Goal: Transaction & Acquisition: Purchase product/service

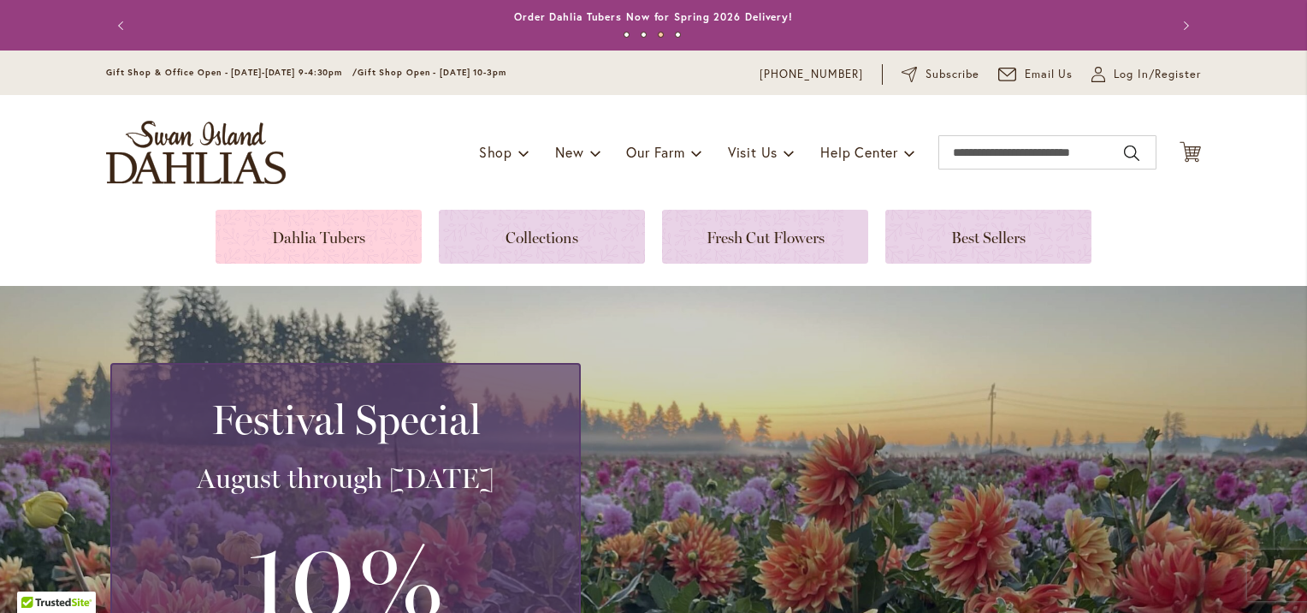
click at [322, 236] on link at bounding box center [319, 237] width 206 height 54
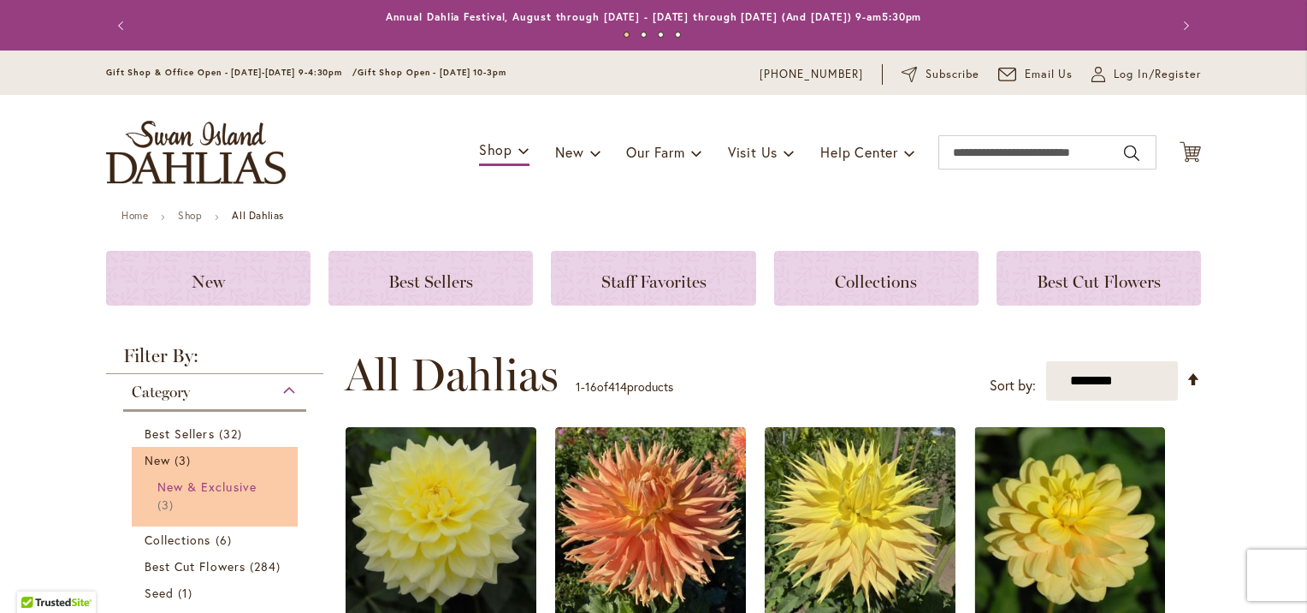
scroll to position [536, 0]
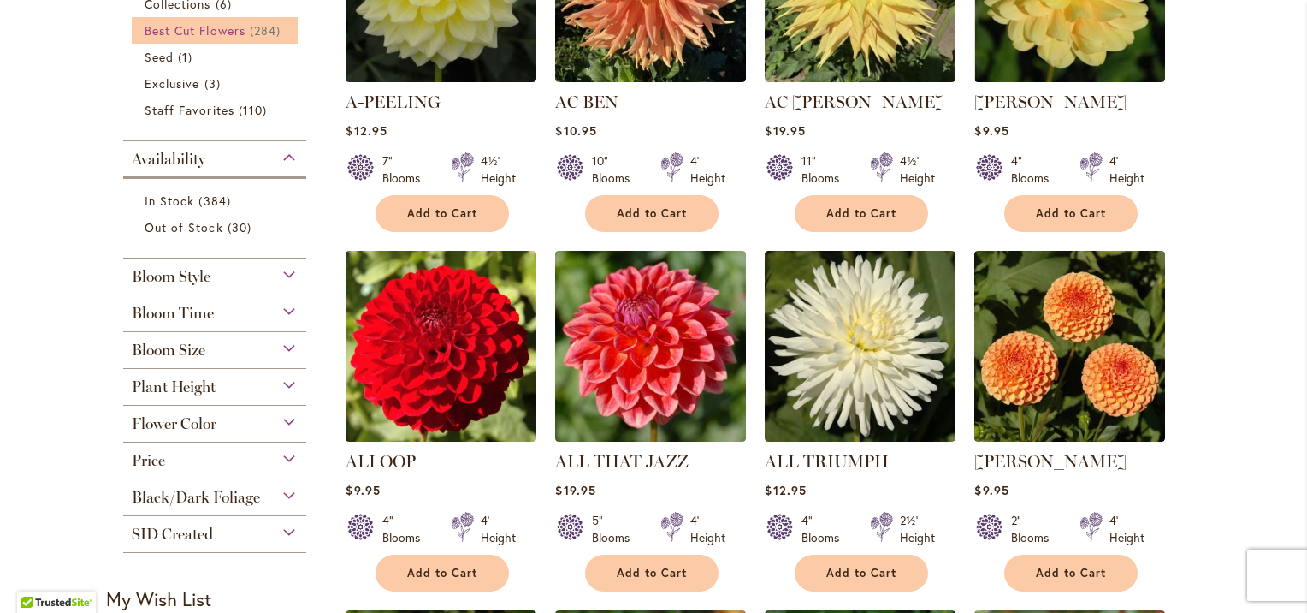
click at [220, 33] on span "Best Cut Flowers" at bounding box center [195, 30] width 101 height 16
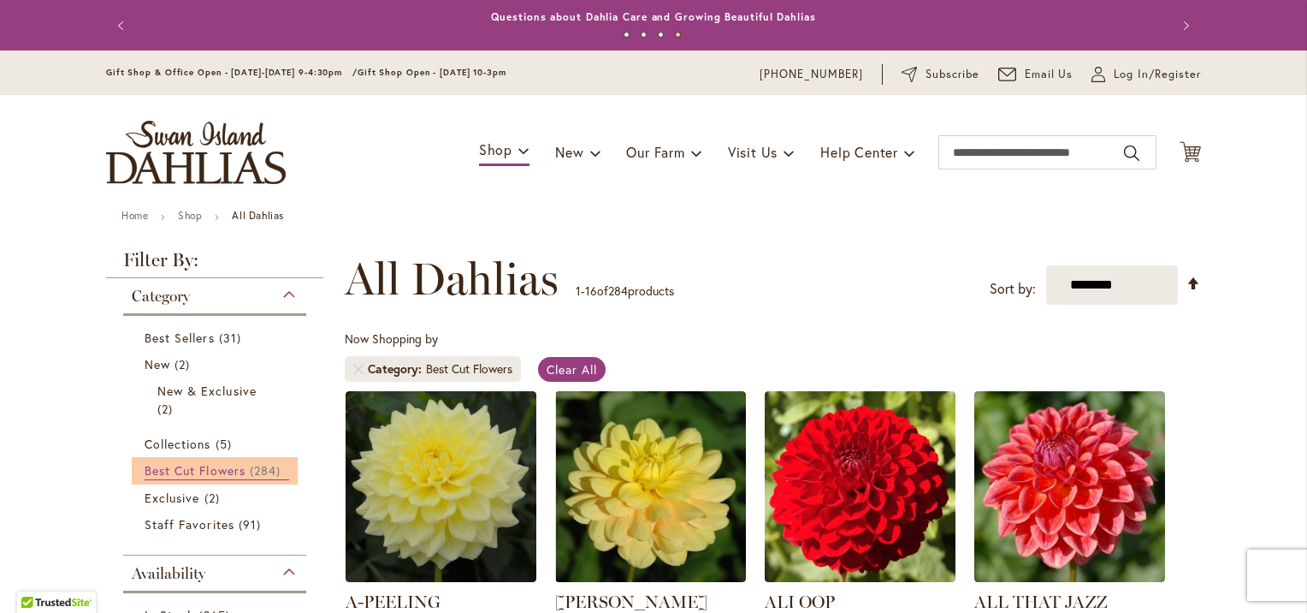
click at [225, 465] on span "Best Cut Flowers" at bounding box center [195, 470] width 101 height 16
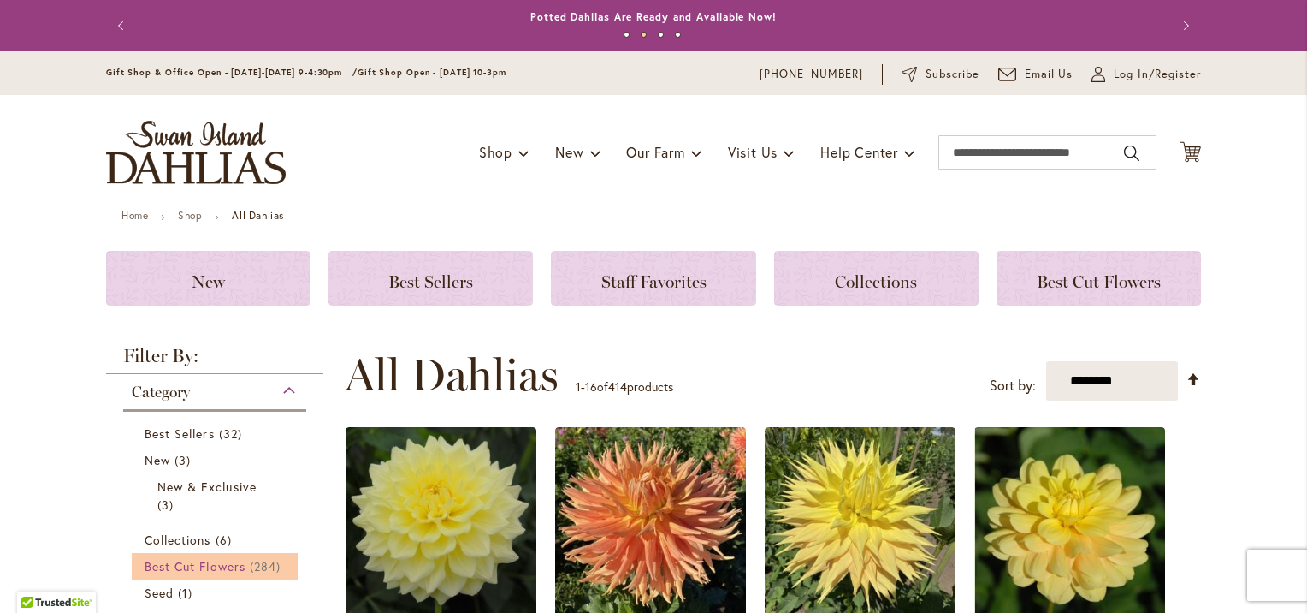
click at [193, 563] on span "Best Cut Flowers" at bounding box center [195, 566] width 101 height 16
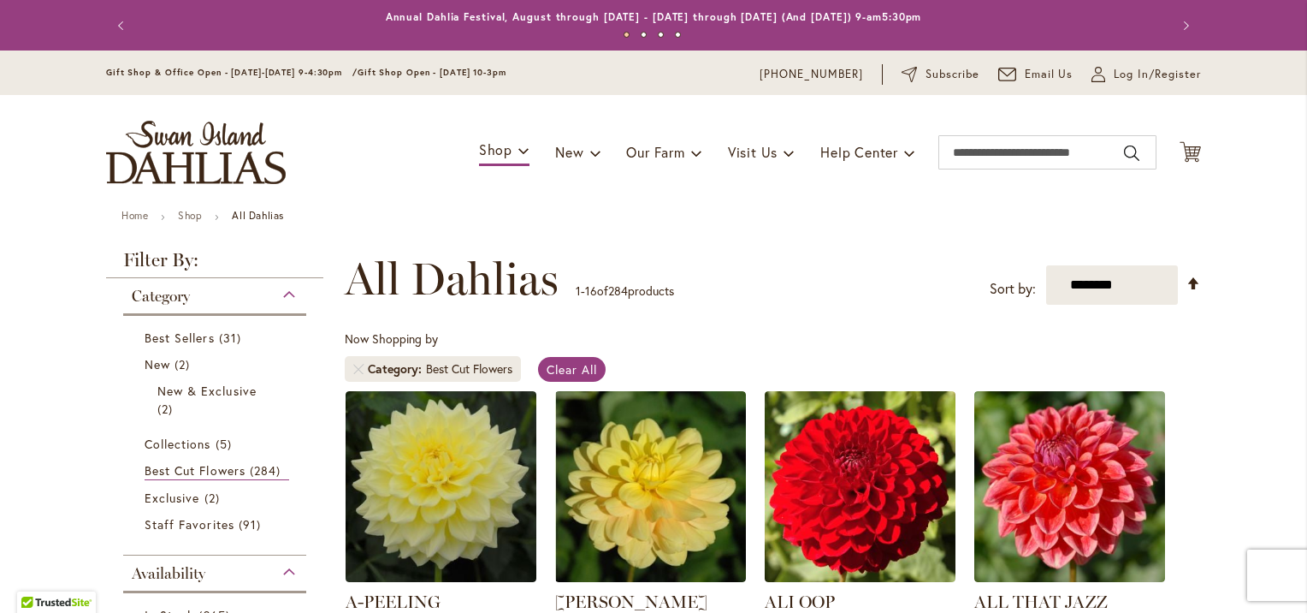
scroll to position [536, 0]
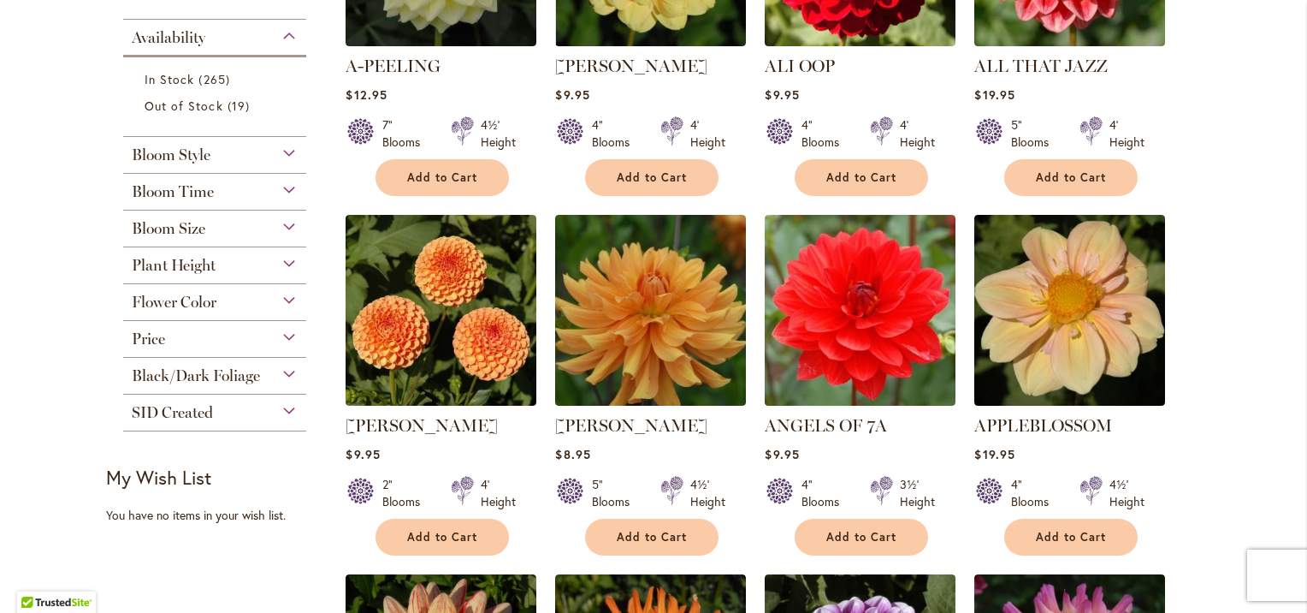
click at [203, 263] on span "Plant Height" at bounding box center [174, 265] width 84 height 19
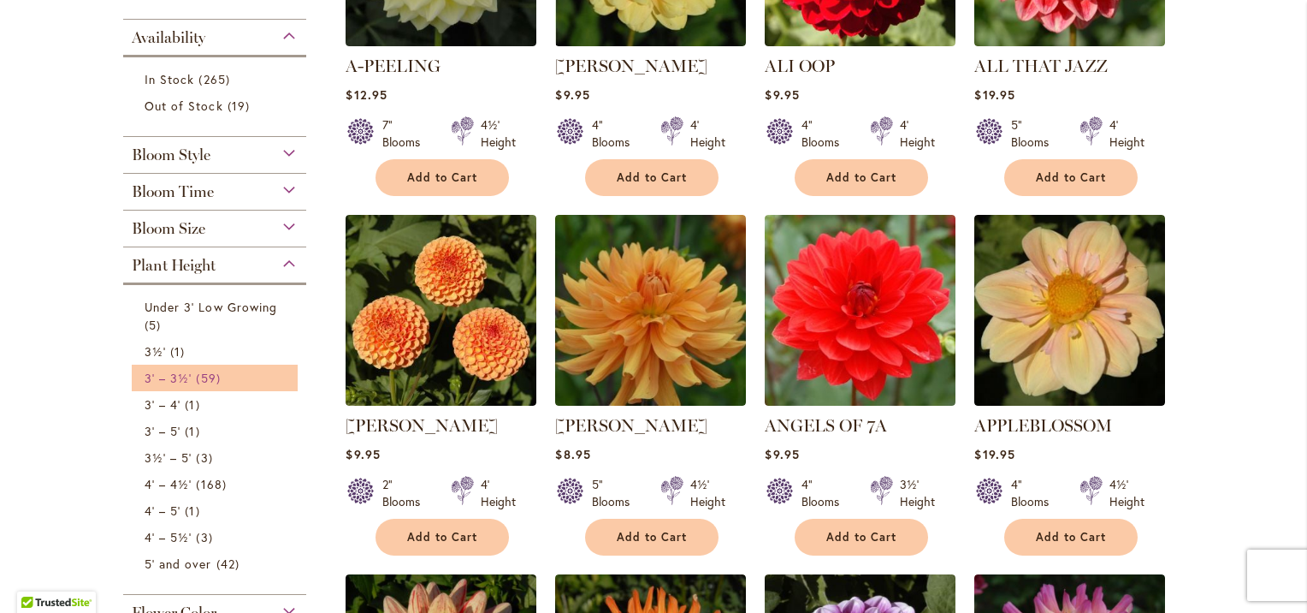
click at [196, 370] on span "59 items" at bounding box center [210, 378] width 28 height 18
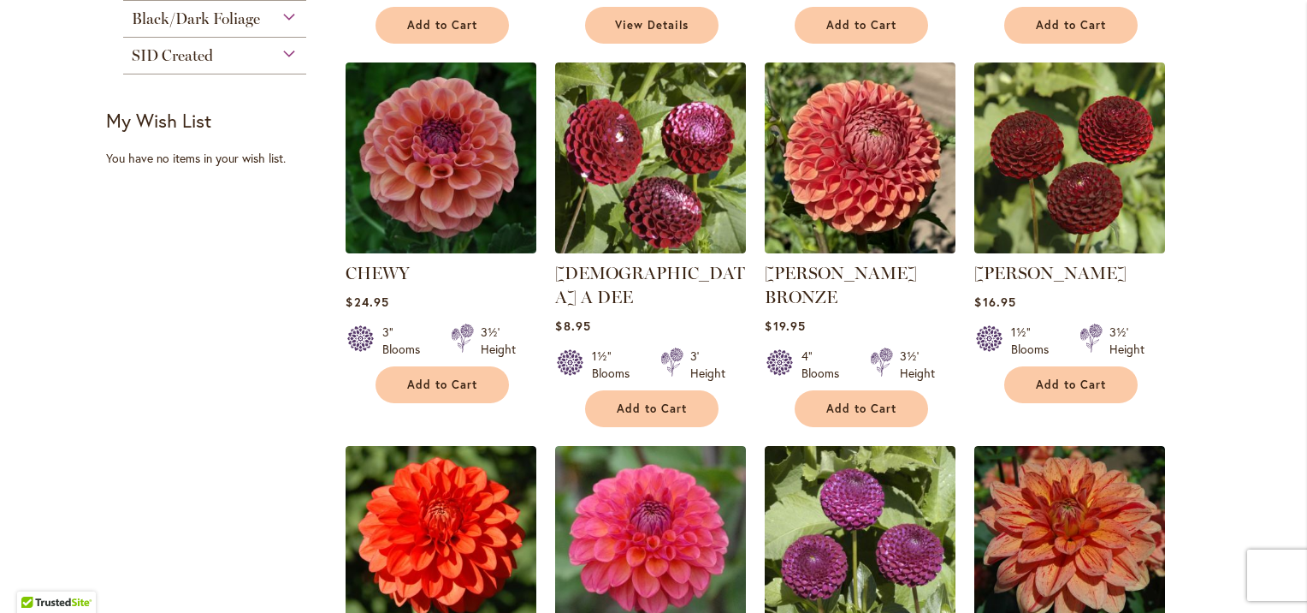
scroll to position [1608, 0]
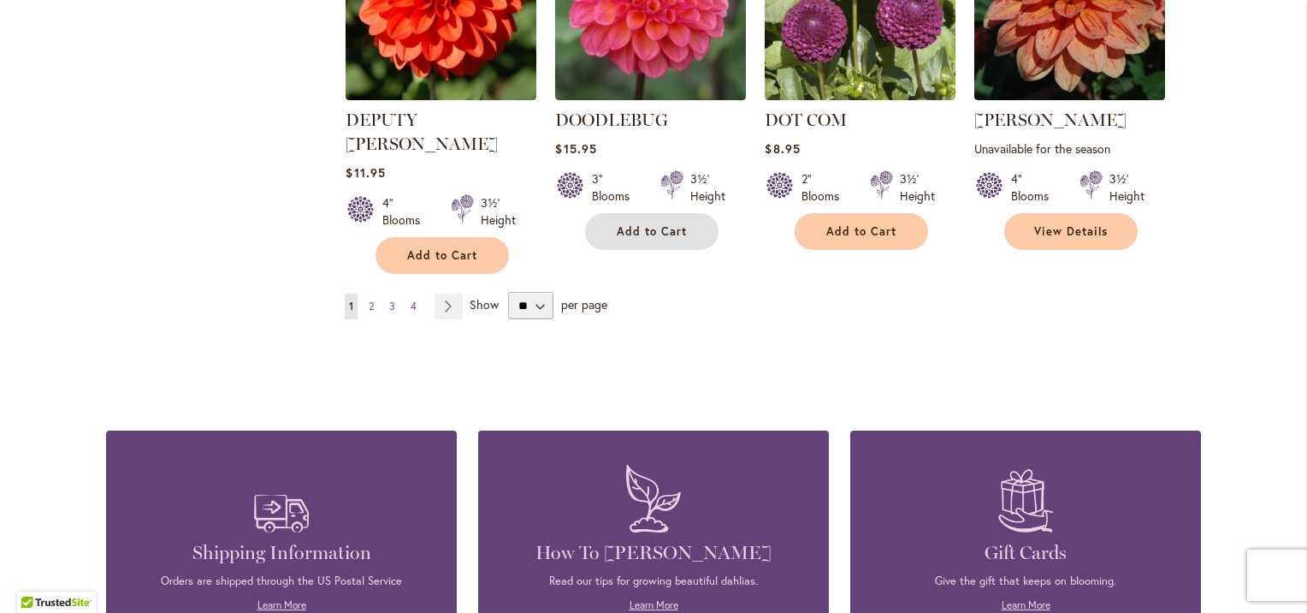
click at [656, 224] on span "Add to Cart" at bounding box center [652, 231] width 70 height 15
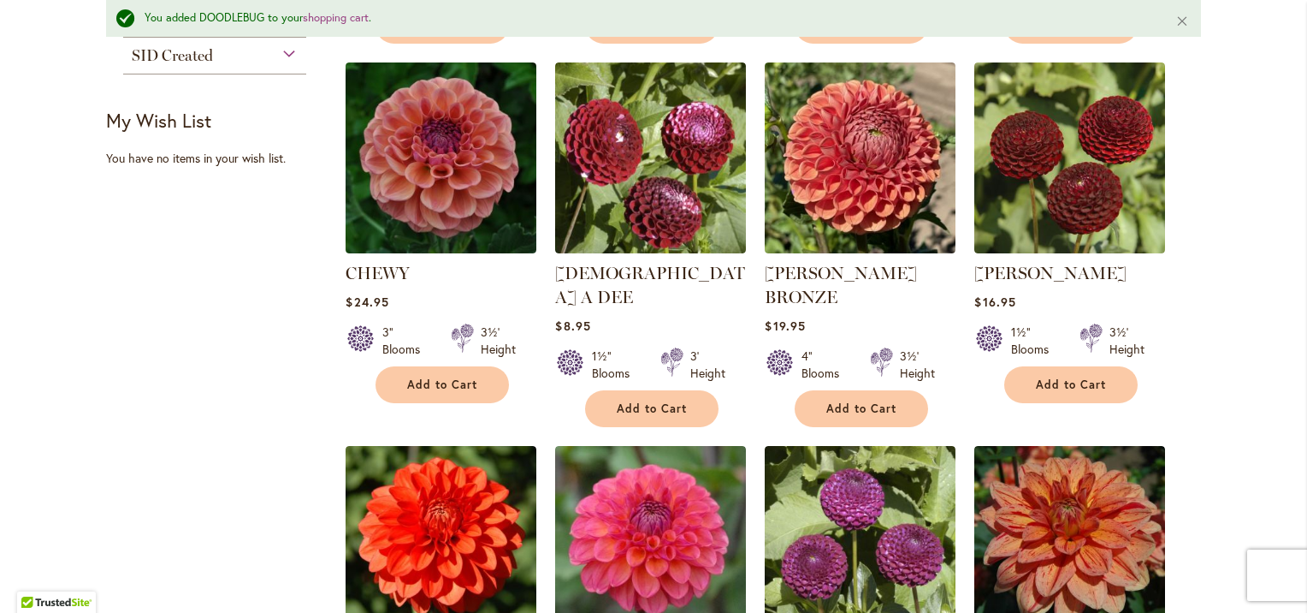
scroll to position [1653, 0]
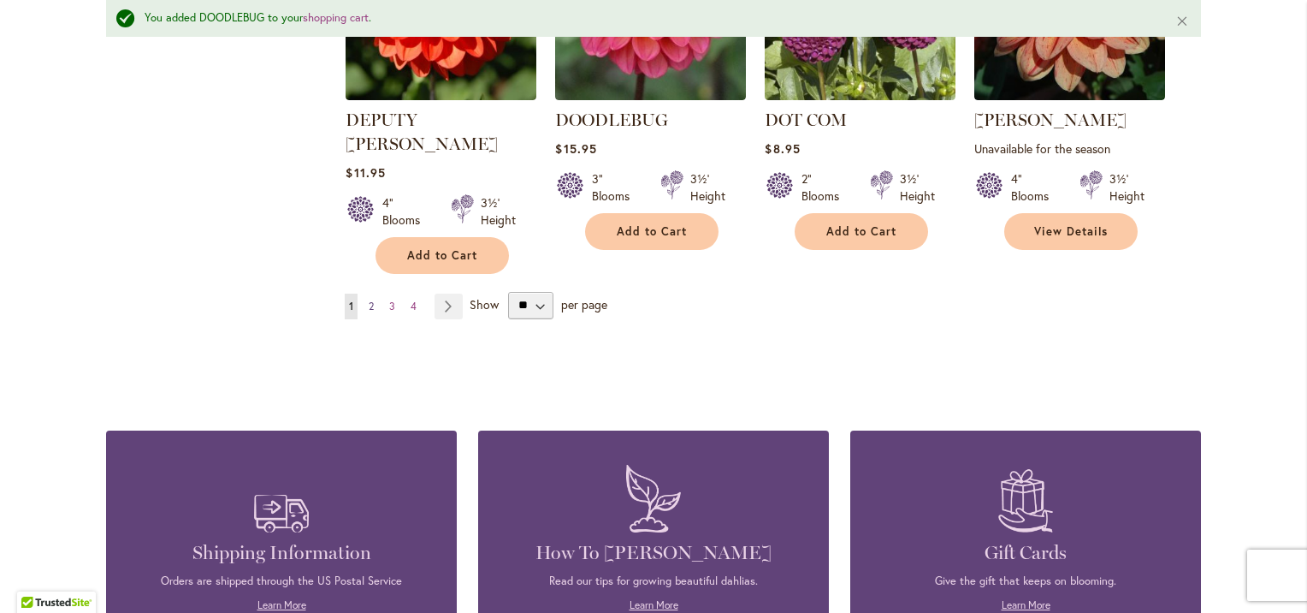
click at [370, 293] on link "Page 2" at bounding box center [371, 306] width 14 height 26
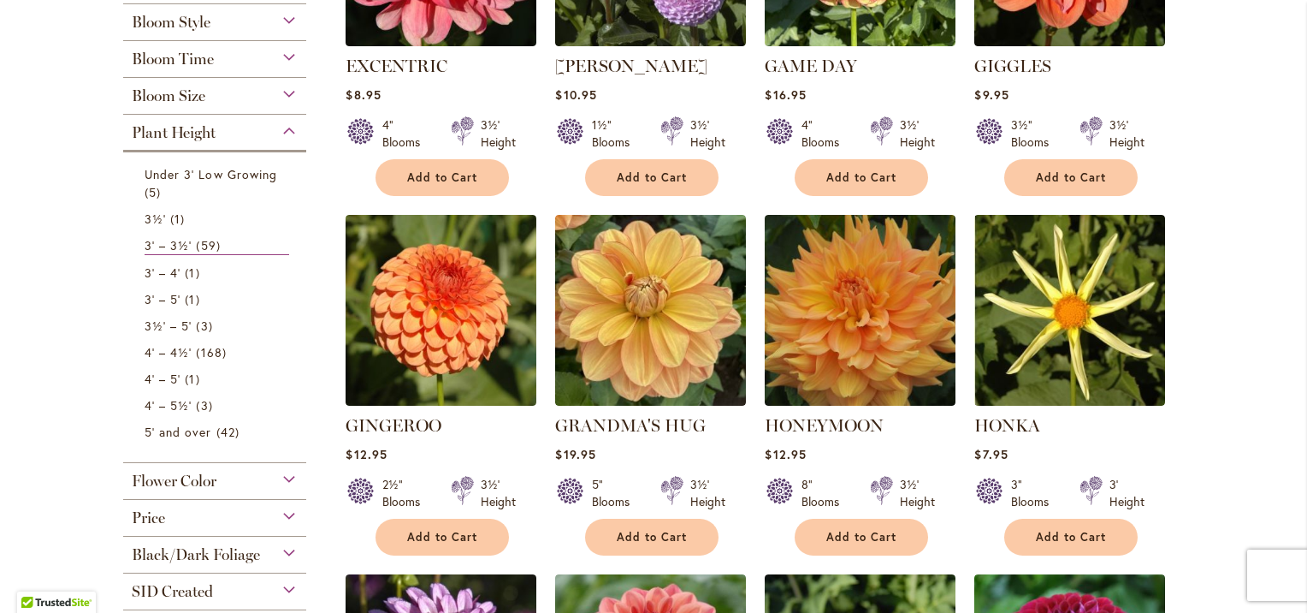
scroll to position [1071, 0]
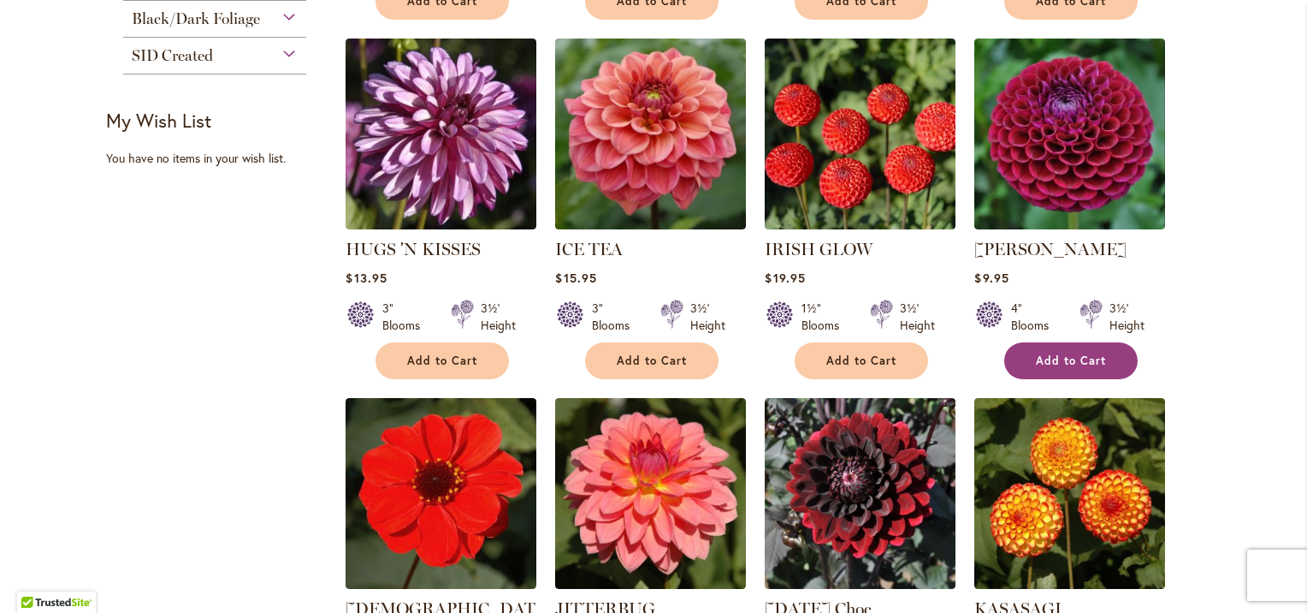
click at [1057, 354] on span "Add to Cart" at bounding box center [1071, 360] width 70 height 15
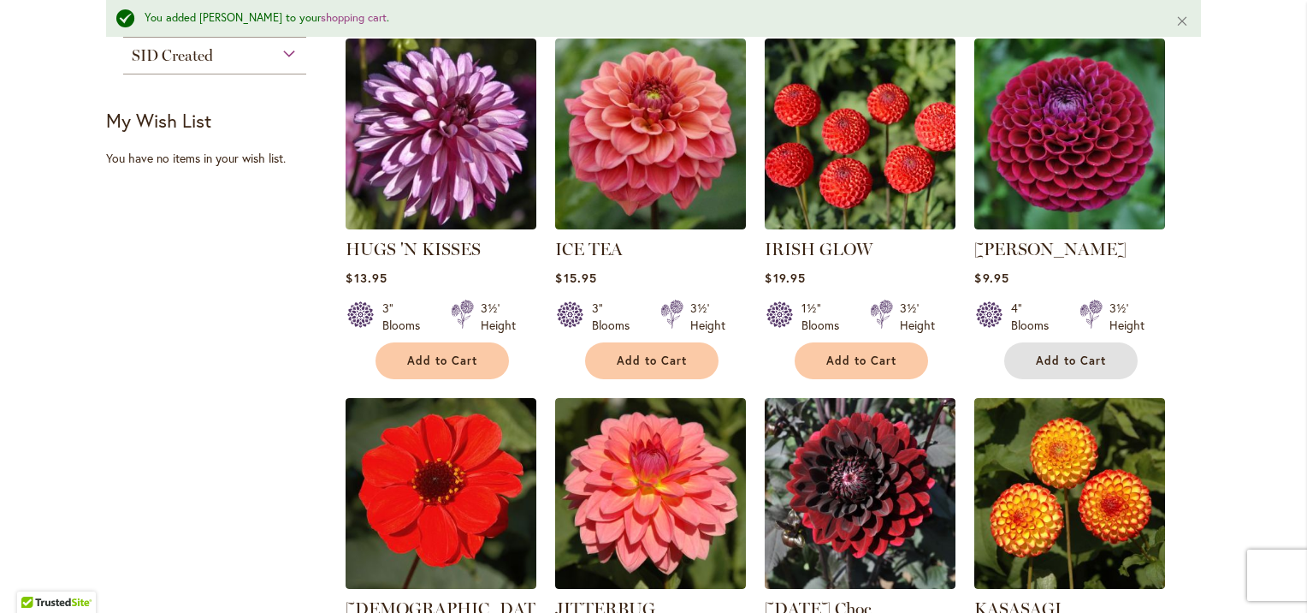
scroll to position [1653, 0]
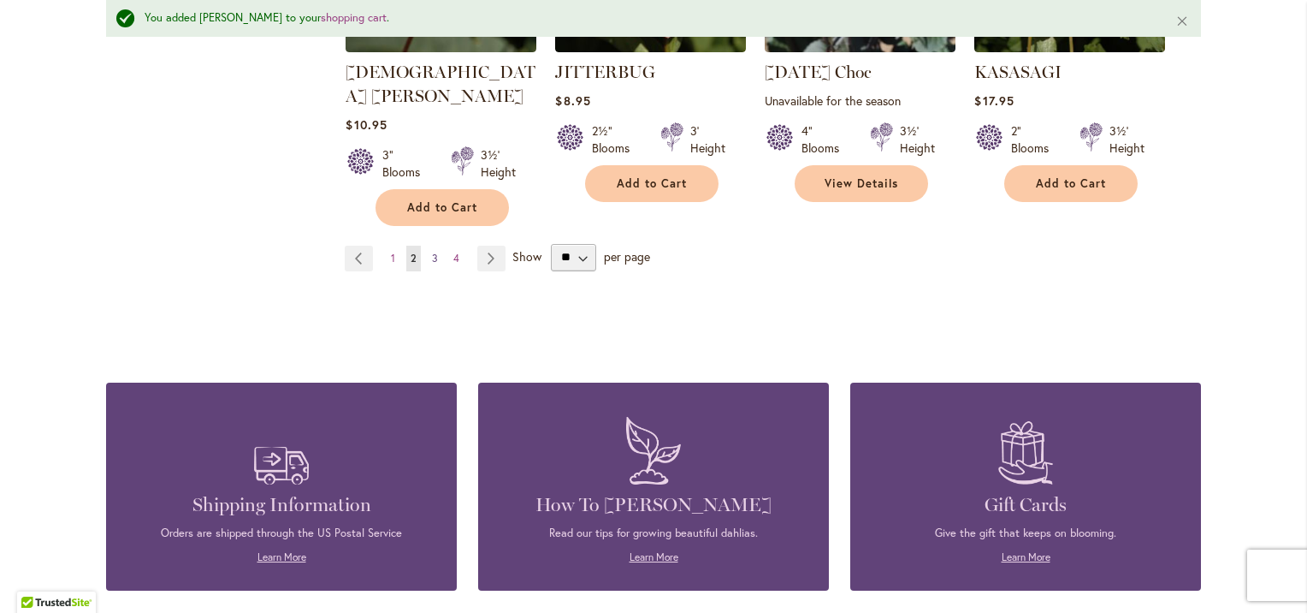
click at [432, 252] on span "3" at bounding box center [435, 258] width 6 height 13
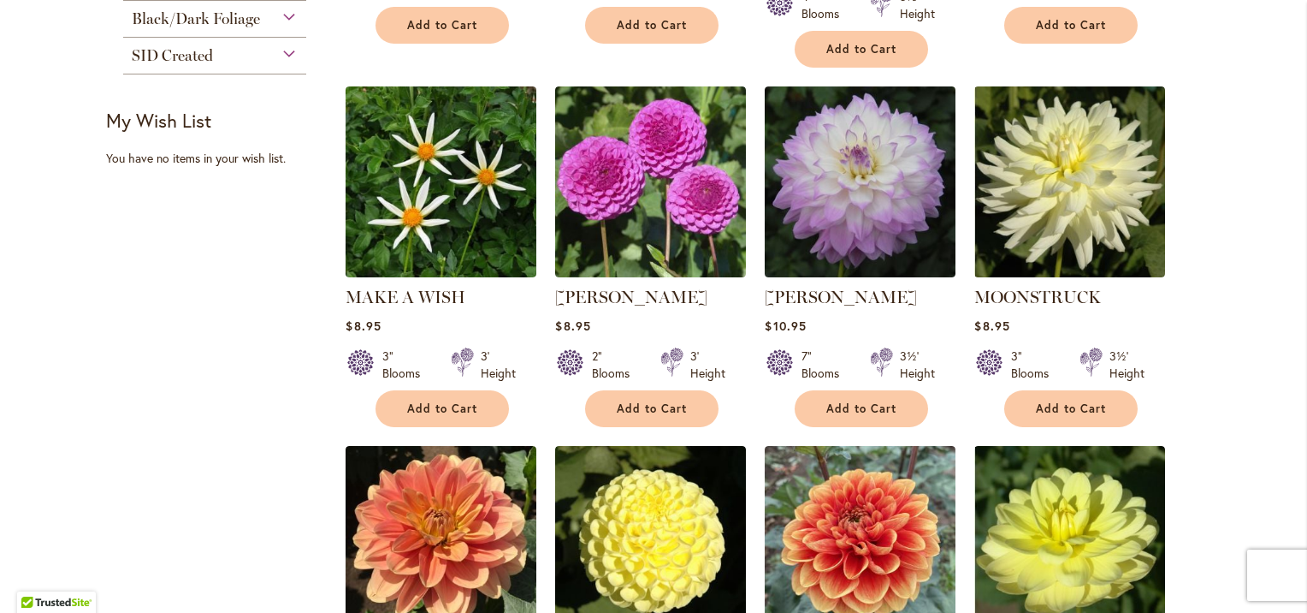
scroll to position [1608, 0]
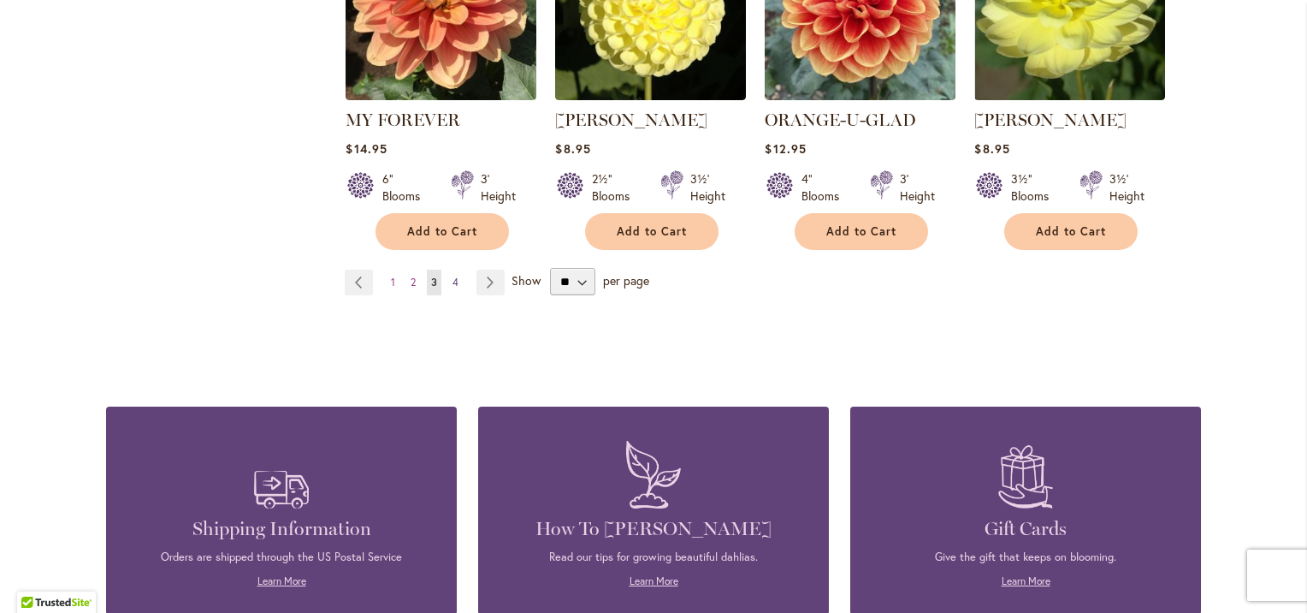
click at [453, 275] on span "4" at bounding box center [456, 281] width 6 height 13
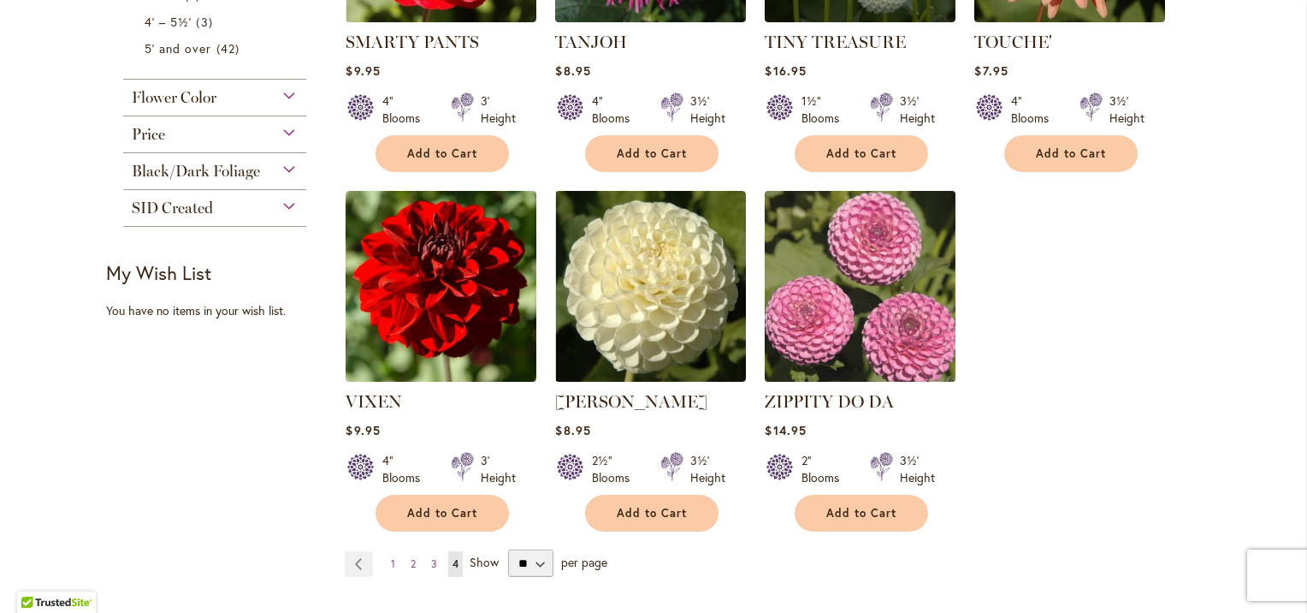
scroll to position [1071, 0]
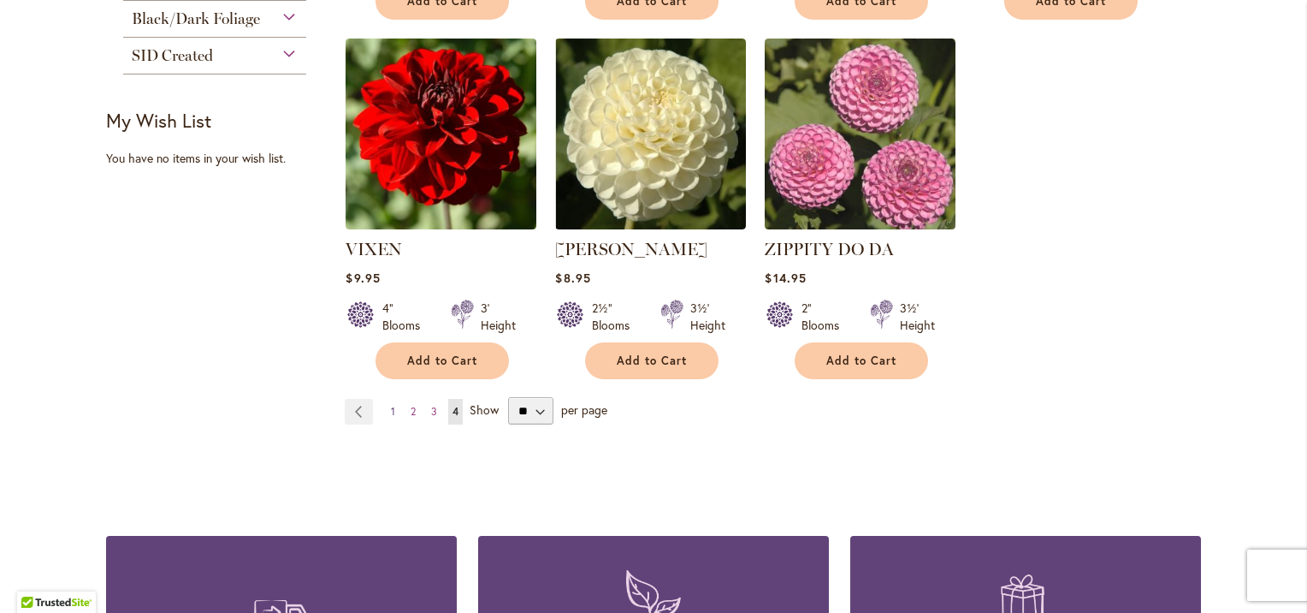
click at [391, 409] on span "1" at bounding box center [393, 411] width 4 height 13
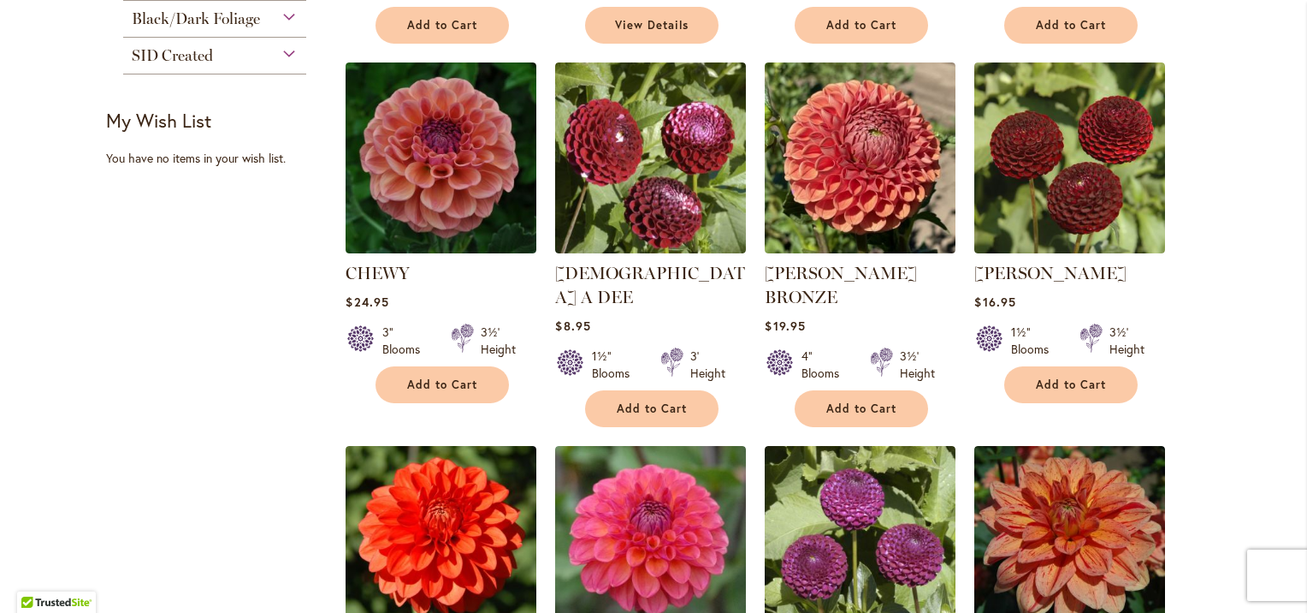
scroll to position [1608, 0]
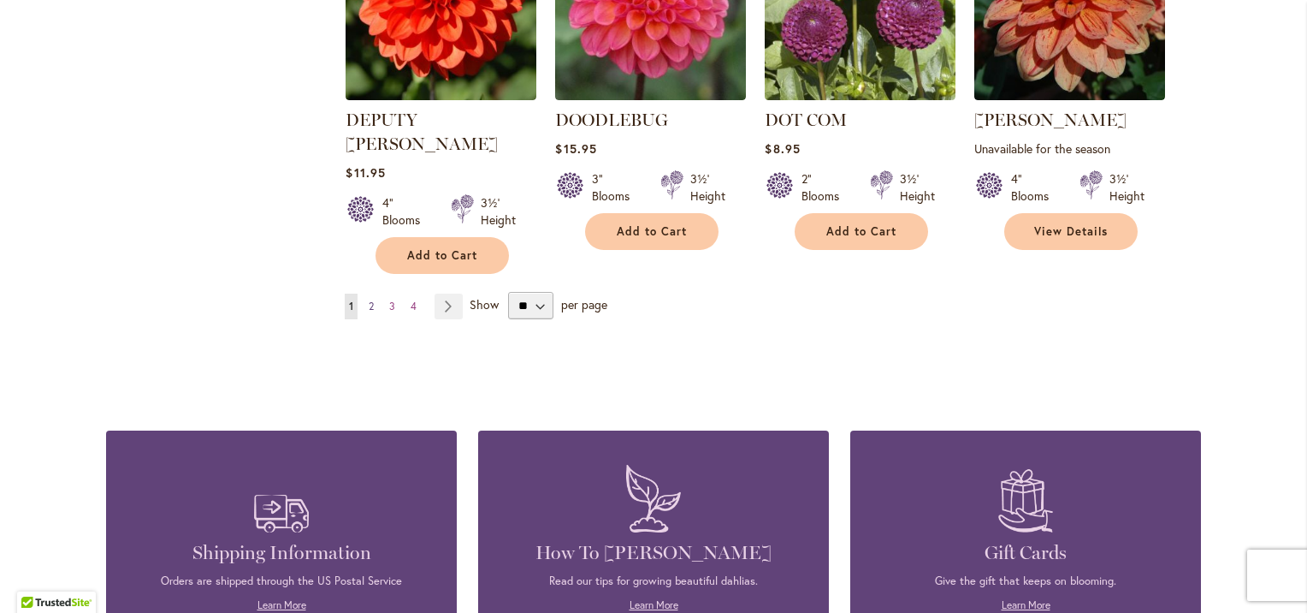
click at [370, 293] on link "Page 2" at bounding box center [371, 306] width 14 height 26
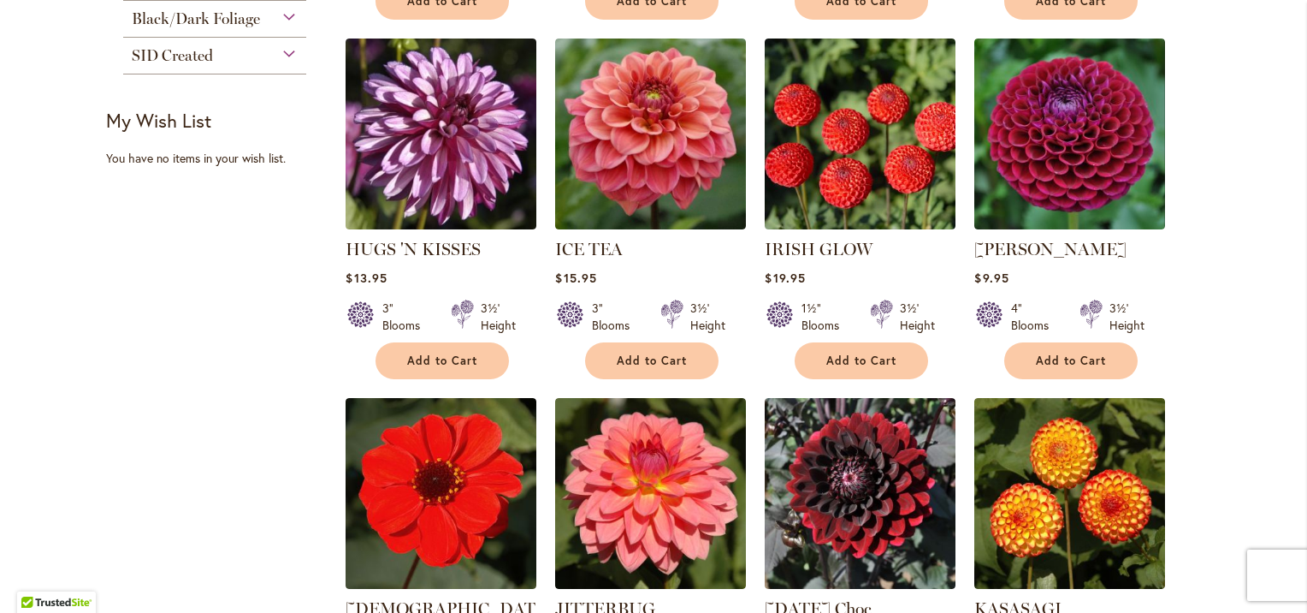
scroll to position [1608, 0]
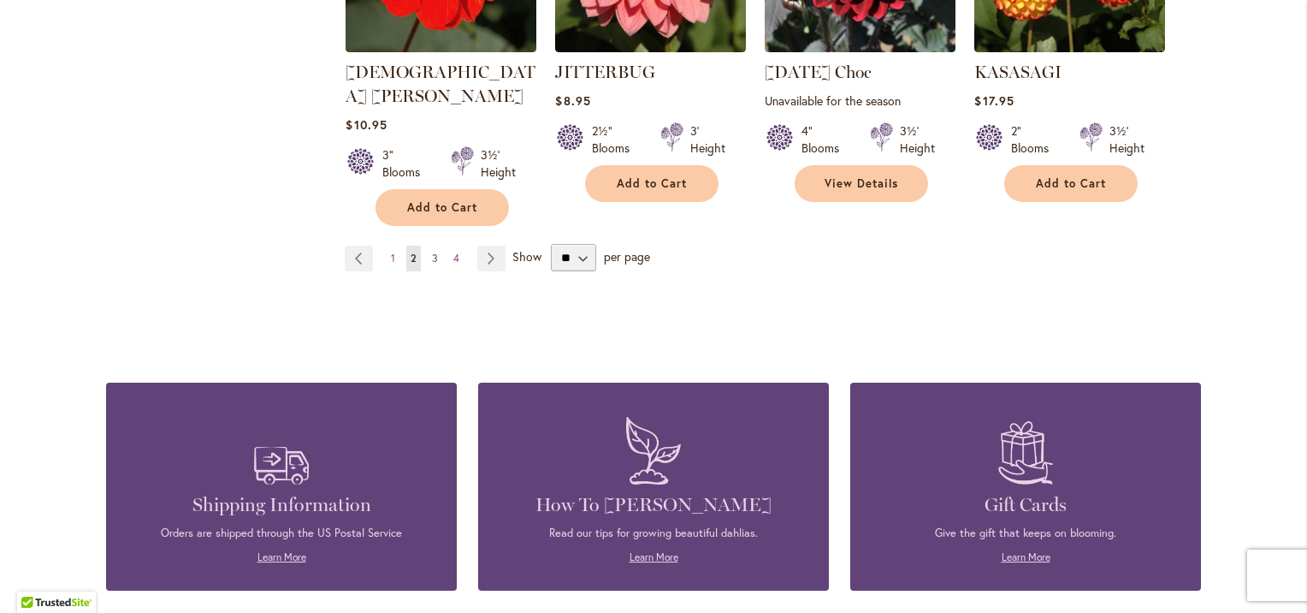
click at [432, 252] on span "3" at bounding box center [435, 258] width 6 height 13
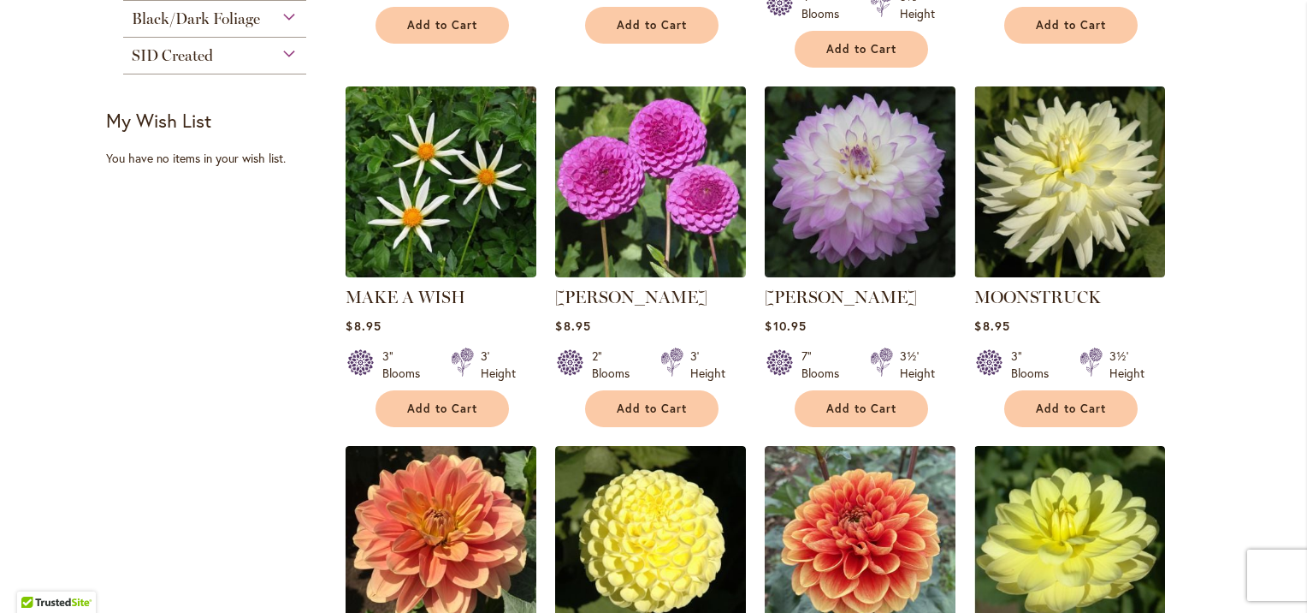
scroll to position [1608, 0]
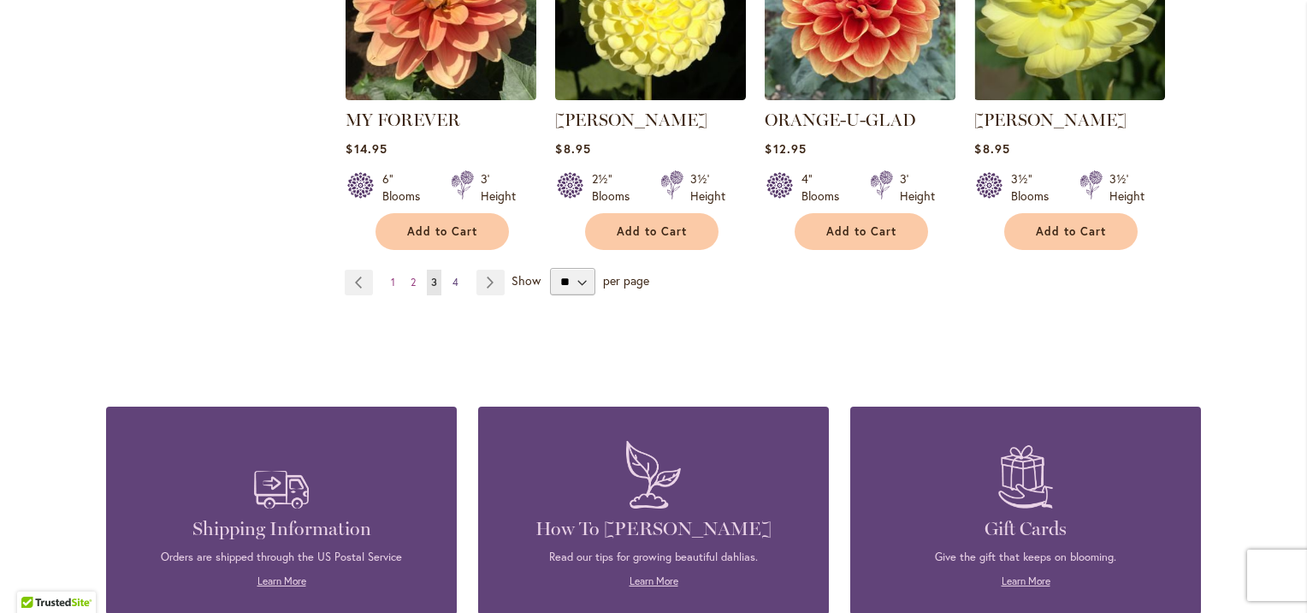
click at [453, 275] on span "4" at bounding box center [456, 281] width 6 height 13
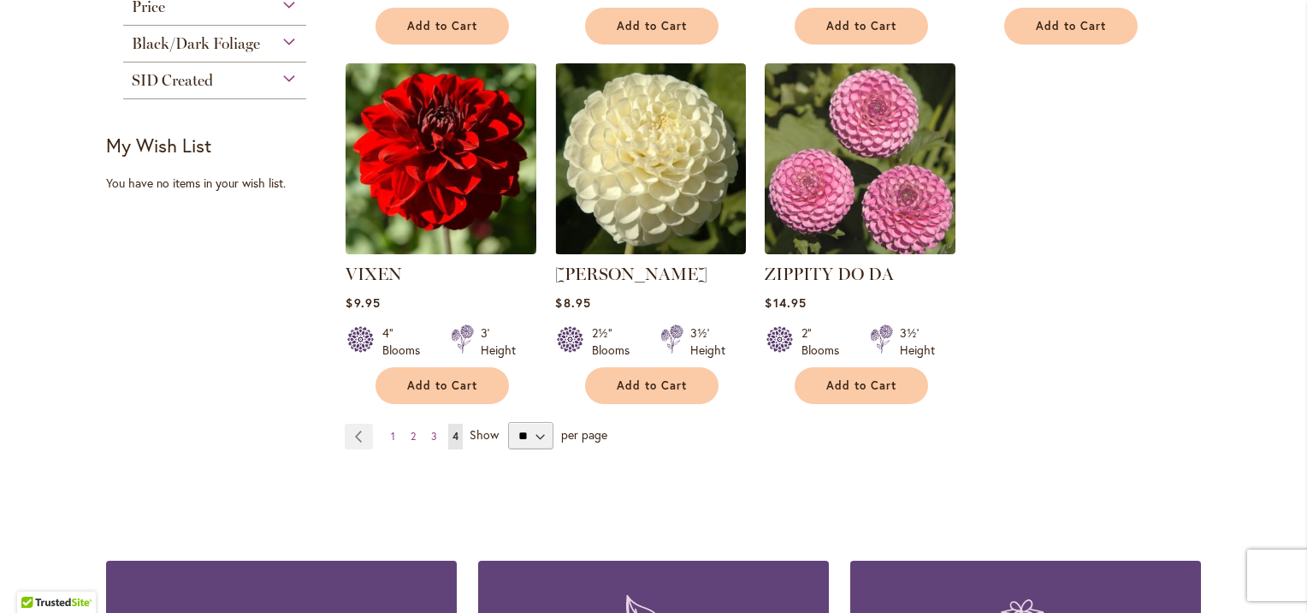
scroll to position [1071, 0]
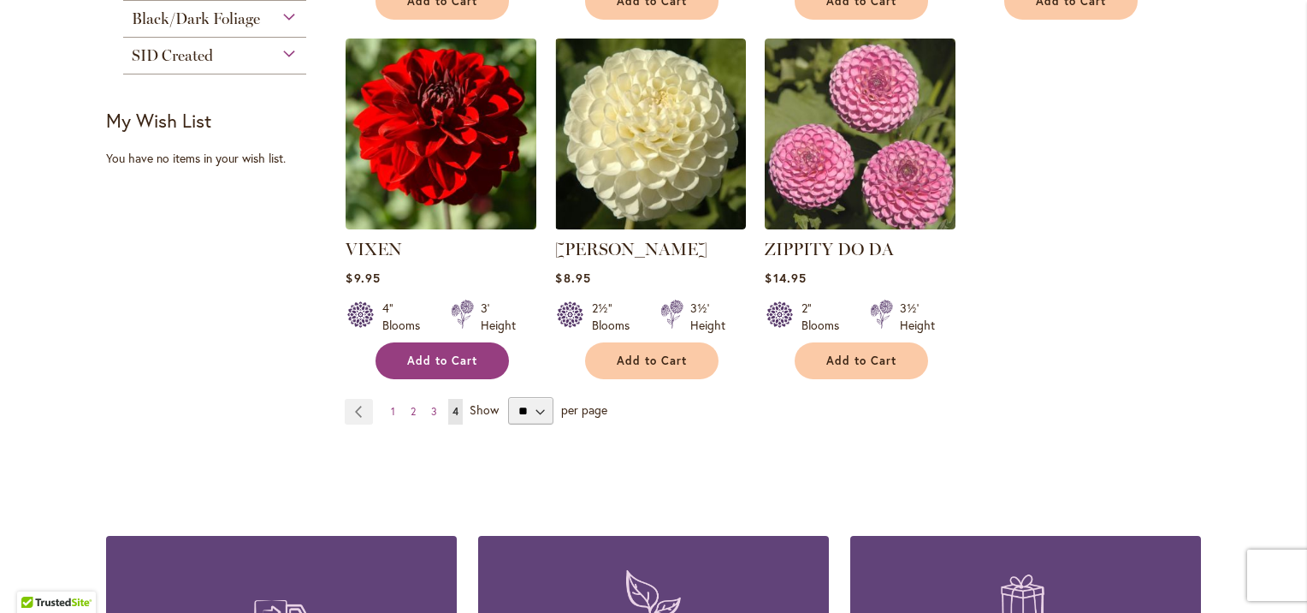
click at [441, 353] on span "Add to Cart" at bounding box center [442, 360] width 70 height 15
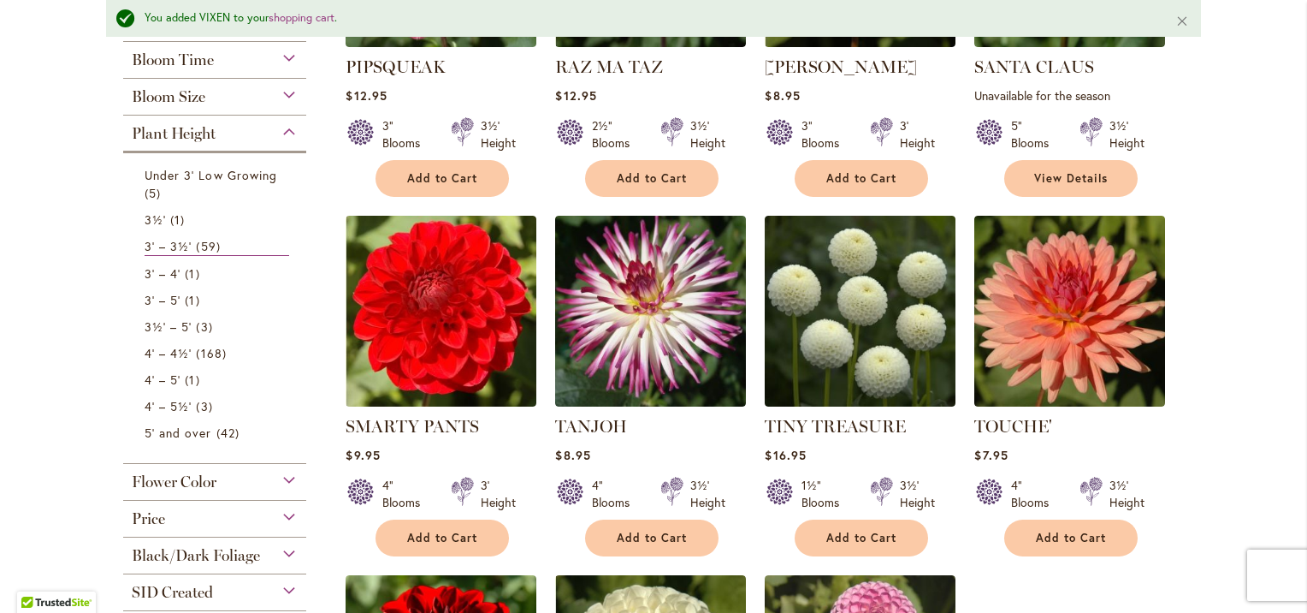
scroll to position [581, 0]
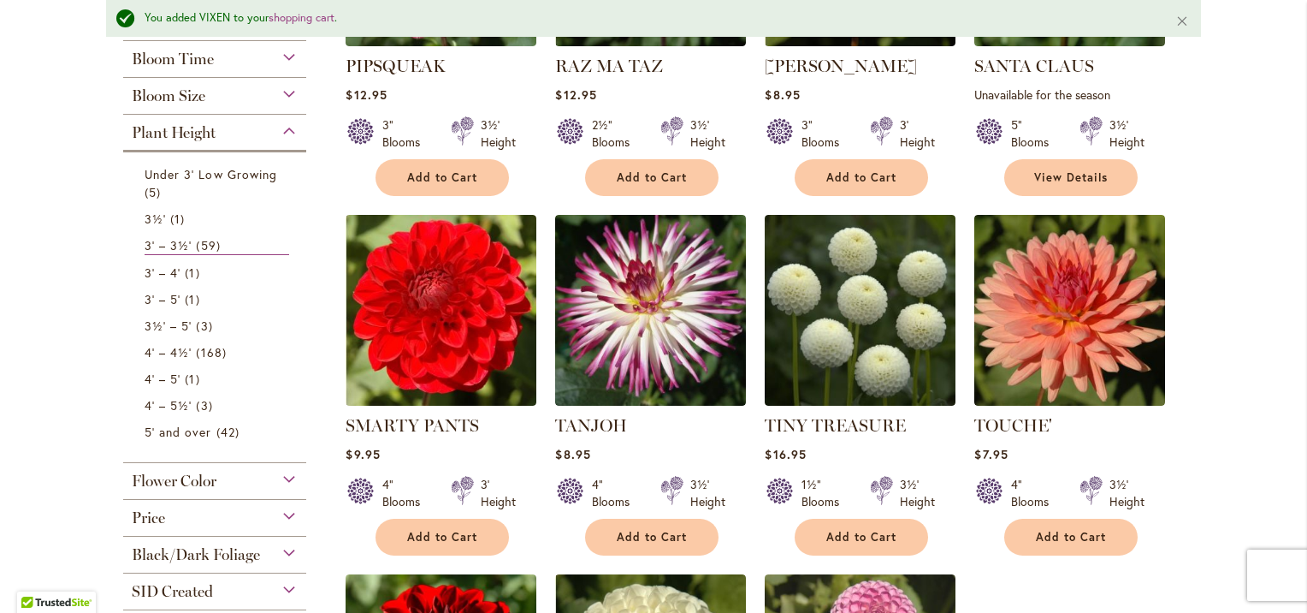
click at [229, 90] on div "Bloom Size" at bounding box center [214, 91] width 183 height 27
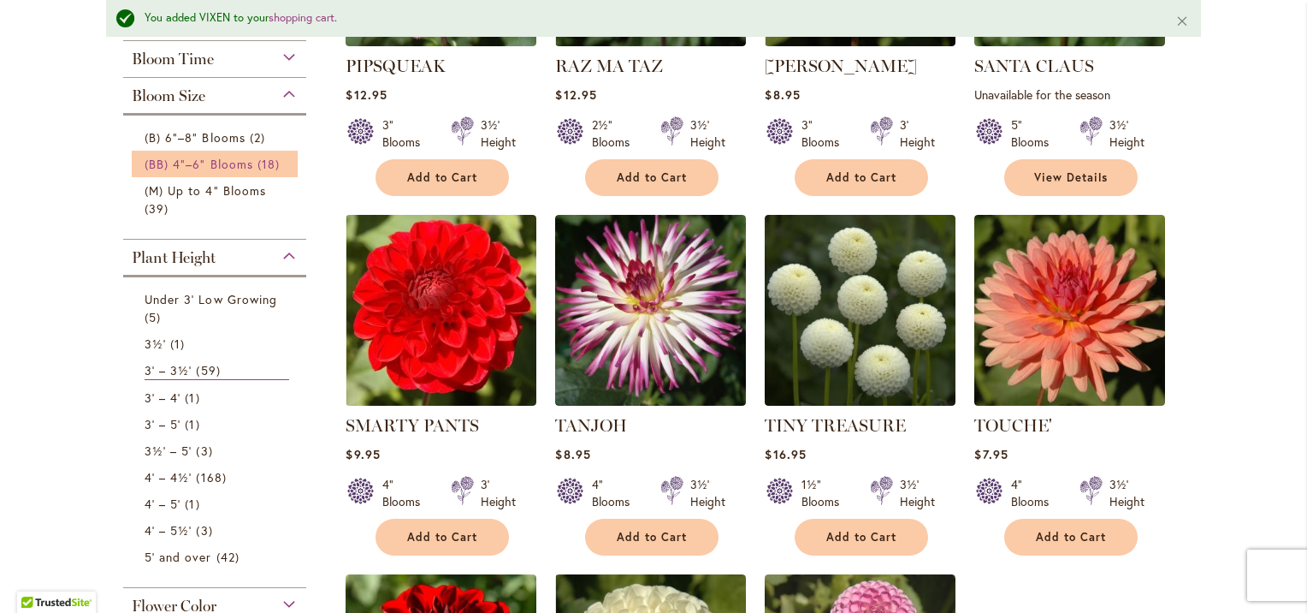
click at [213, 161] on span "(BB) 4"–6" Blooms" at bounding box center [199, 164] width 109 height 16
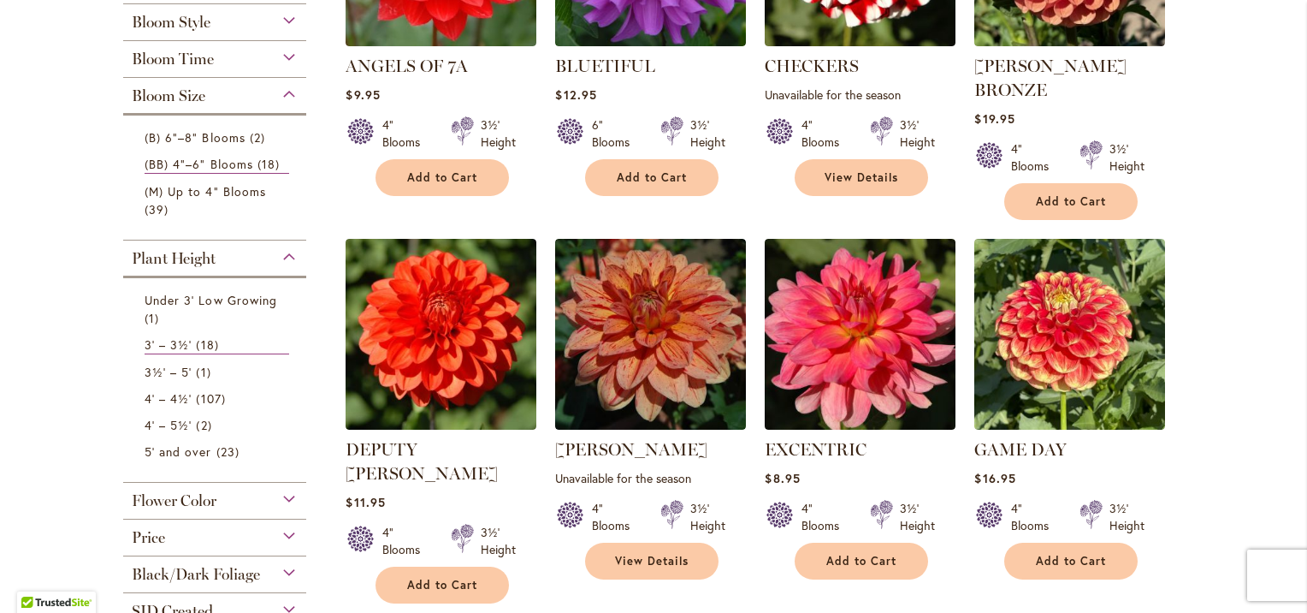
scroll to position [1071, 0]
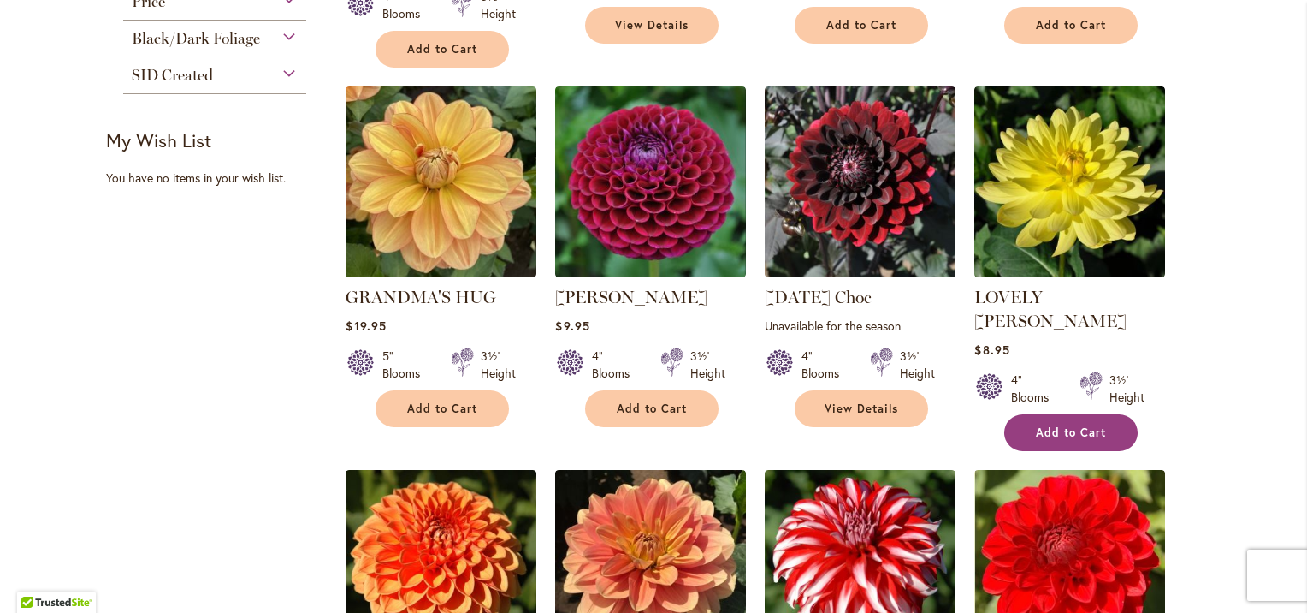
click at [1073, 425] on span "Add to Cart" at bounding box center [1071, 432] width 70 height 15
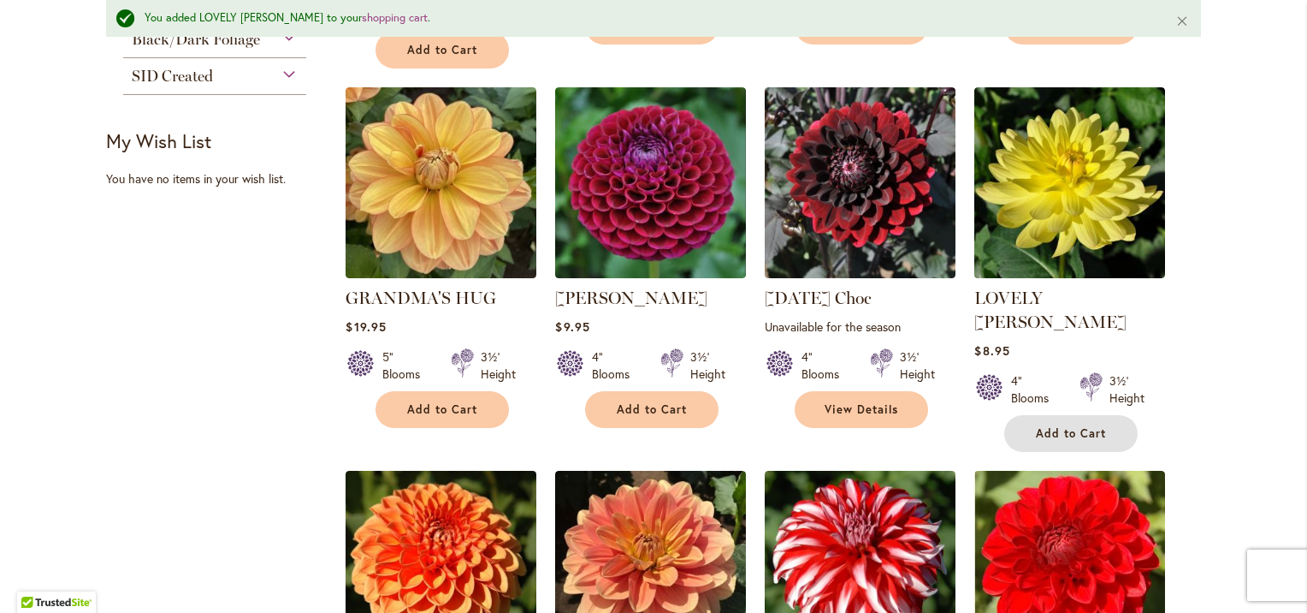
scroll to position [1652, 0]
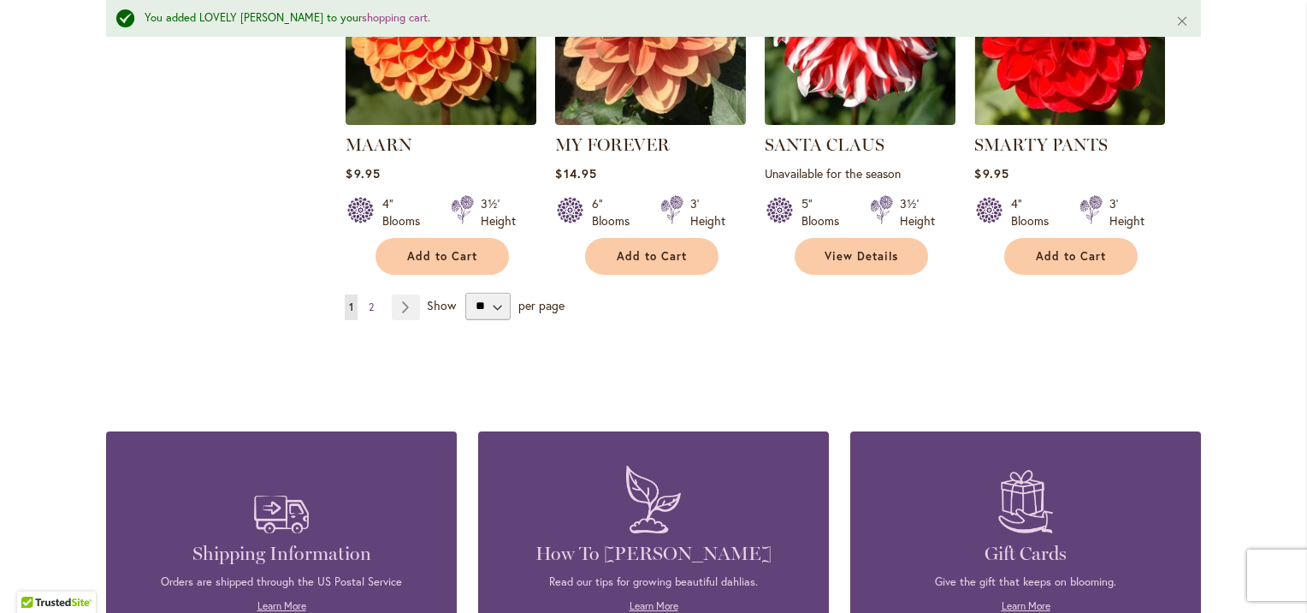
click at [369, 300] on span "2" at bounding box center [371, 306] width 5 height 13
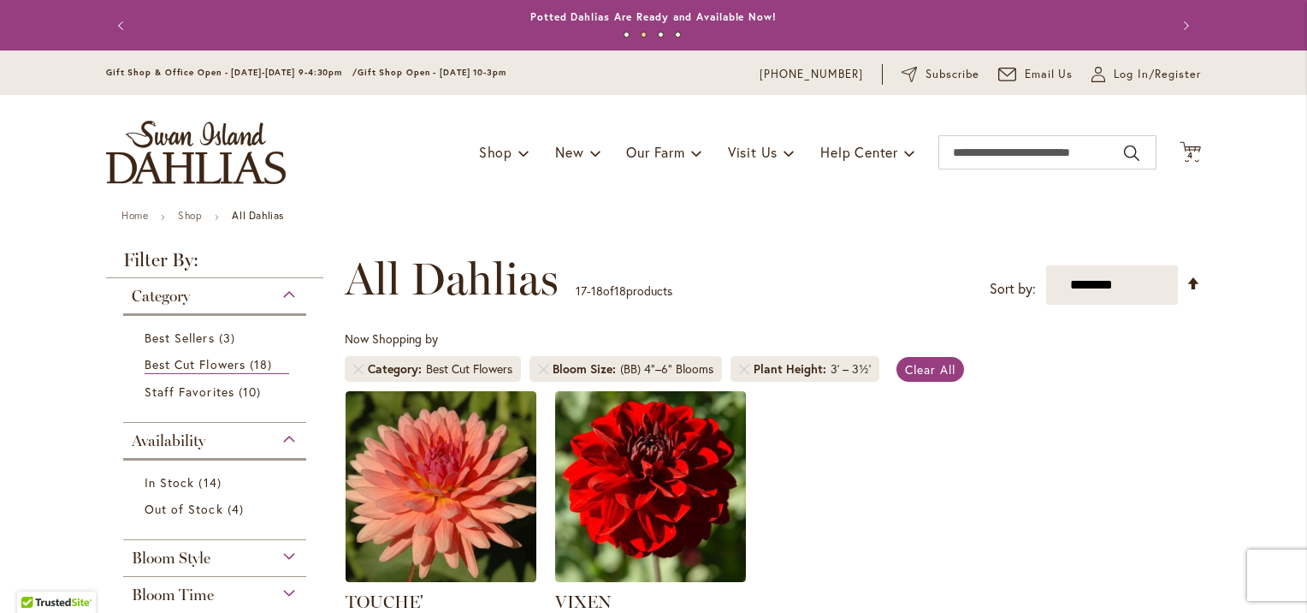
click at [278, 287] on div "Category" at bounding box center [214, 291] width 183 height 27
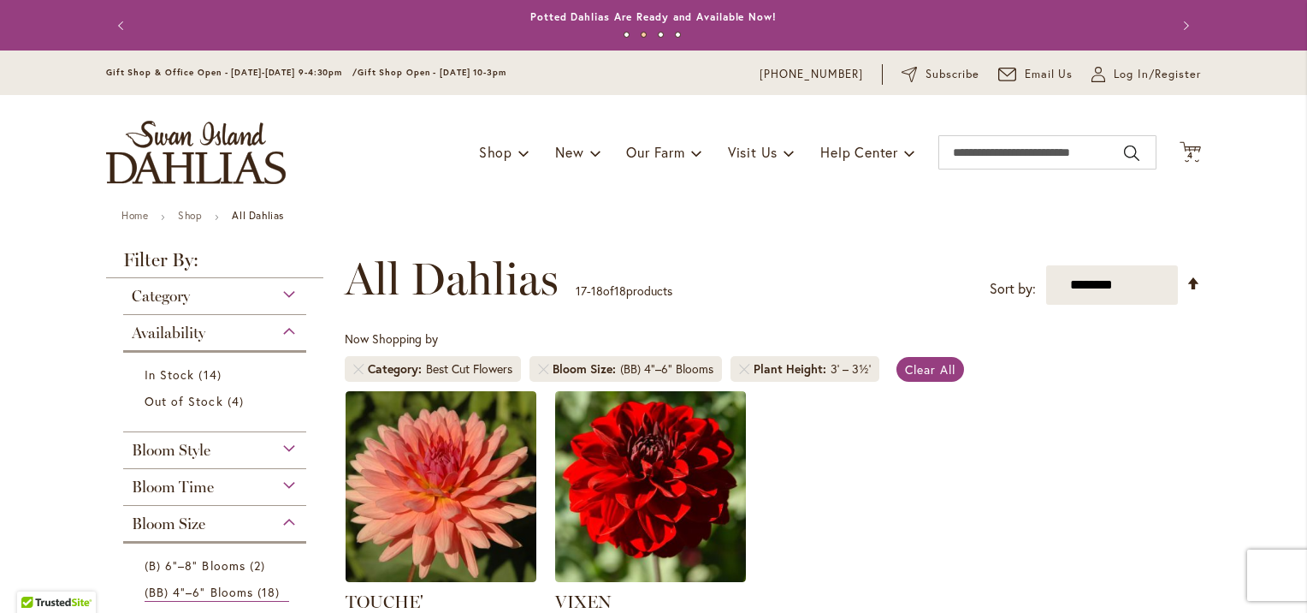
click at [219, 448] on div "Bloom Style" at bounding box center [214, 445] width 183 height 27
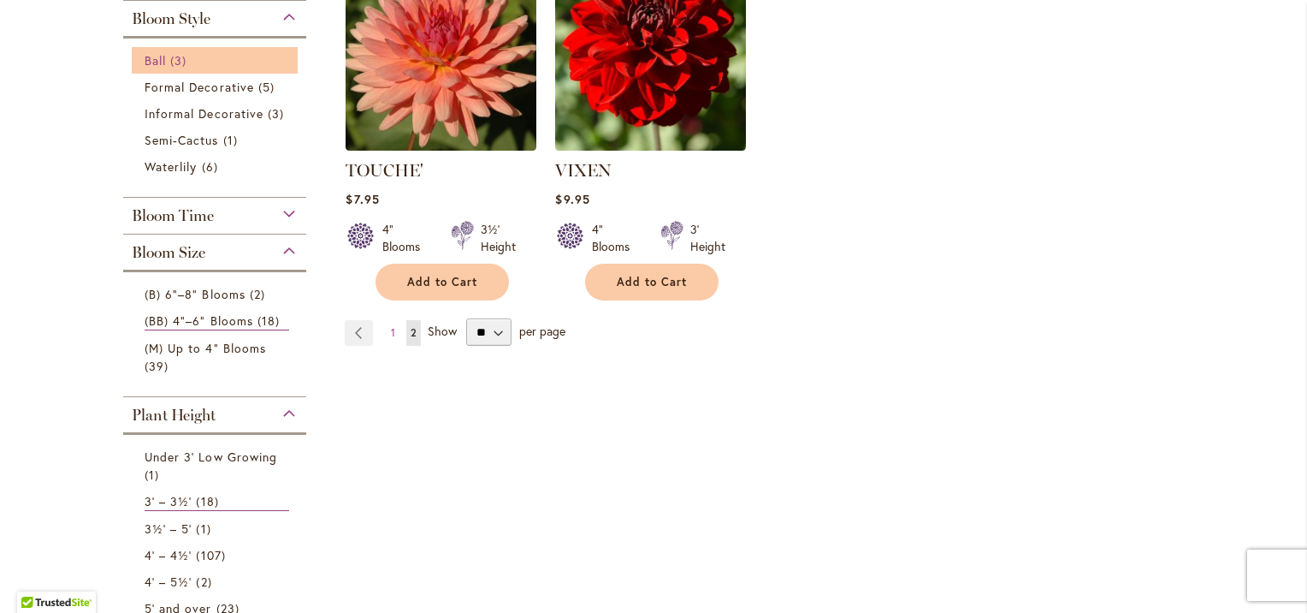
click at [170, 61] on span "3 items" at bounding box center [180, 60] width 21 height 18
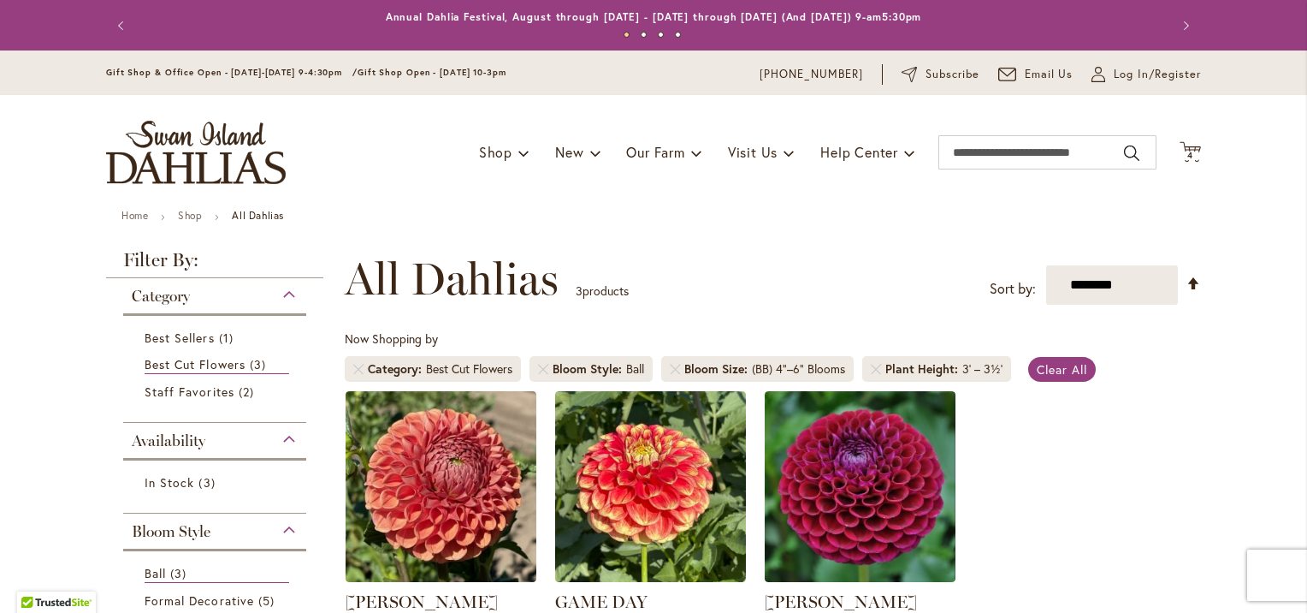
scroll to position [536, 0]
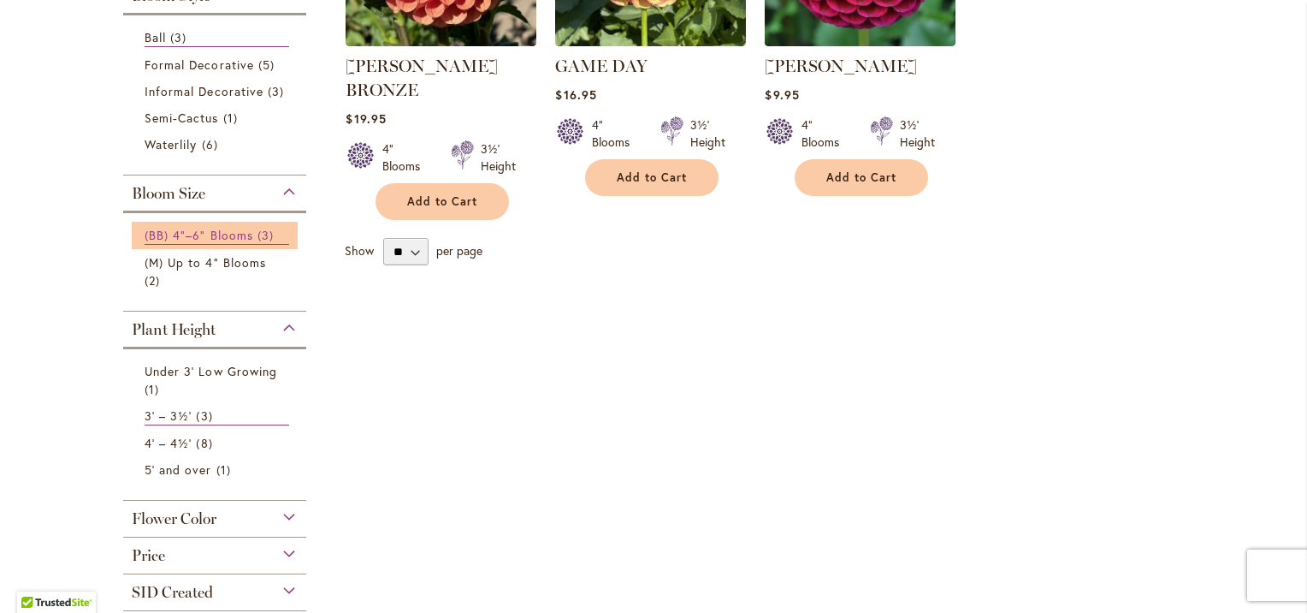
click at [233, 227] on span "(BB) 4"–6" Blooms" at bounding box center [199, 235] width 109 height 16
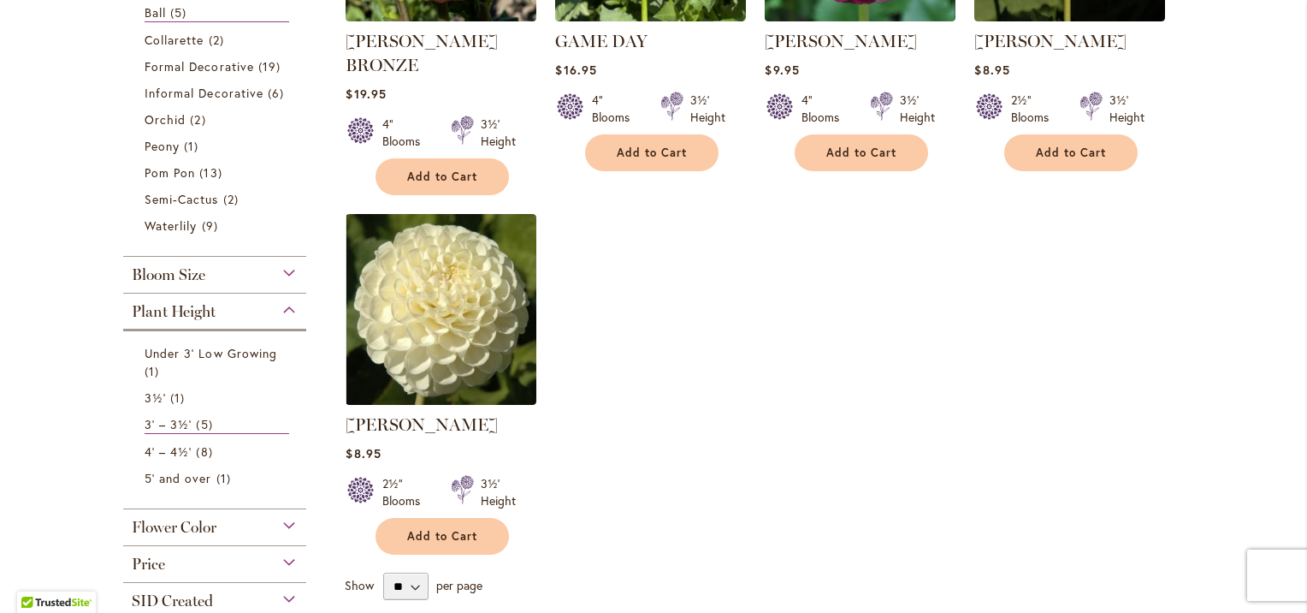
scroll to position [536, 0]
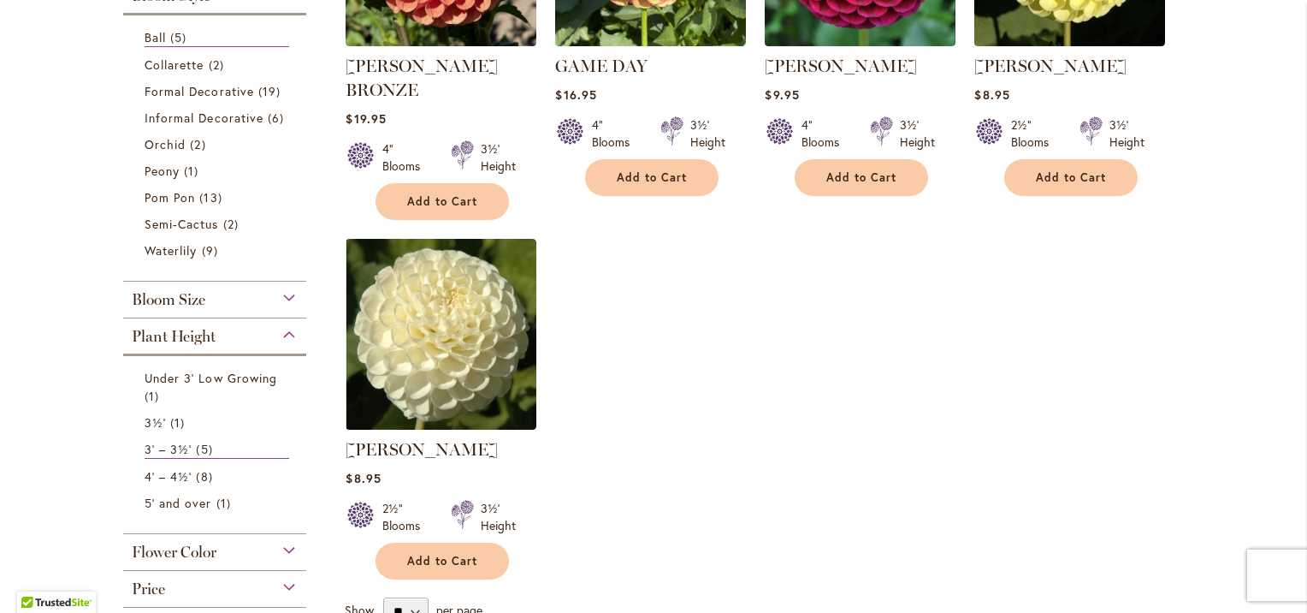
click at [203, 292] on div "Bloom Size" at bounding box center [214, 294] width 183 height 27
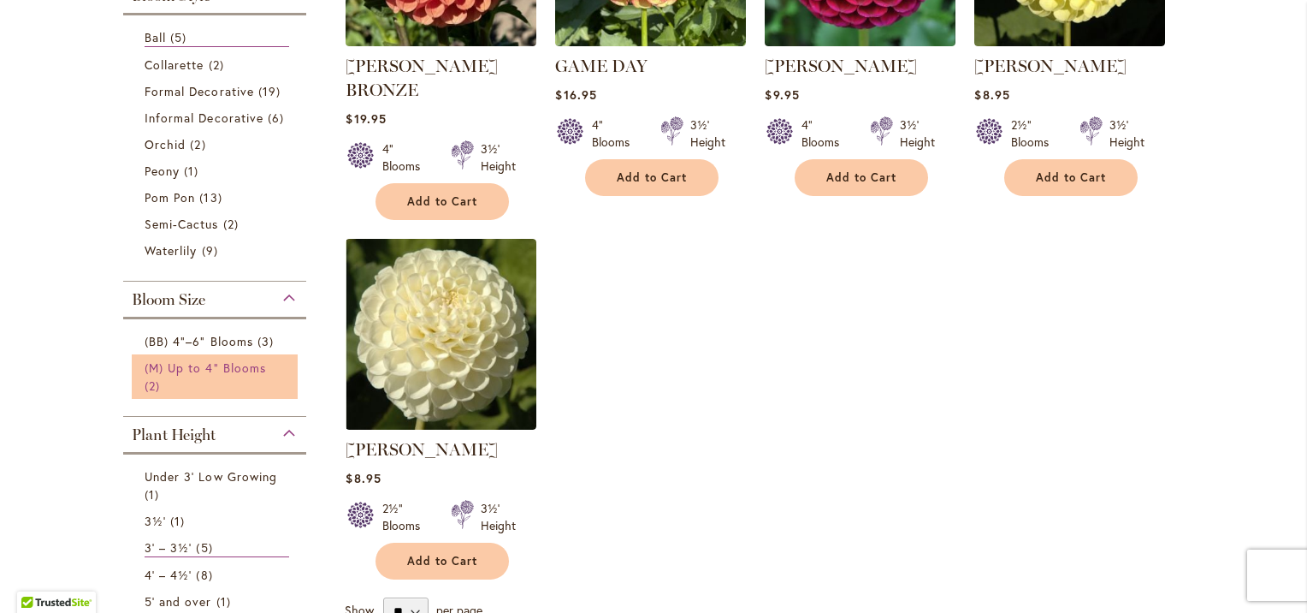
click at [193, 361] on span "(M) Up to 4" Blooms" at bounding box center [205, 367] width 121 height 16
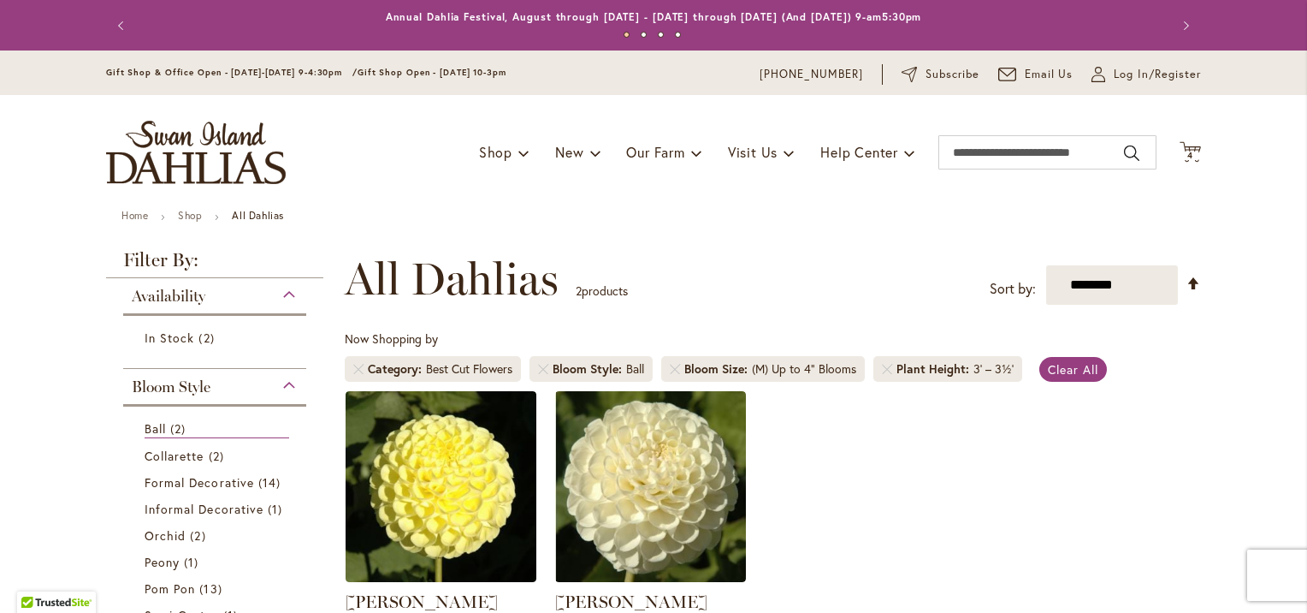
scroll to position [536, 0]
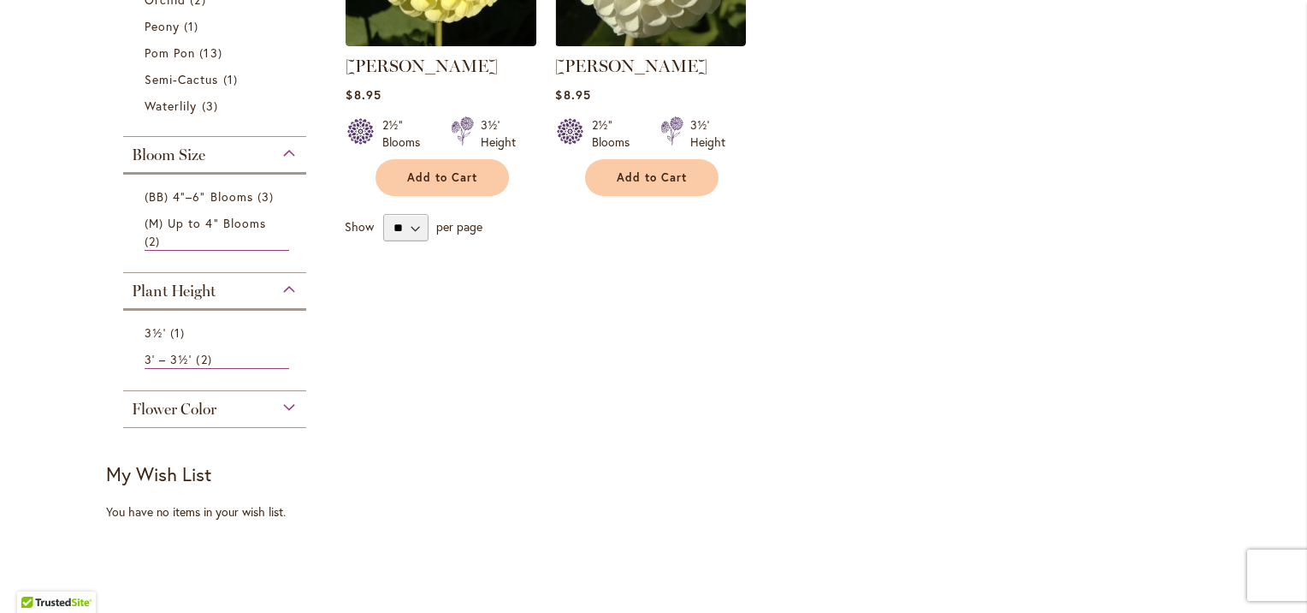
click at [170, 400] on span "Flower Color" at bounding box center [174, 409] width 85 height 19
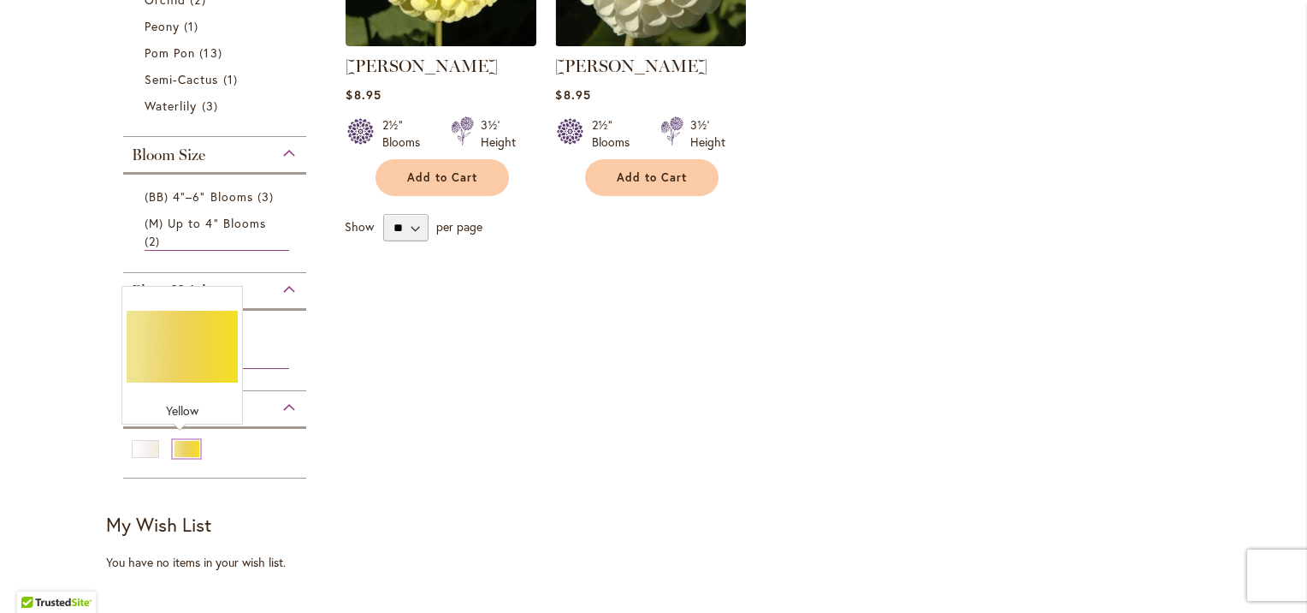
click at [179, 449] on div "Yellow" at bounding box center [186, 449] width 27 height 18
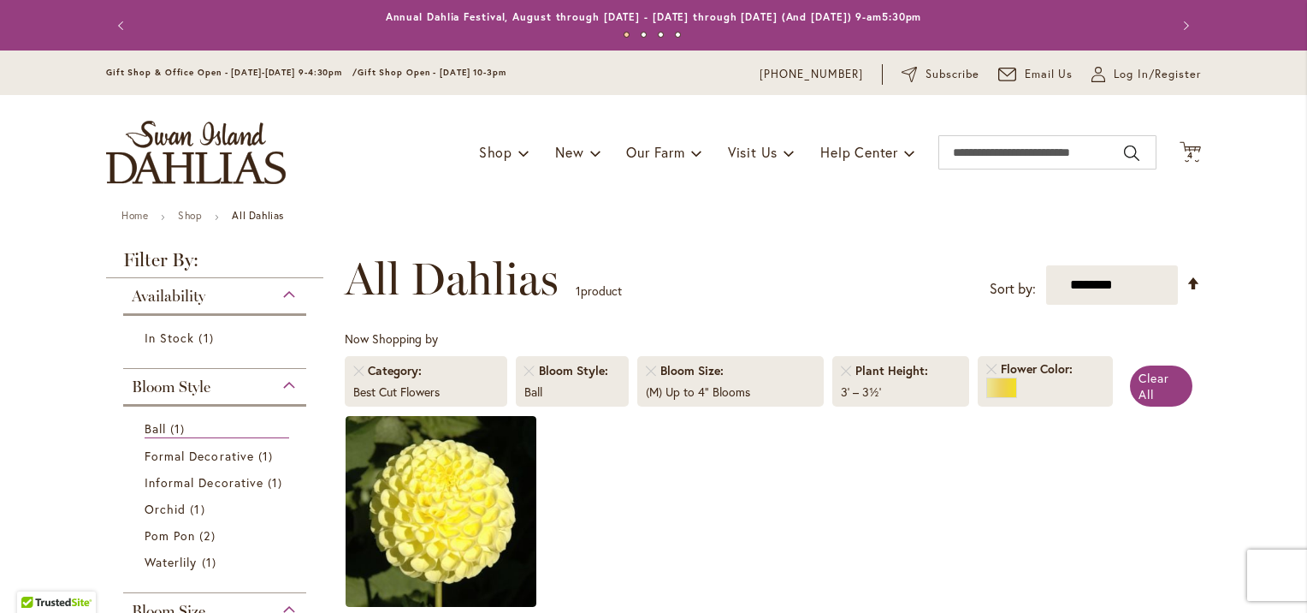
scroll to position [536, 0]
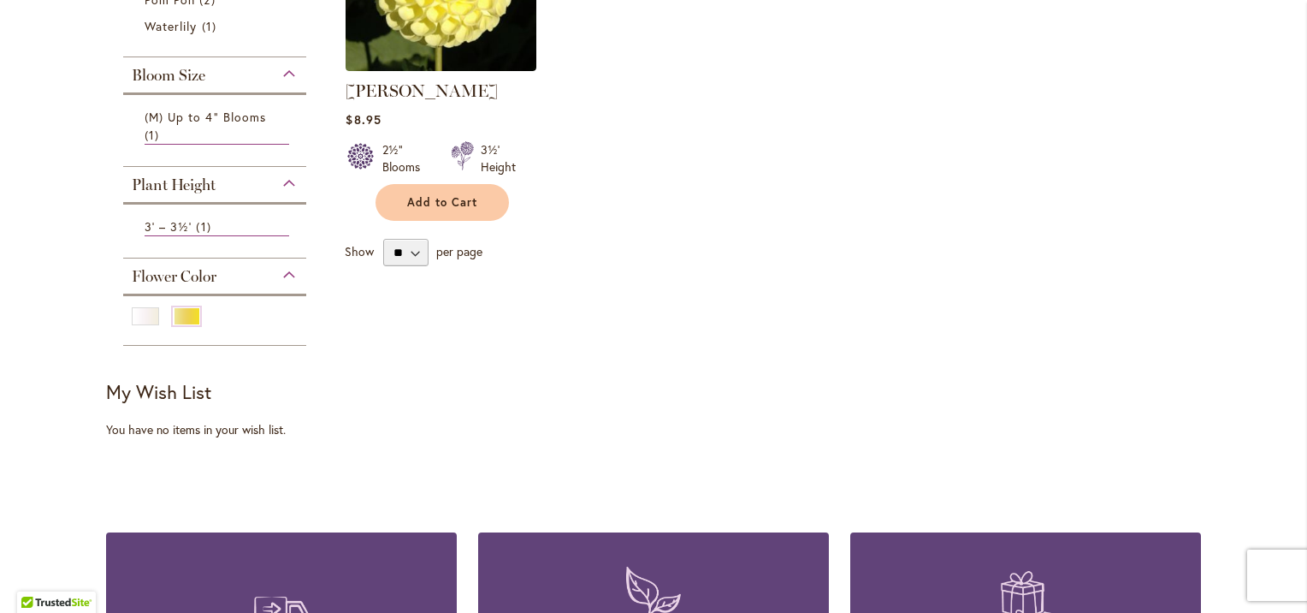
click at [274, 182] on div "Plant Height" at bounding box center [214, 180] width 183 height 27
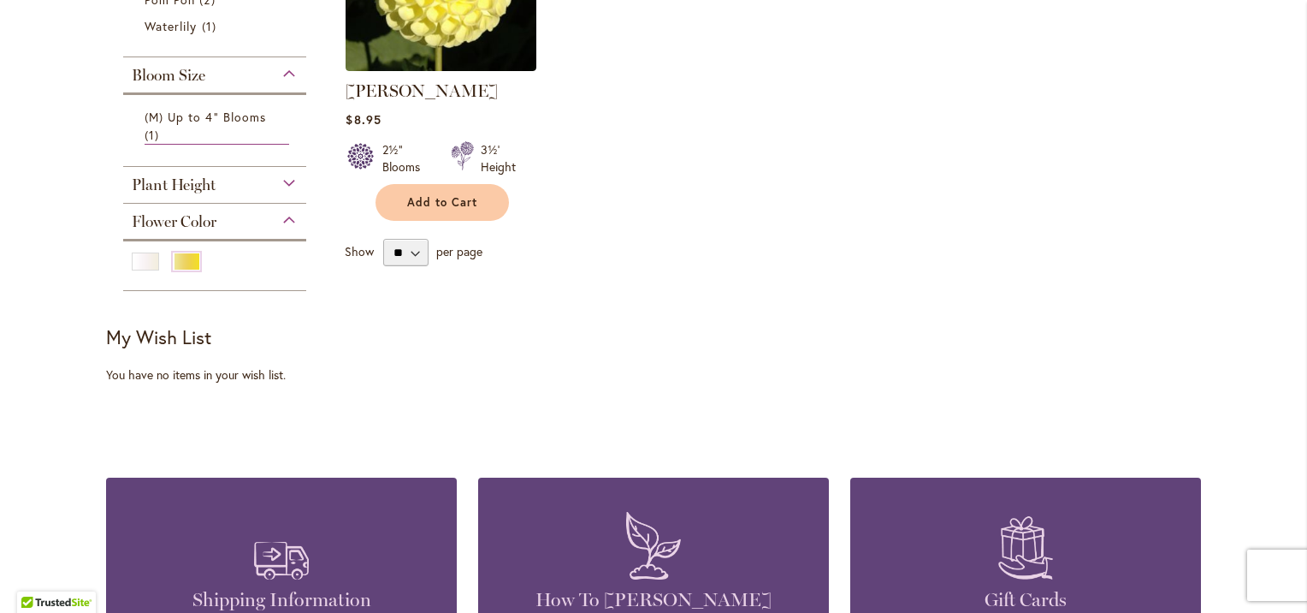
click at [279, 178] on div "Plant Height" at bounding box center [214, 180] width 183 height 27
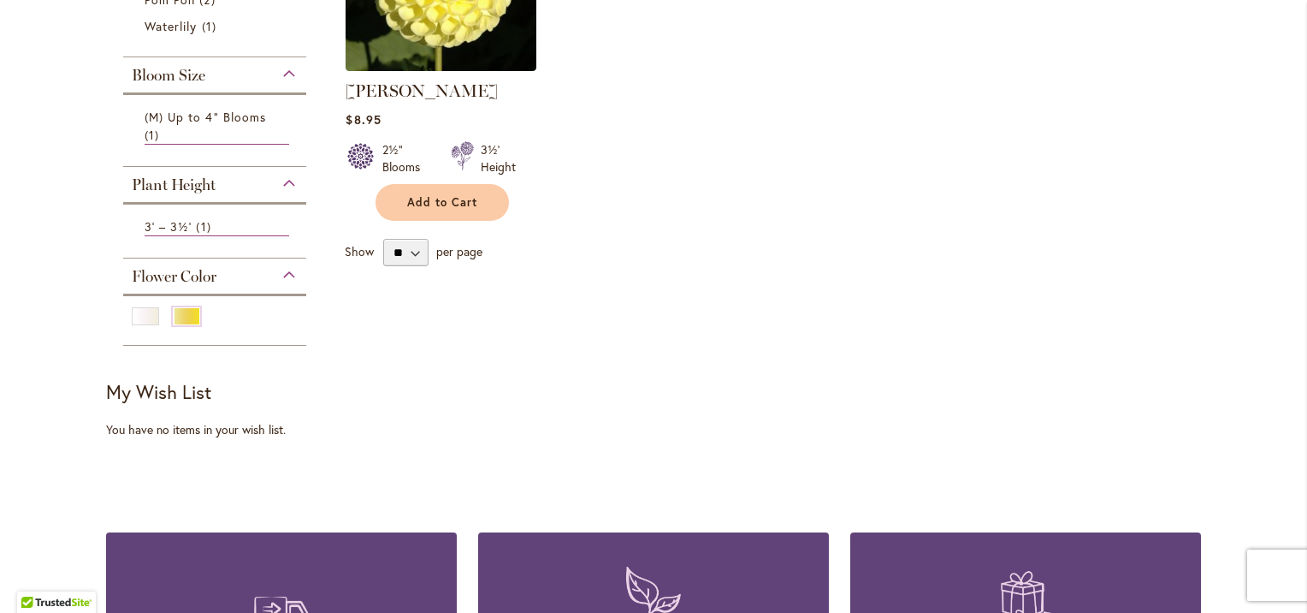
click at [279, 178] on div "Plant Height" at bounding box center [214, 180] width 183 height 27
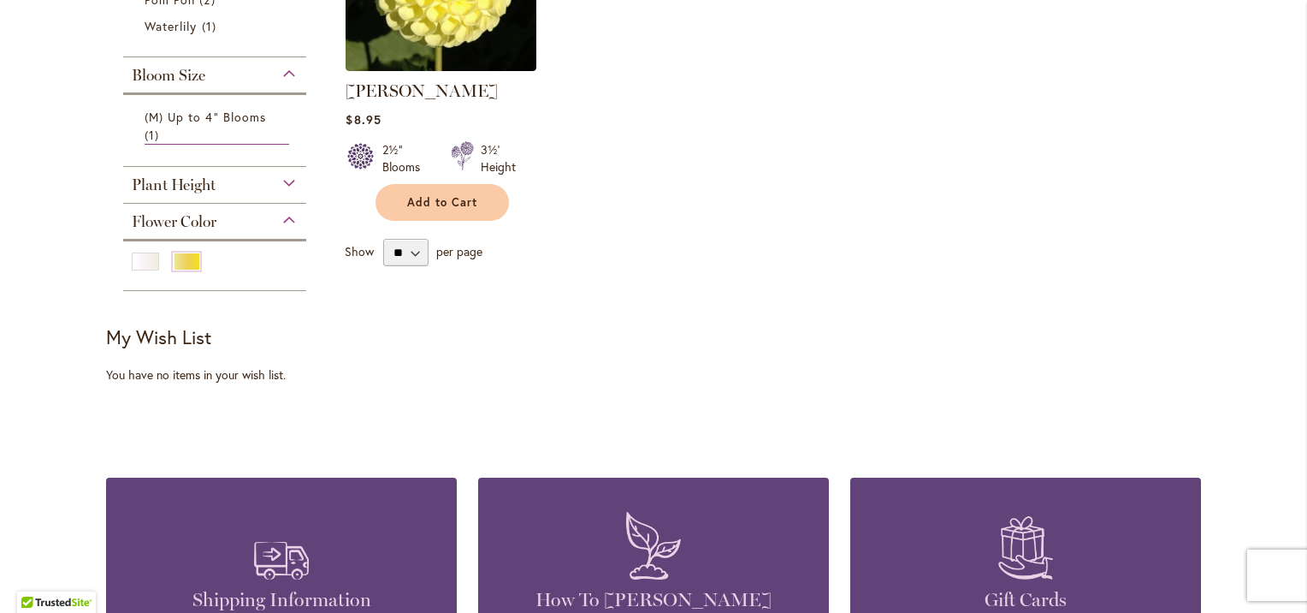
scroll to position [0, 0]
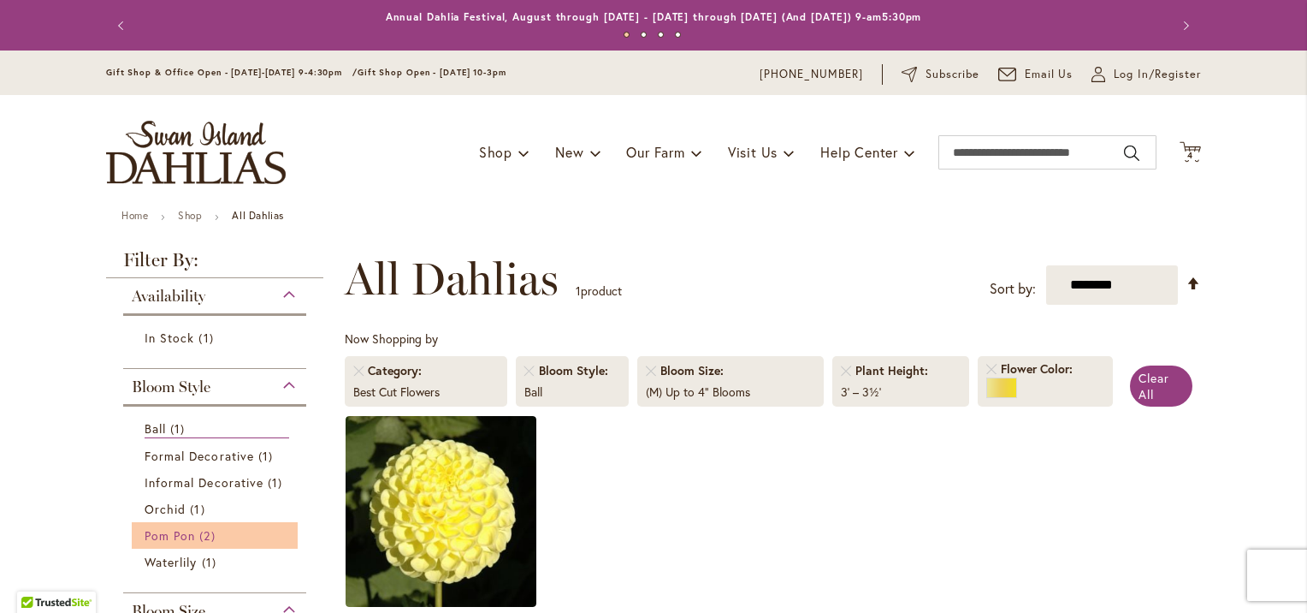
click at [187, 534] on span "Pom Pon" at bounding box center [170, 535] width 50 height 16
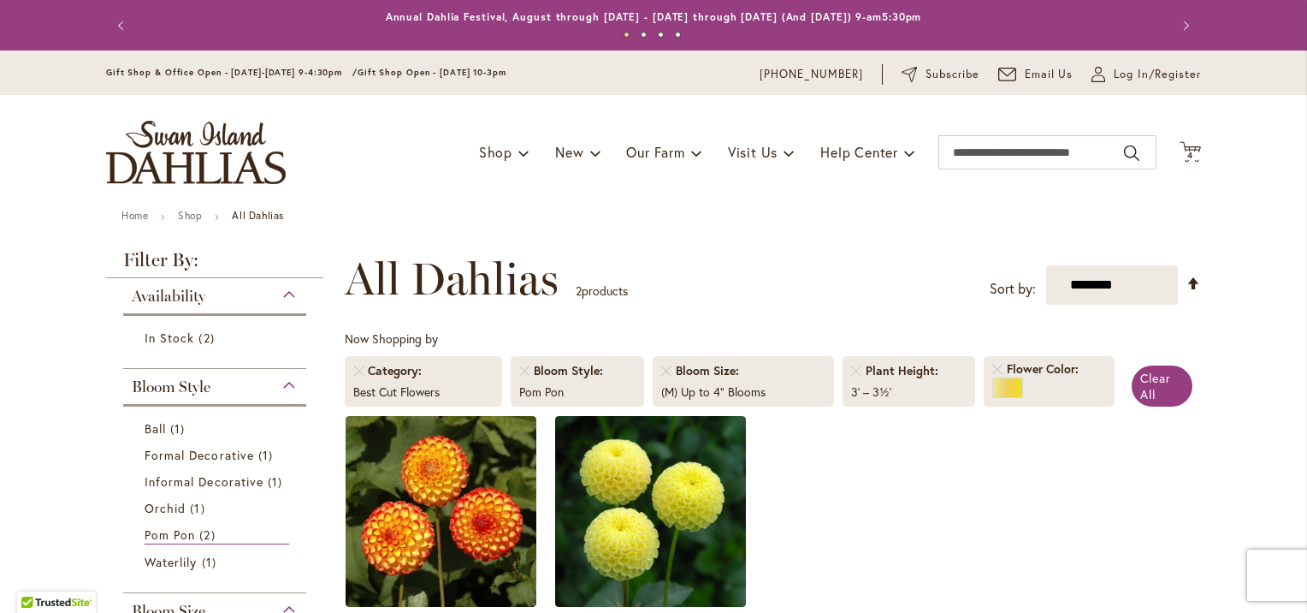
scroll to position [536, 0]
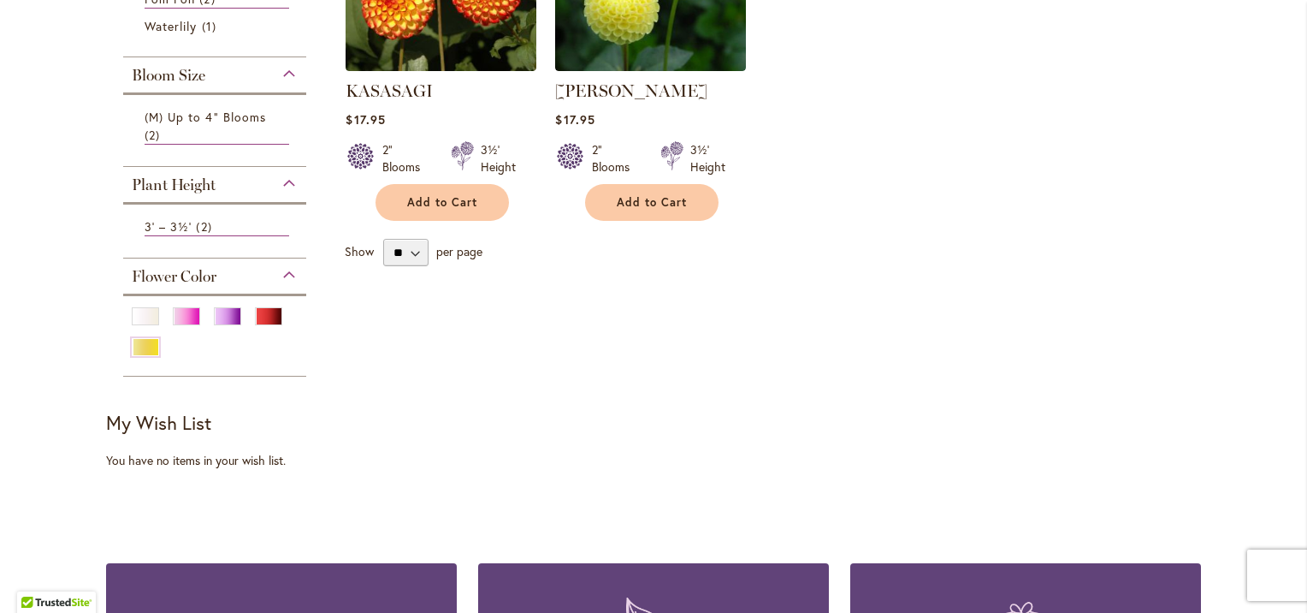
click at [283, 174] on div "Plant Height" at bounding box center [214, 180] width 183 height 27
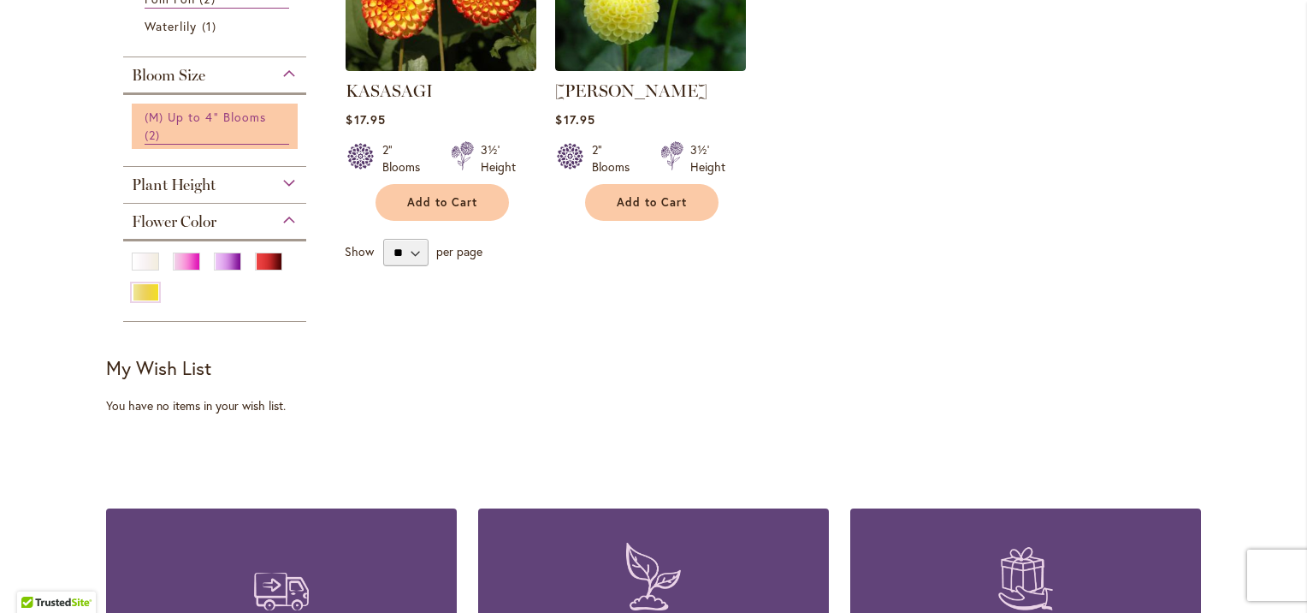
click at [240, 114] on span "(M) Up to 4" Blooms" at bounding box center [205, 117] width 121 height 16
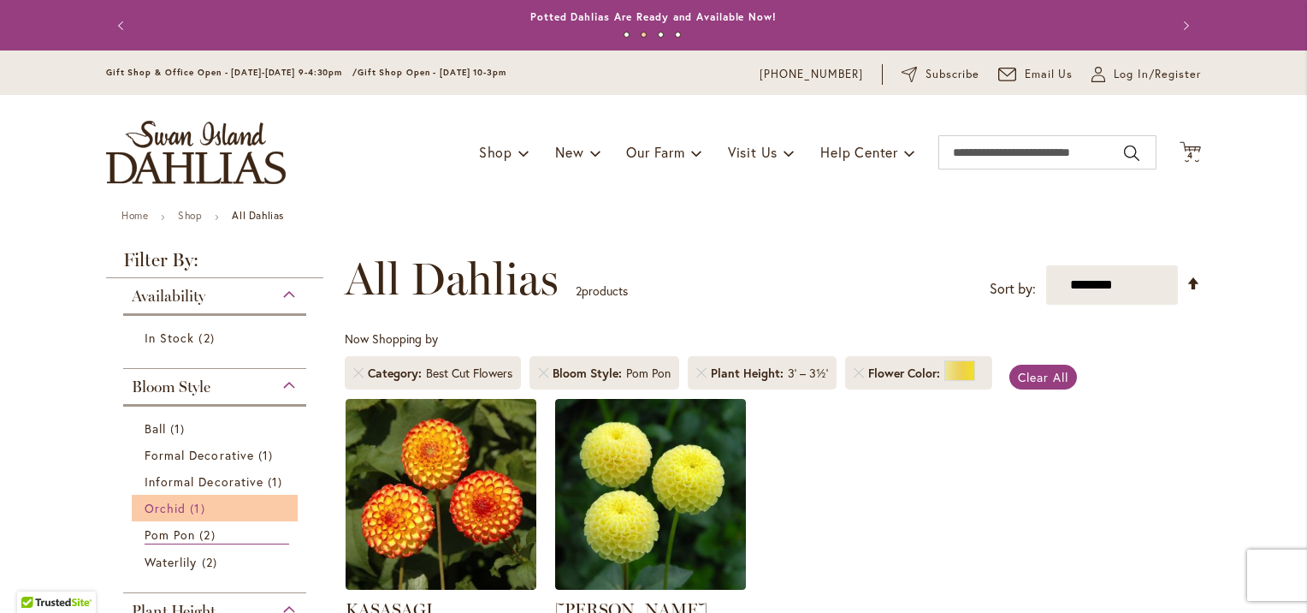
click at [172, 507] on span "Orchid" at bounding box center [165, 508] width 41 height 16
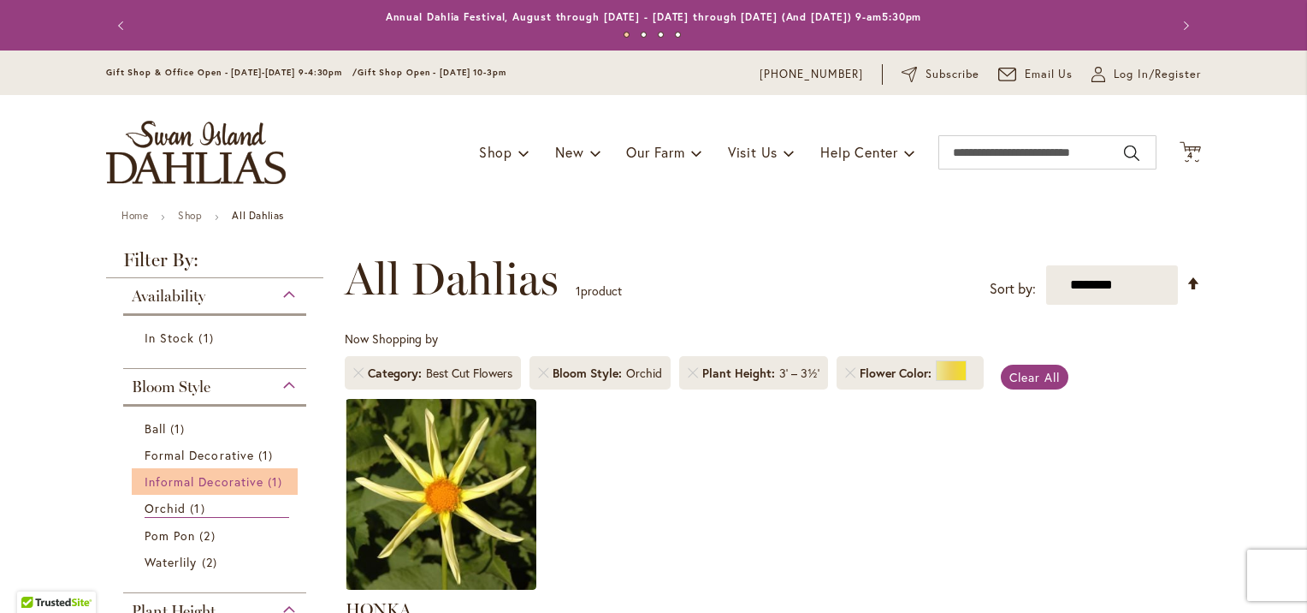
click at [191, 474] on span "Informal Decorative" at bounding box center [204, 481] width 119 height 16
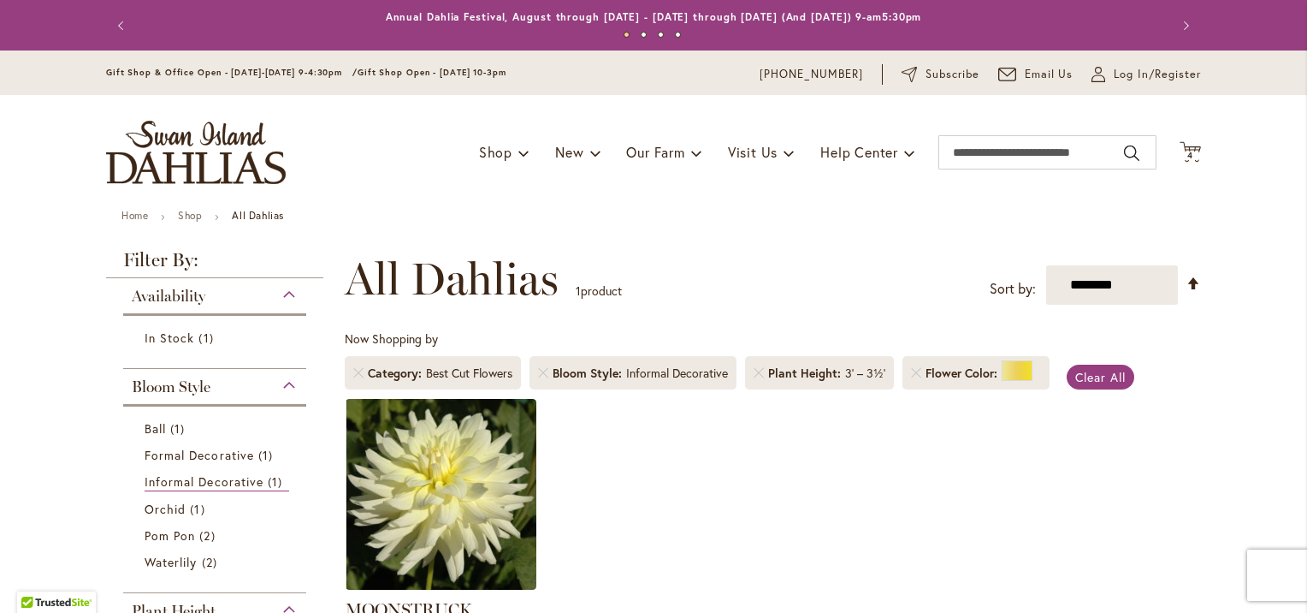
scroll to position [536, 0]
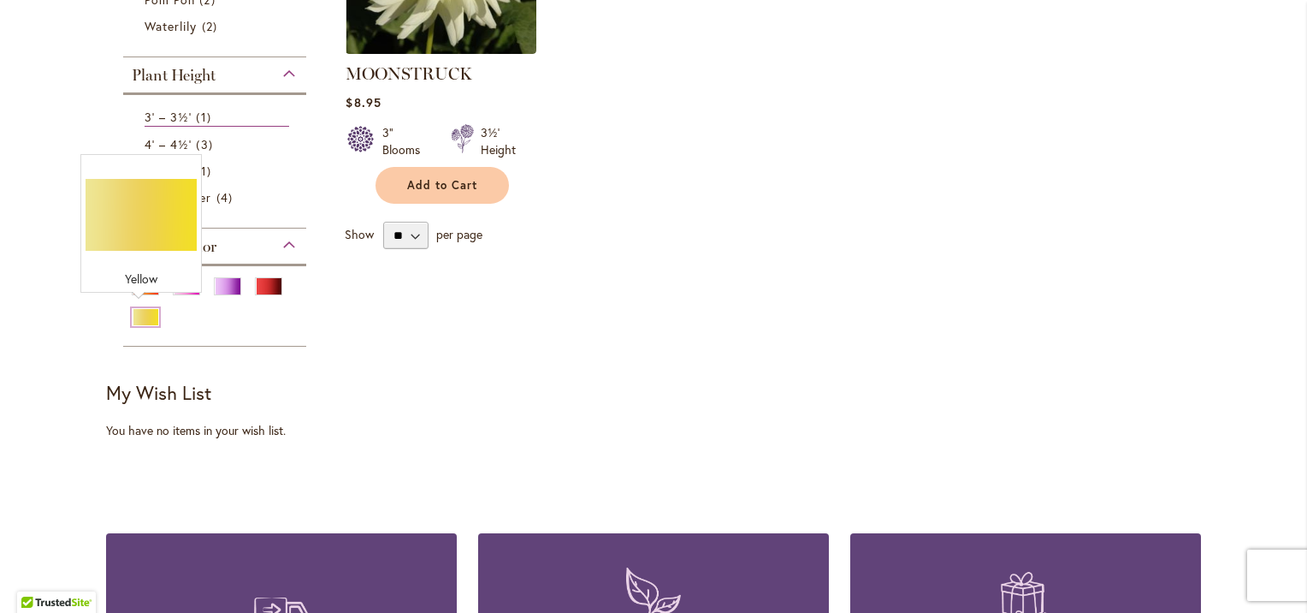
click at [138, 315] on div "Yellow" at bounding box center [145, 317] width 27 height 18
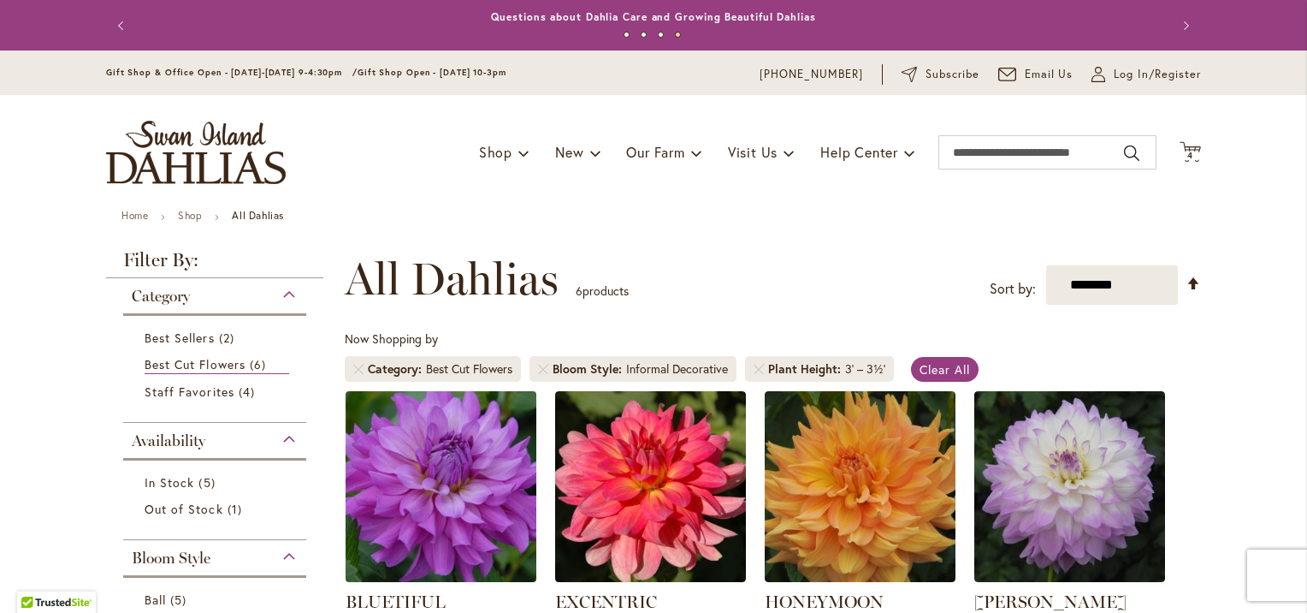
click at [441, 489] on img at bounding box center [441, 486] width 200 height 200
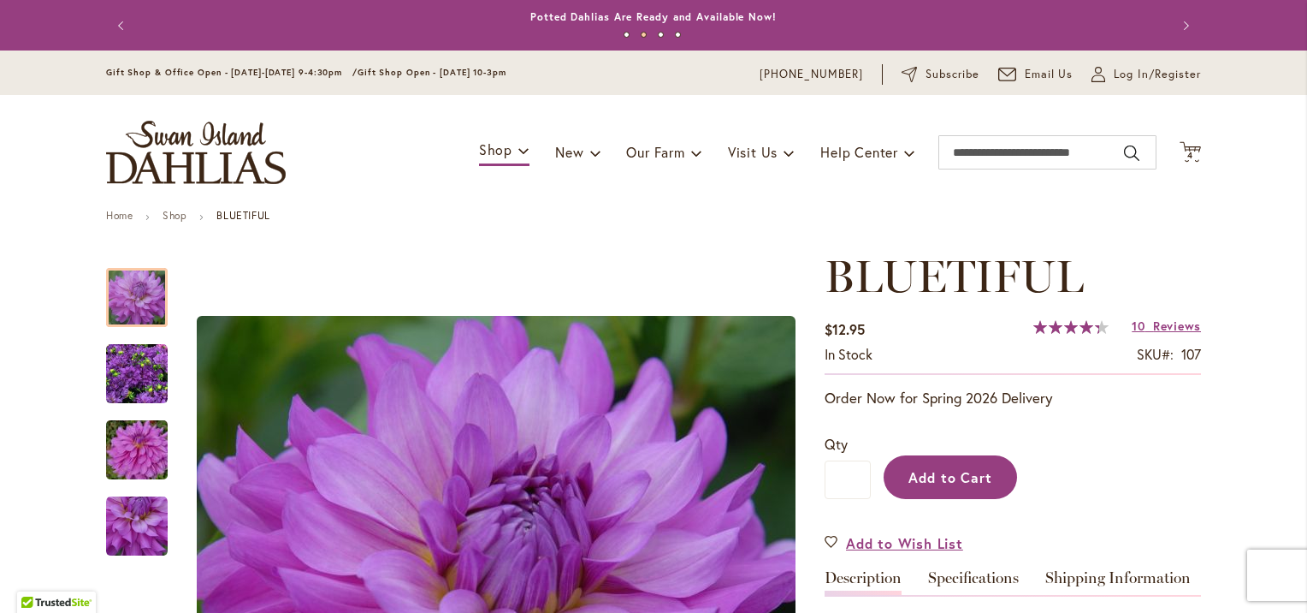
click at [934, 477] on span "Add to Cart" at bounding box center [951, 477] width 85 height 18
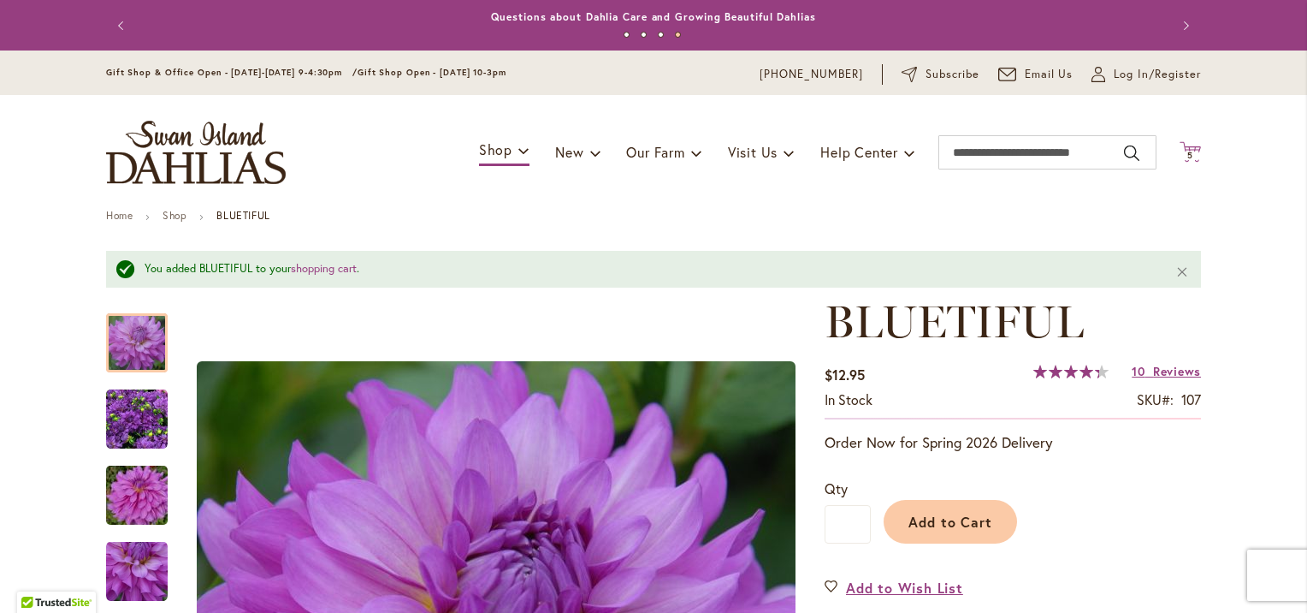
click at [1189, 151] on icon "Cart .cls-1 { fill: #231f20; }" at bounding box center [1190, 151] width 21 height 21
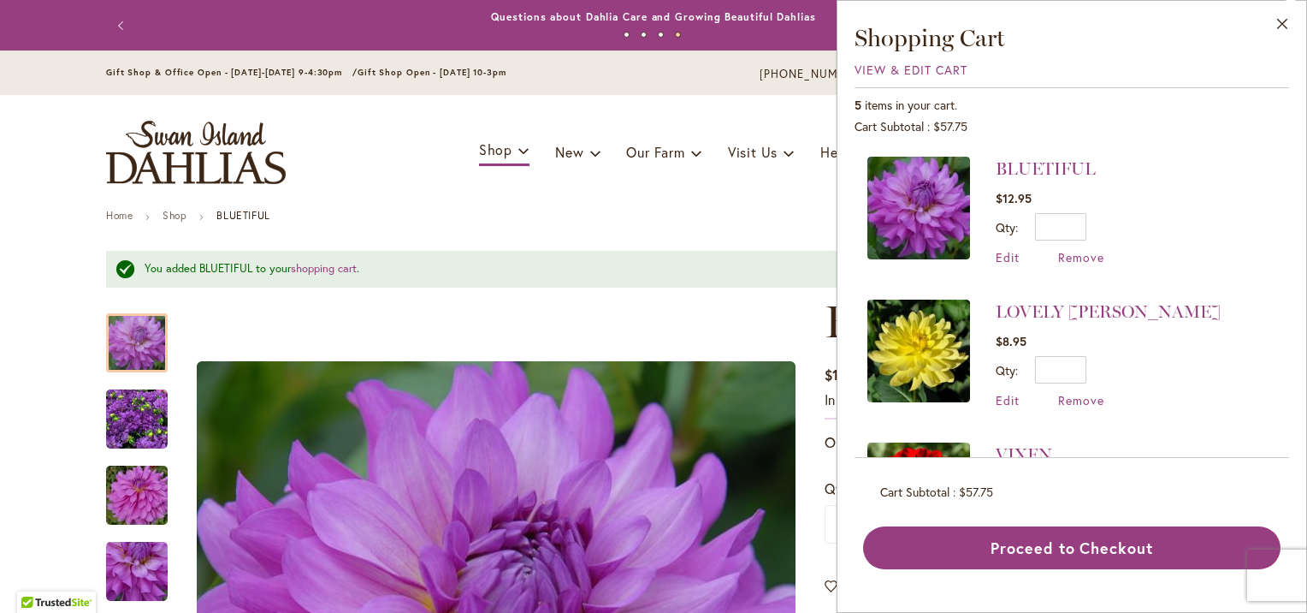
click at [1275, 16] on button "Close" at bounding box center [1282, 28] width 47 height 54
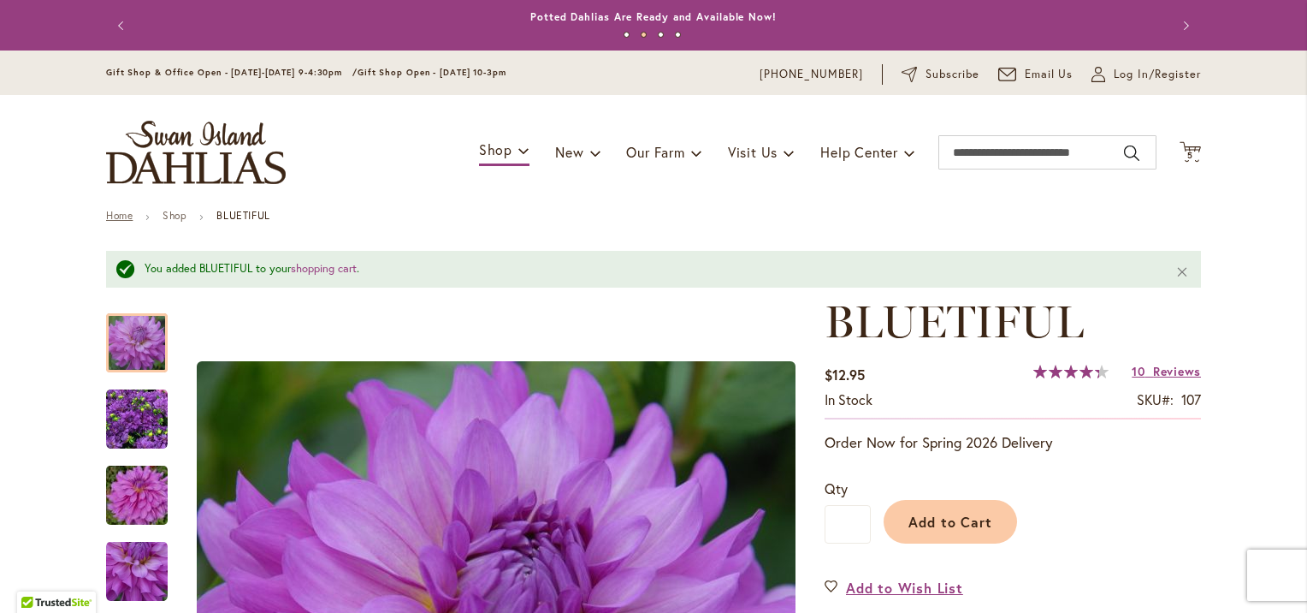
click at [123, 214] on link "Home" at bounding box center [119, 215] width 27 height 13
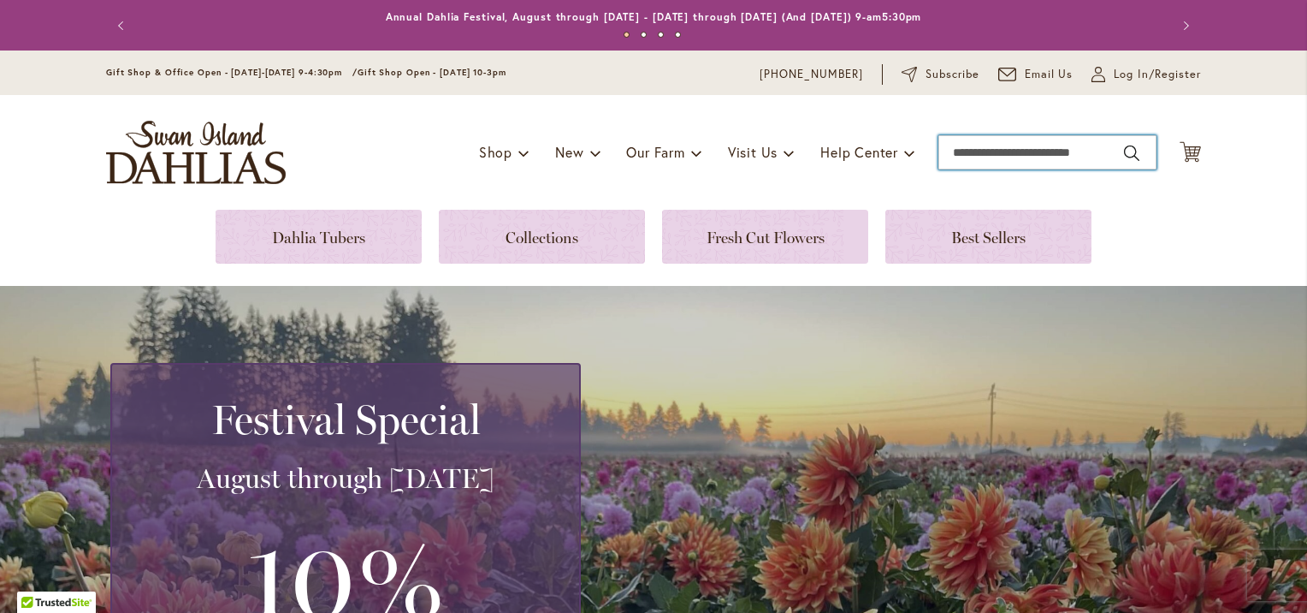
click at [1005, 151] on input "Search" at bounding box center [1048, 152] width 218 height 34
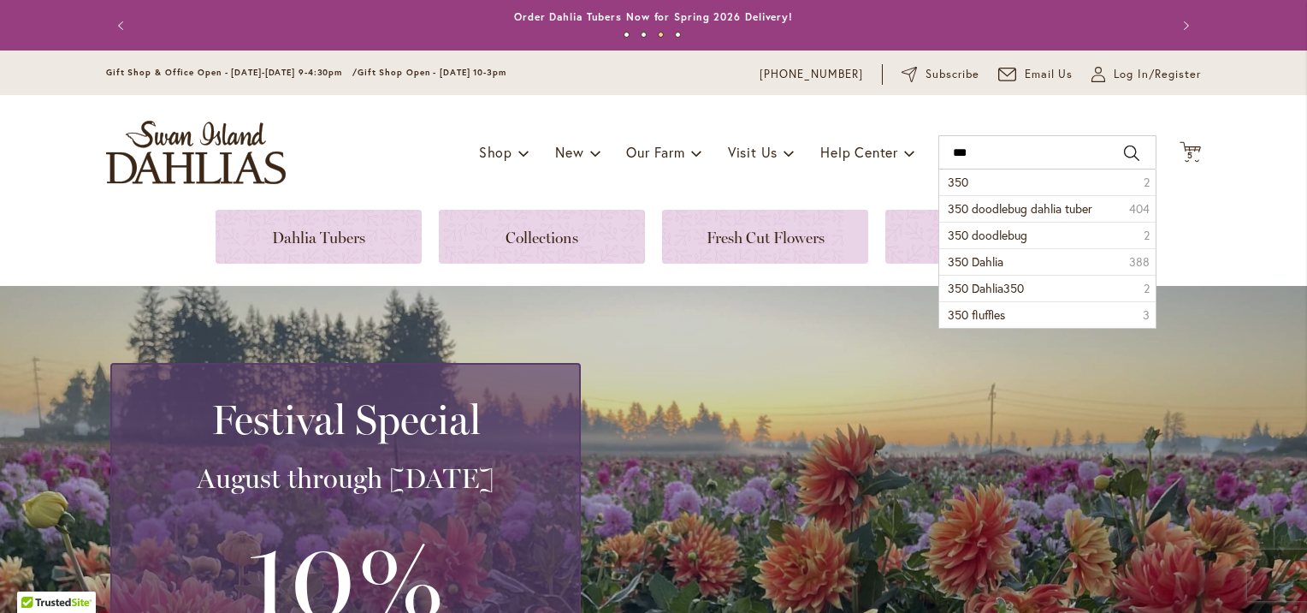
click at [1124, 151] on button "Search" at bounding box center [1131, 152] width 15 height 27
type input "***"
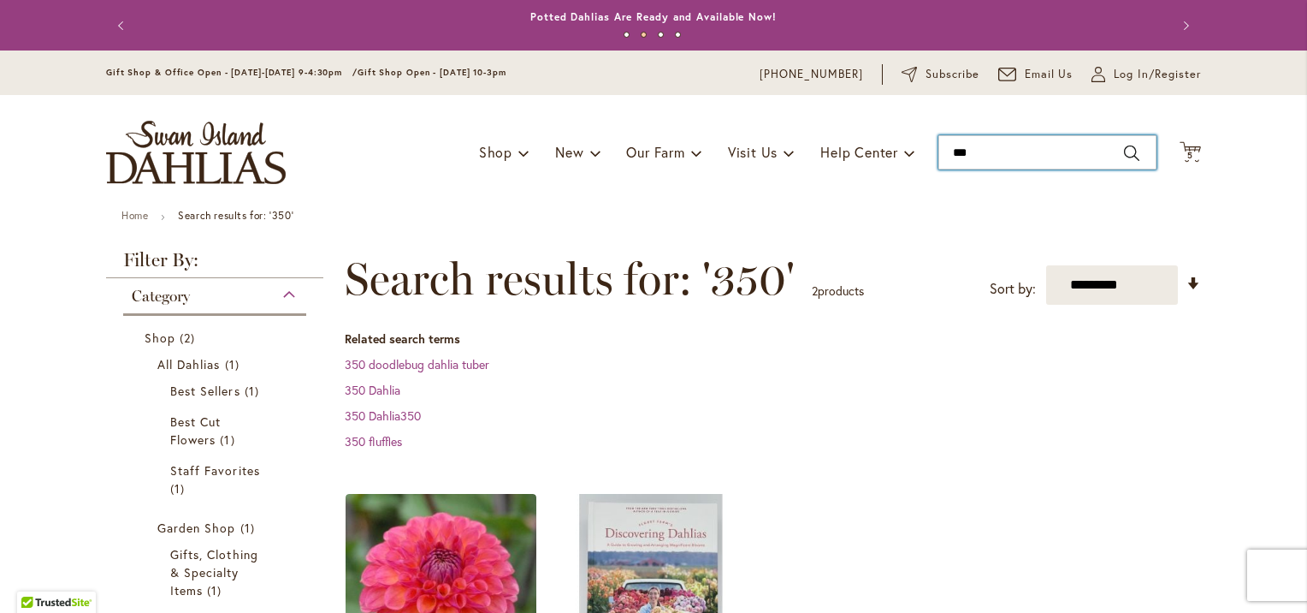
click at [977, 149] on input "***" at bounding box center [1048, 152] width 218 height 34
type input "*"
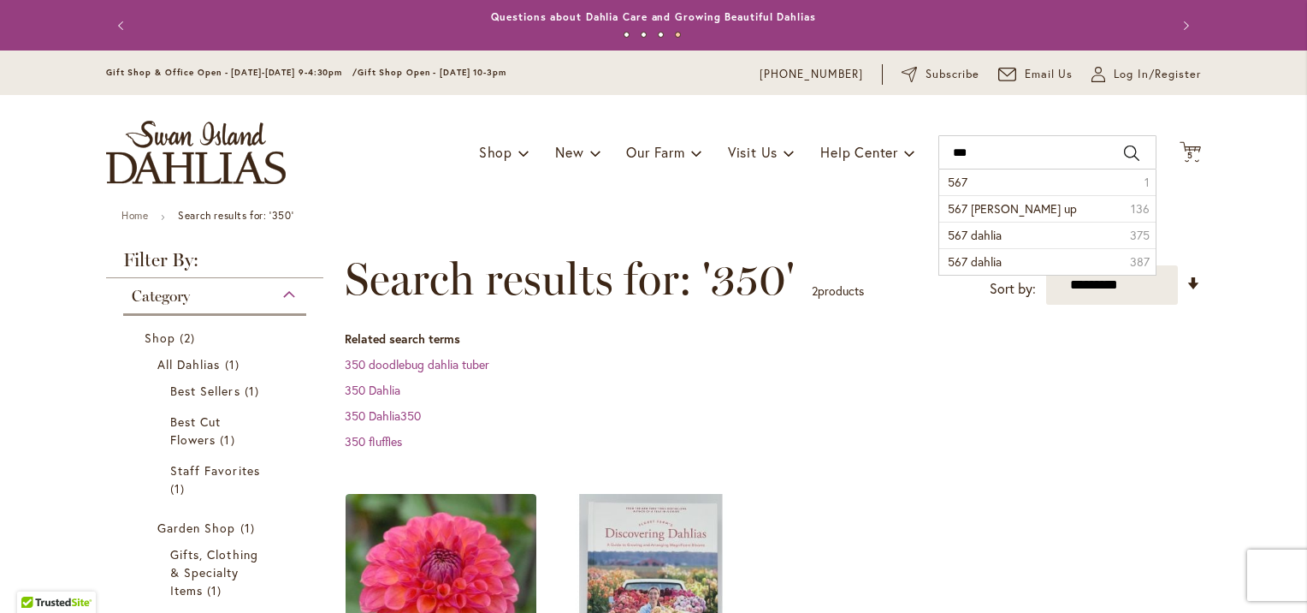
click at [1124, 150] on button "Search" at bounding box center [1131, 152] width 15 height 27
type input "***"
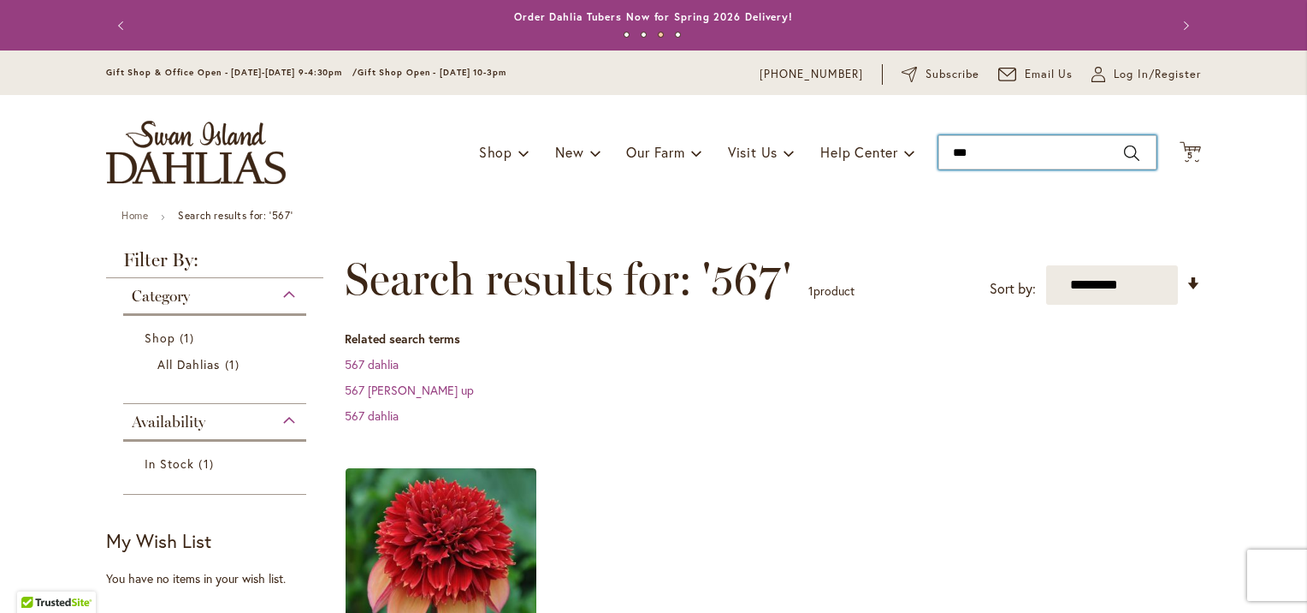
click at [974, 150] on input "***" at bounding box center [1048, 152] width 218 height 34
type input "*"
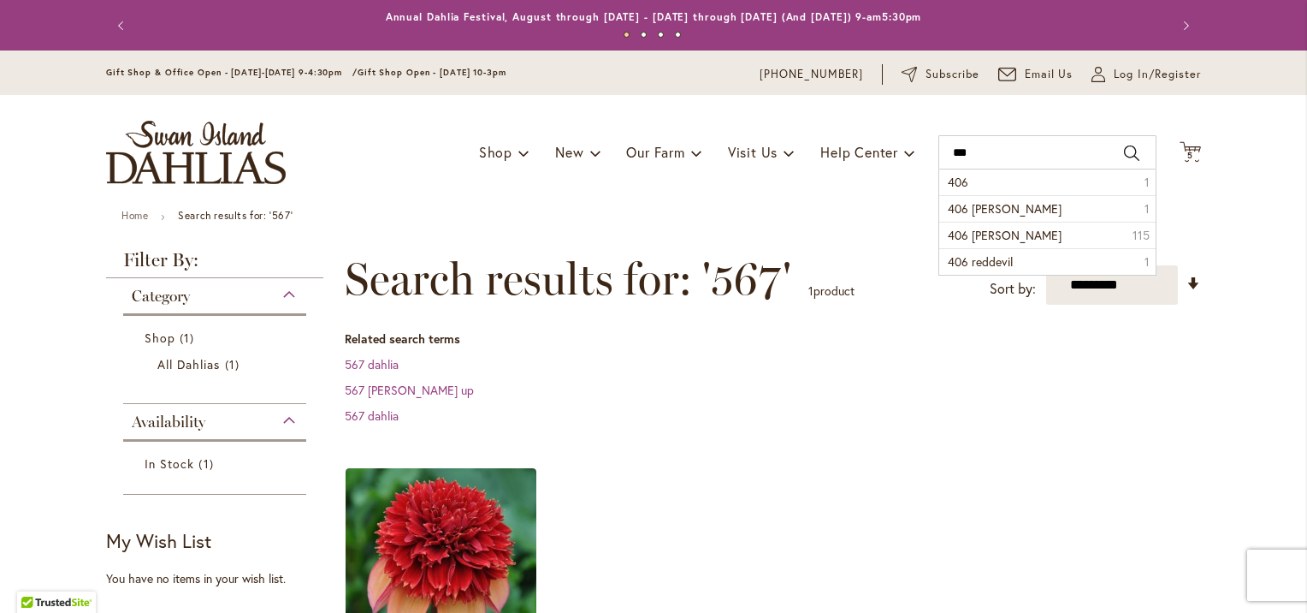
click at [1124, 144] on button "Search" at bounding box center [1131, 152] width 15 height 27
type input "***"
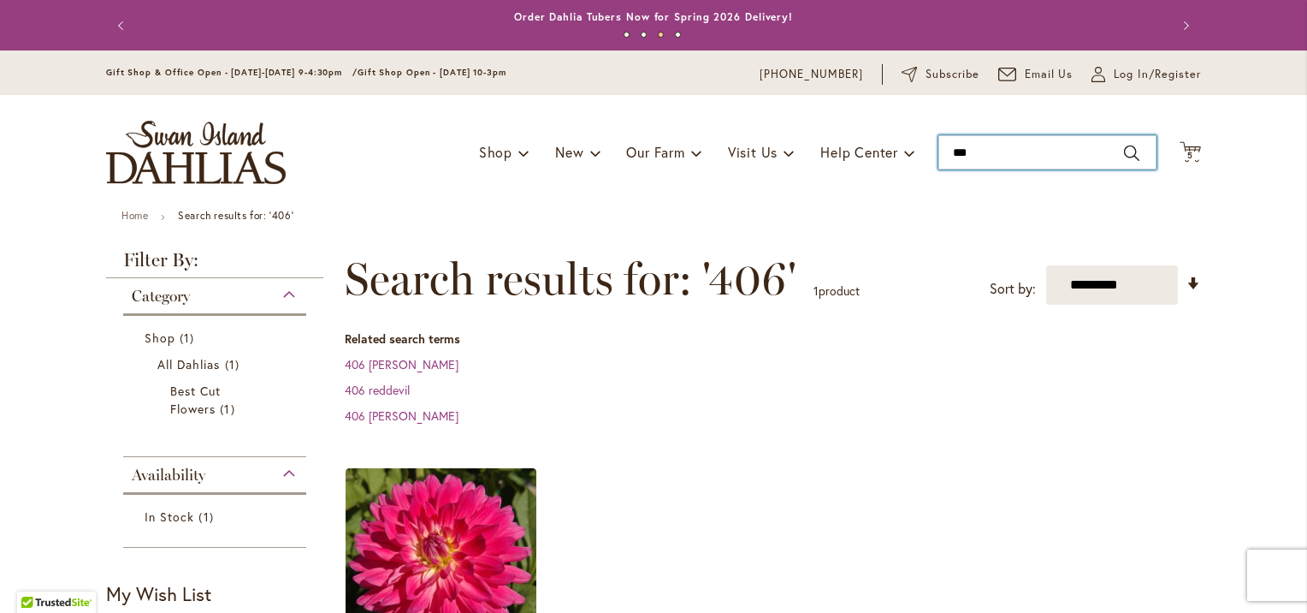
click at [972, 153] on input "***" at bounding box center [1048, 152] width 218 height 34
type input "*"
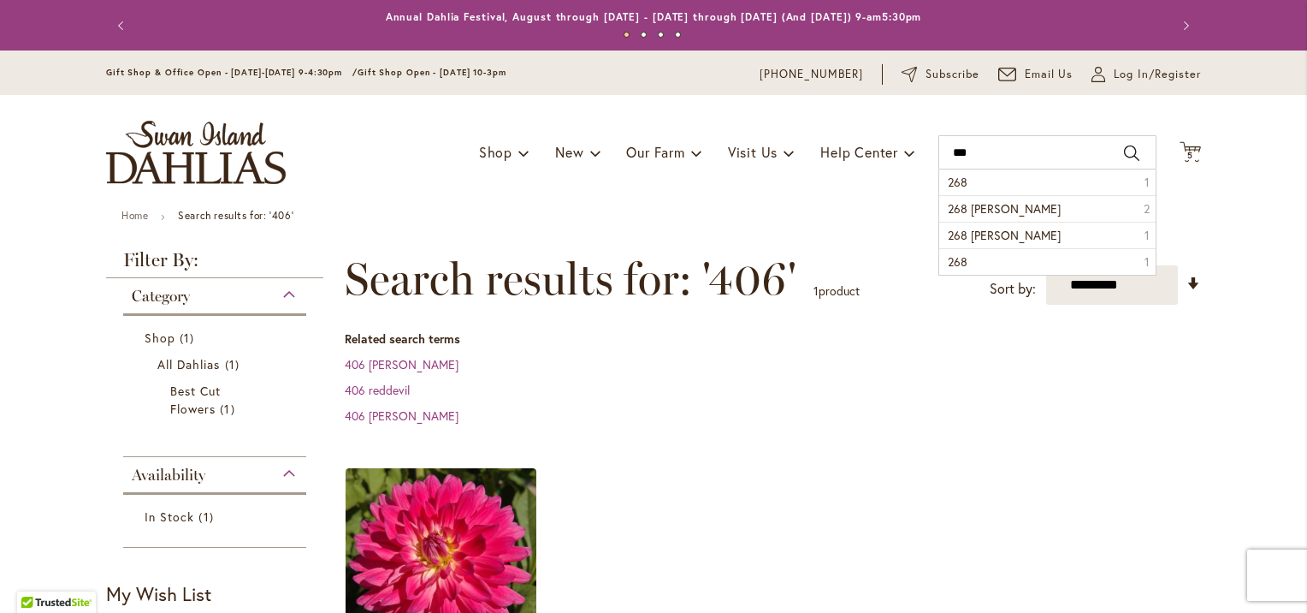
click at [1124, 151] on button "Search" at bounding box center [1131, 152] width 15 height 27
type input "***"
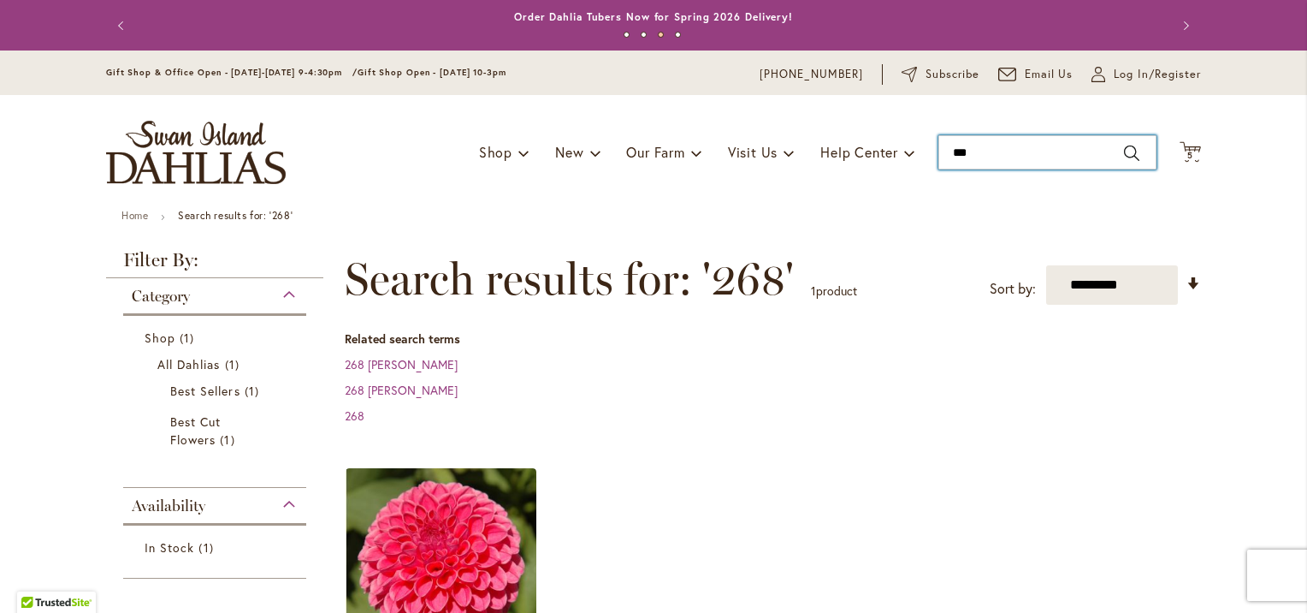
click at [976, 151] on input "***" at bounding box center [1048, 152] width 218 height 34
type input "*"
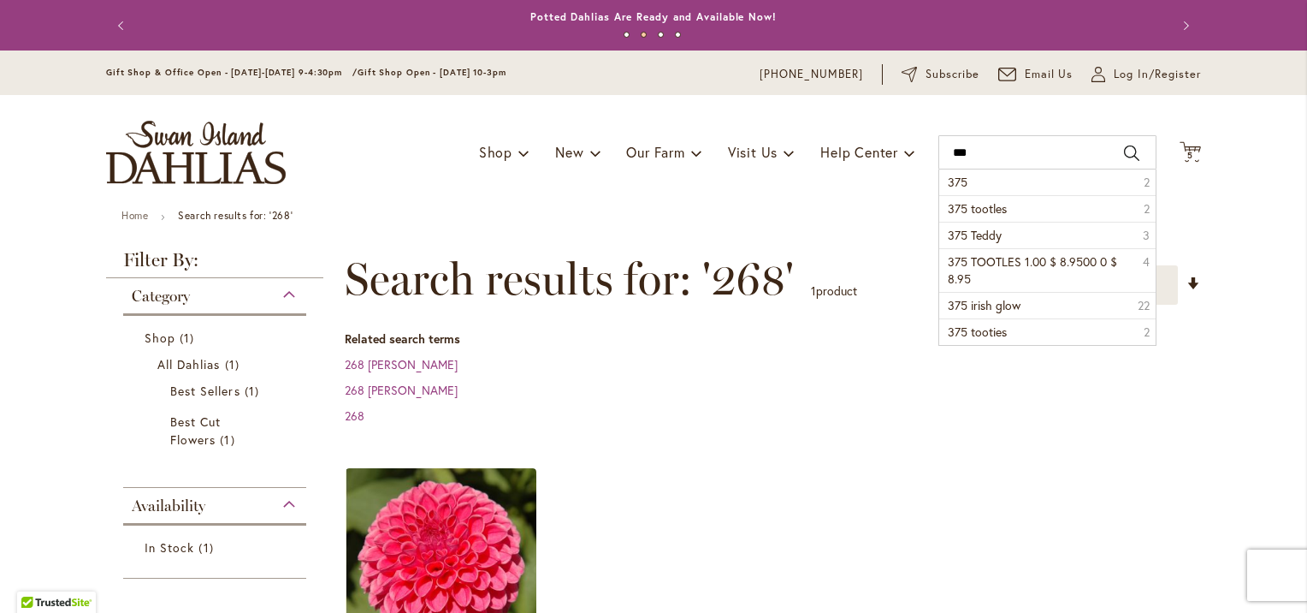
click at [1124, 153] on button "Search" at bounding box center [1131, 152] width 15 height 27
type input "***"
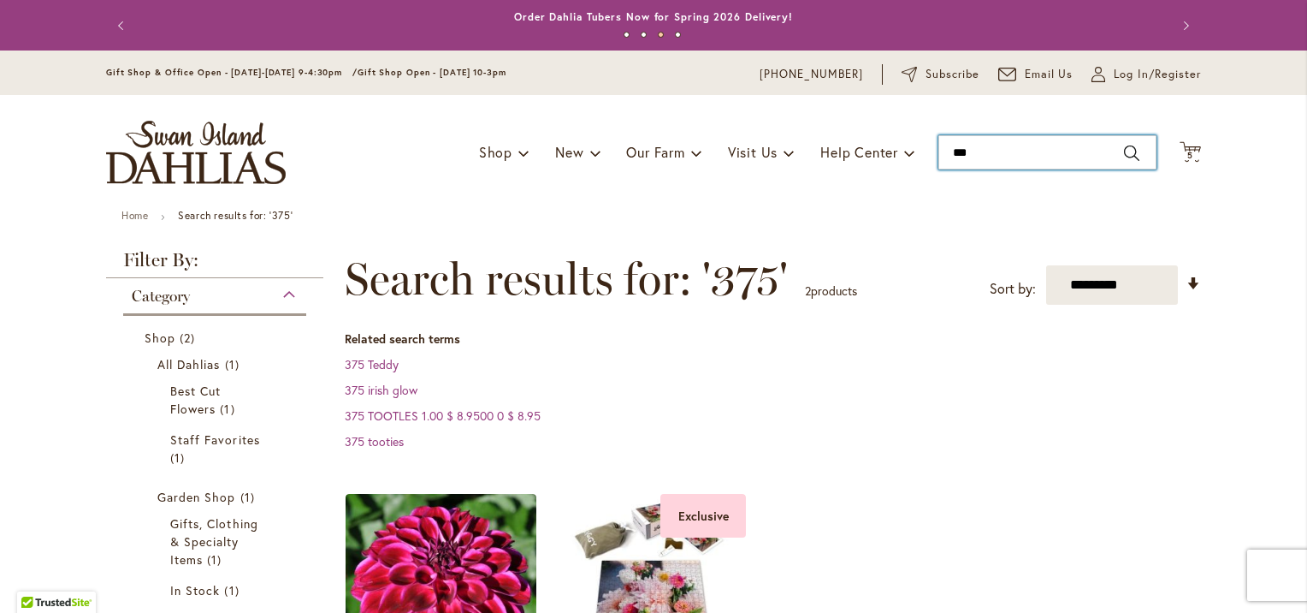
click at [971, 151] on input "***" at bounding box center [1048, 152] width 218 height 34
type input "*"
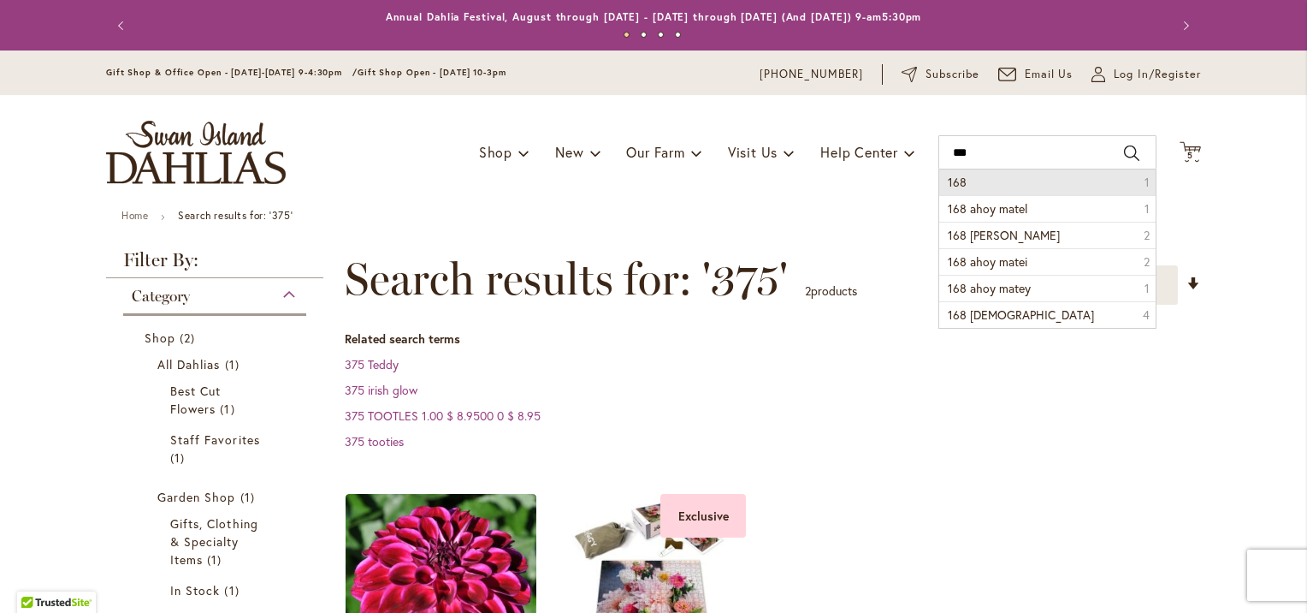
click at [1124, 145] on button "Search" at bounding box center [1131, 152] width 15 height 27
type input "***"
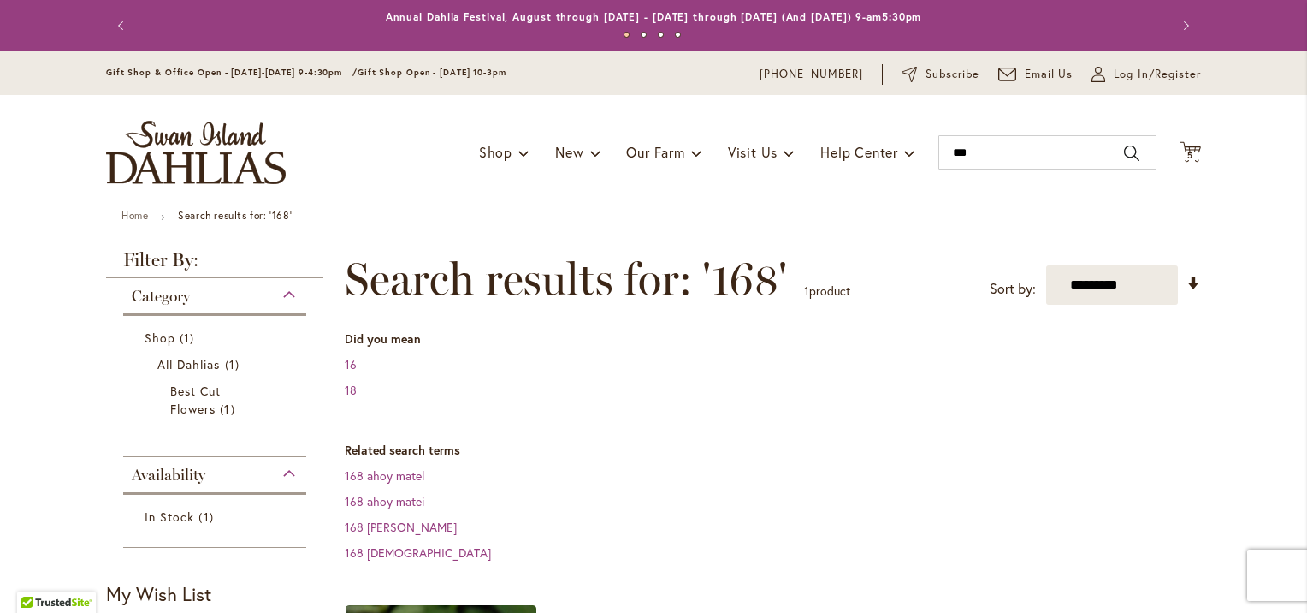
scroll to position [536, 0]
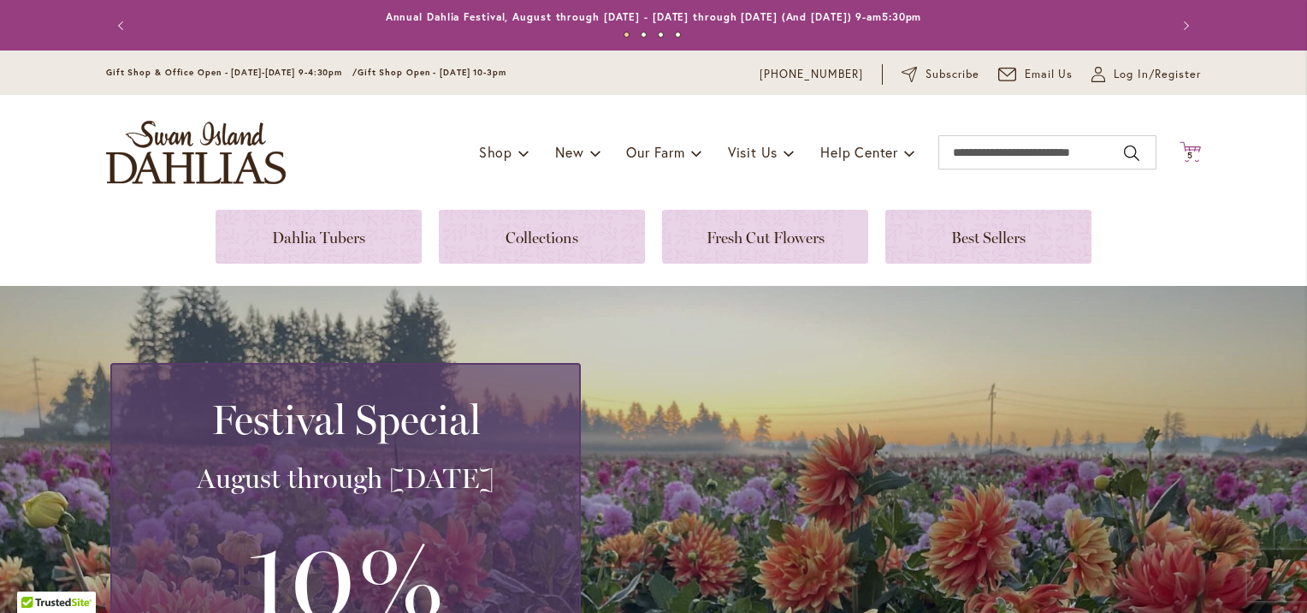
click at [1186, 147] on icon "Cart .cls-1 { fill: #231f20; }" at bounding box center [1190, 151] width 21 height 21
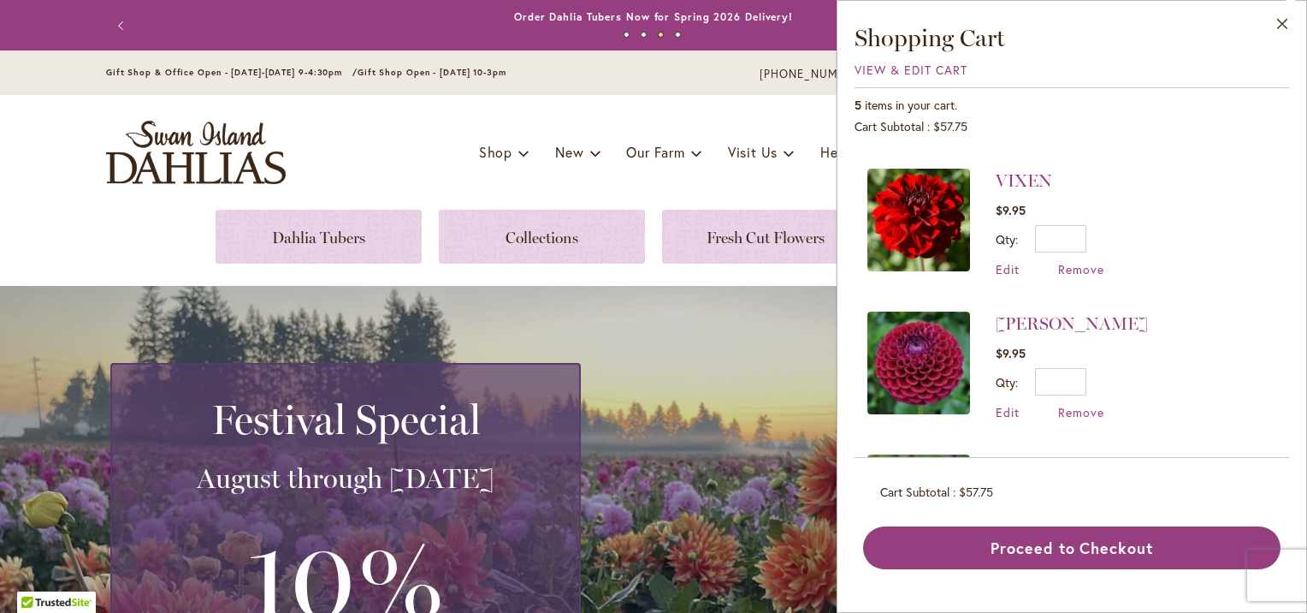
scroll to position [407, 0]
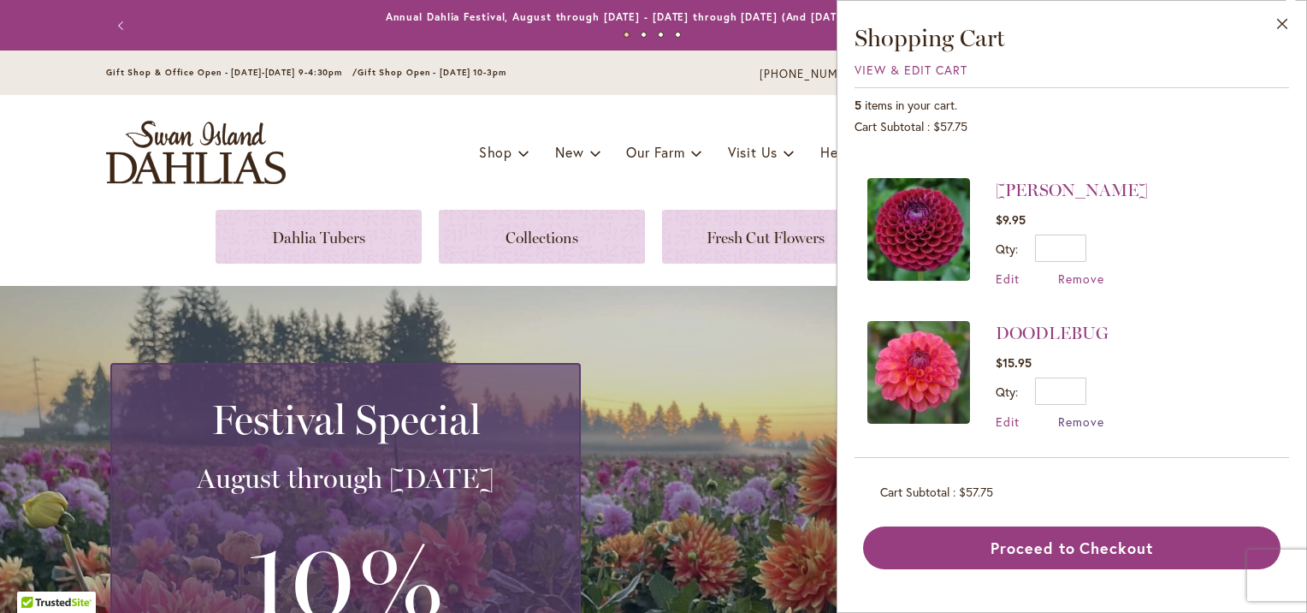
click at [1081, 418] on span "Remove" at bounding box center [1081, 421] width 46 height 16
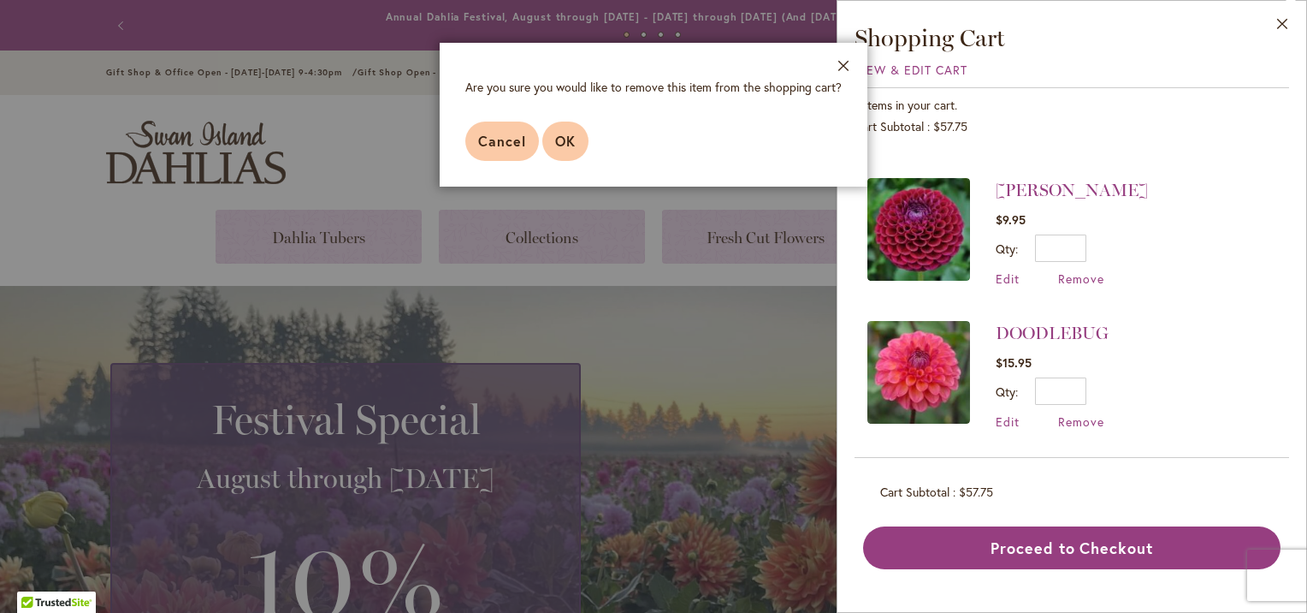
click at [572, 140] on span "OK" at bounding box center [565, 141] width 21 height 18
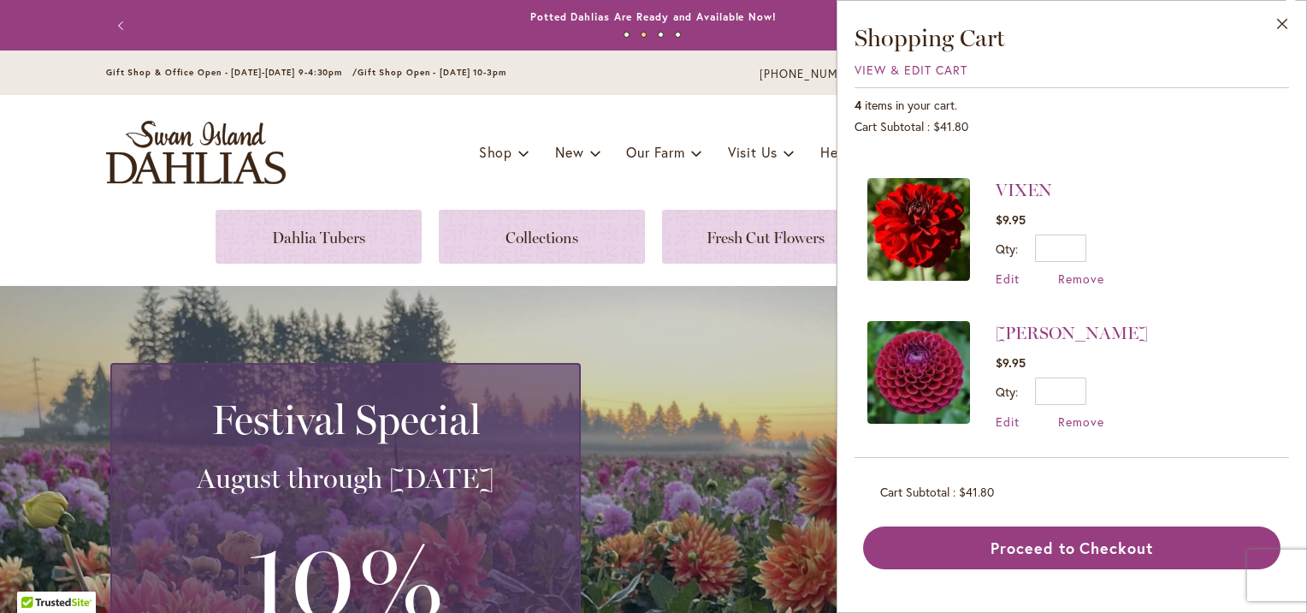
scroll to position [536, 0]
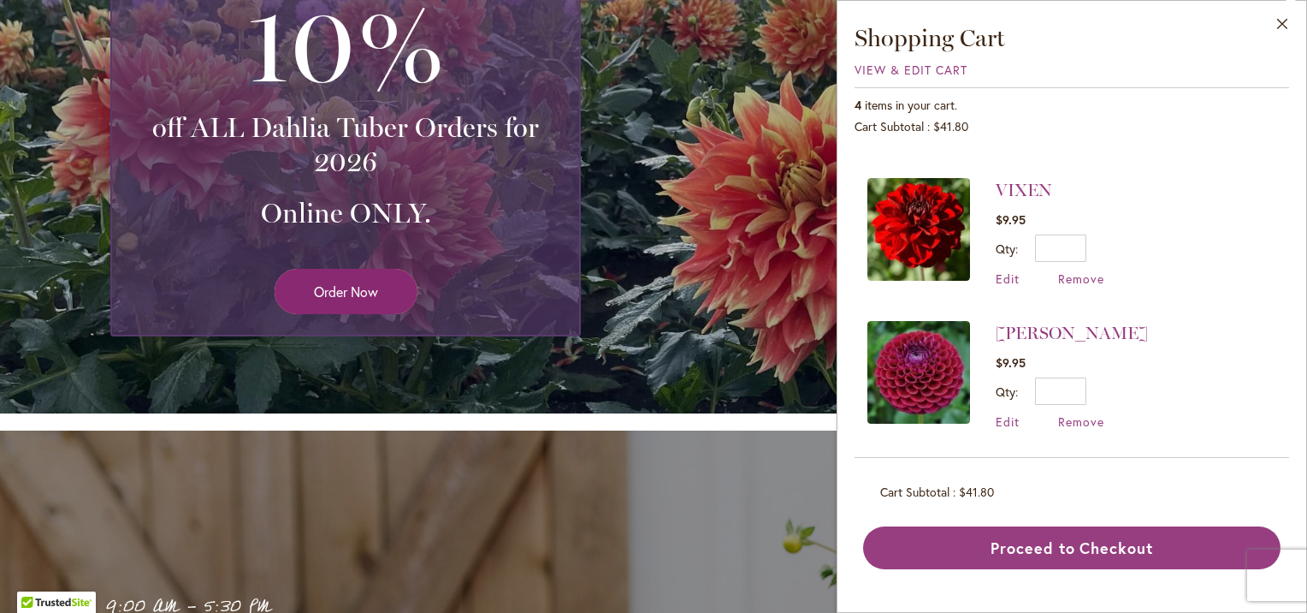
click at [332, 285] on span "Order Now" at bounding box center [346, 291] width 64 height 20
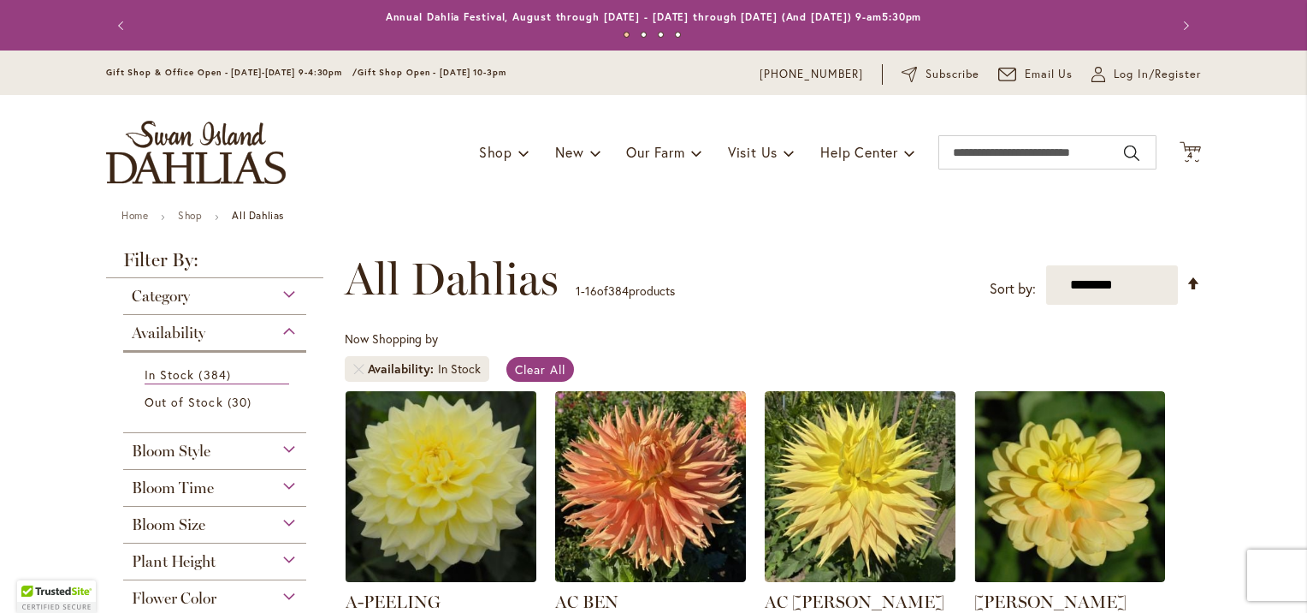
click at [450, 496] on img at bounding box center [441, 486] width 200 height 200
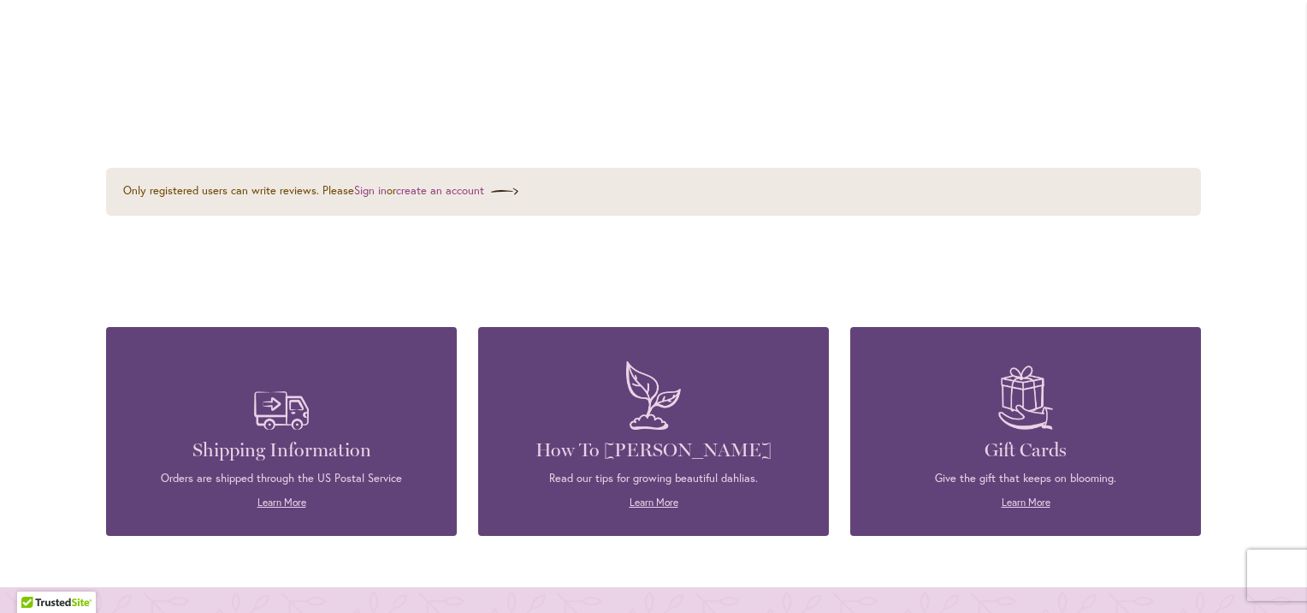
scroll to position [1071, 0]
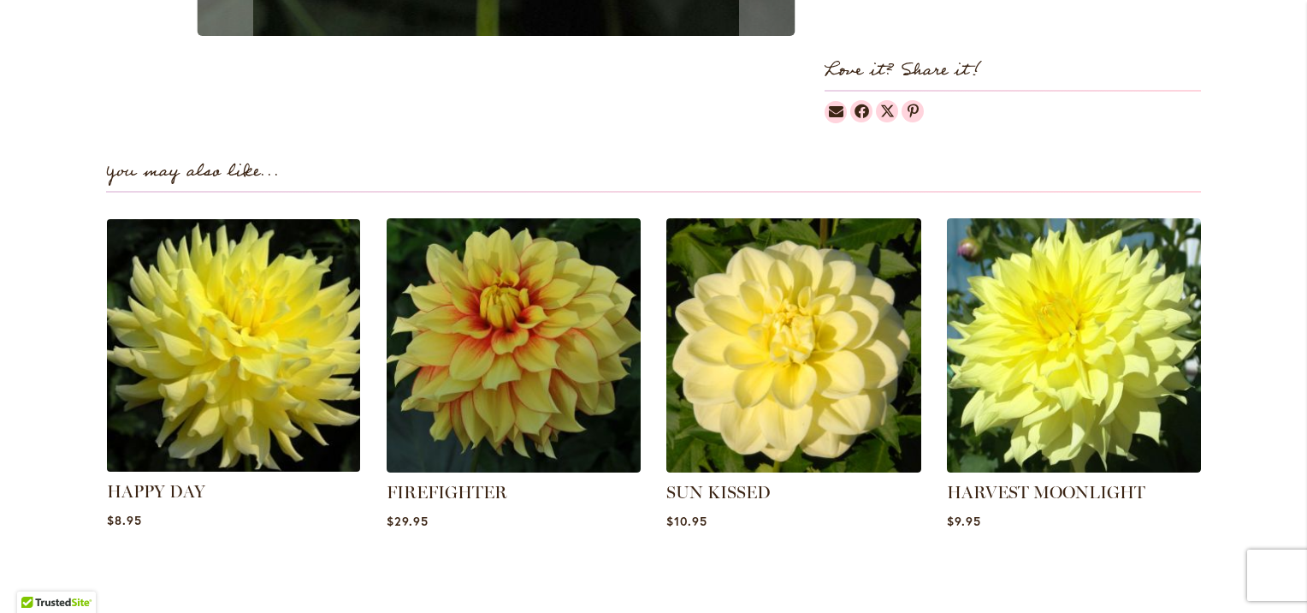
click at [300, 406] on img at bounding box center [233, 344] width 265 height 265
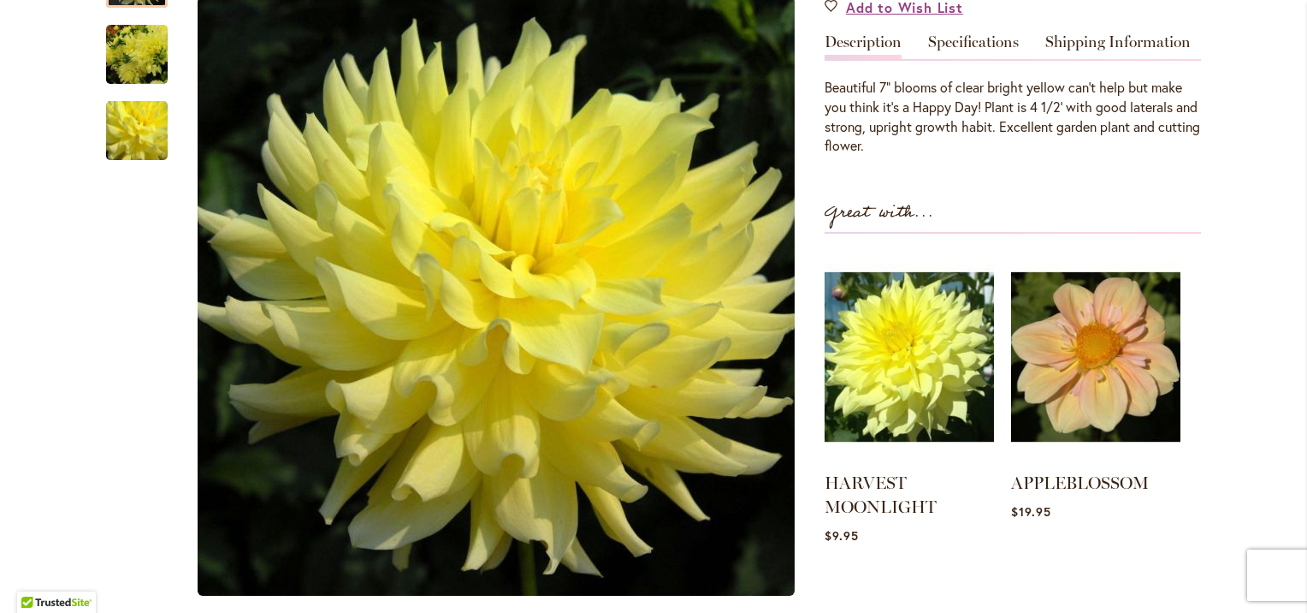
scroll to position [1071, 0]
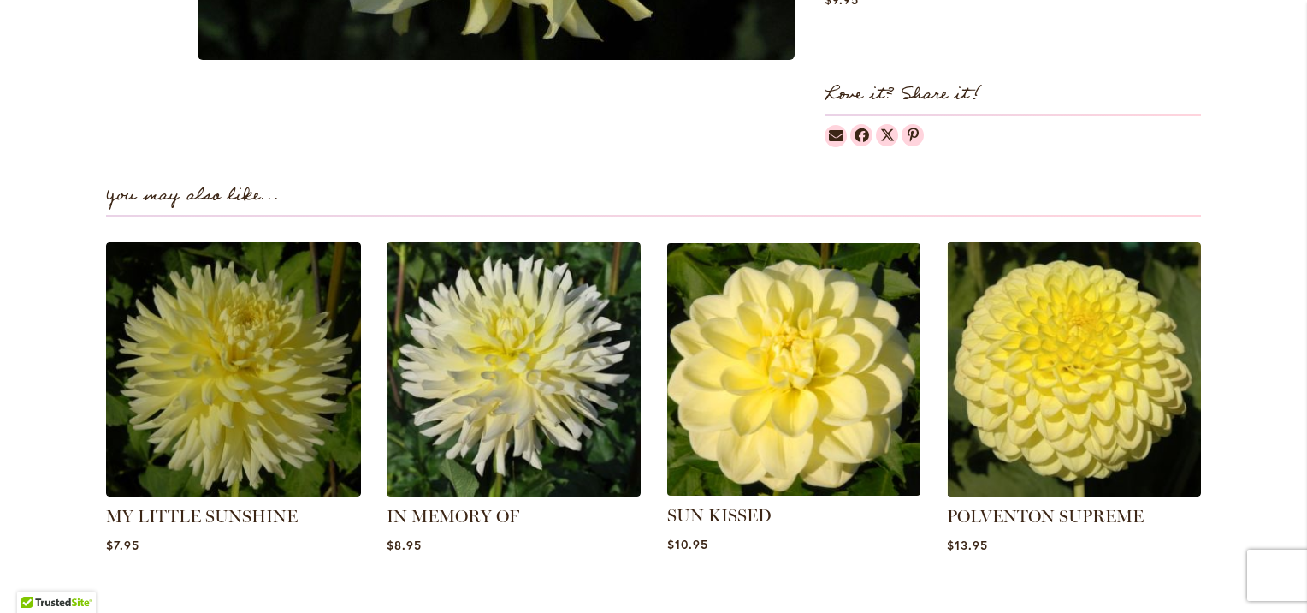
click at [803, 381] on img at bounding box center [793, 368] width 265 height 265
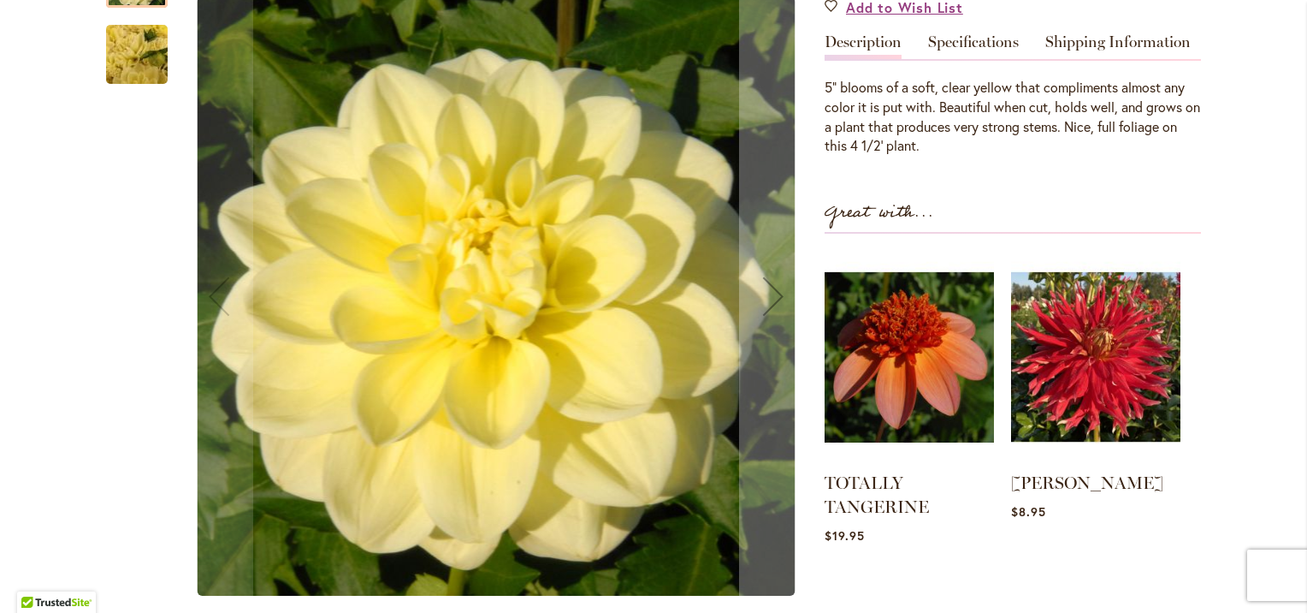
scroll to position [1071, 0]
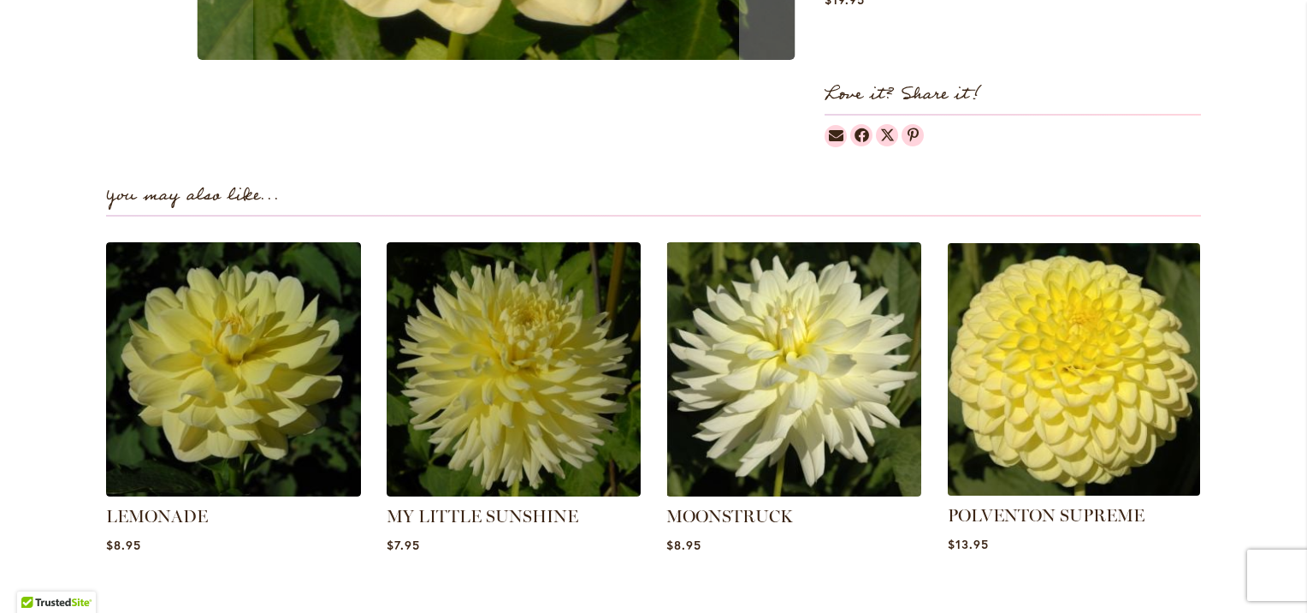
click at [1134, 425] on img at bounding box center [1073, 368] width 265 height 265
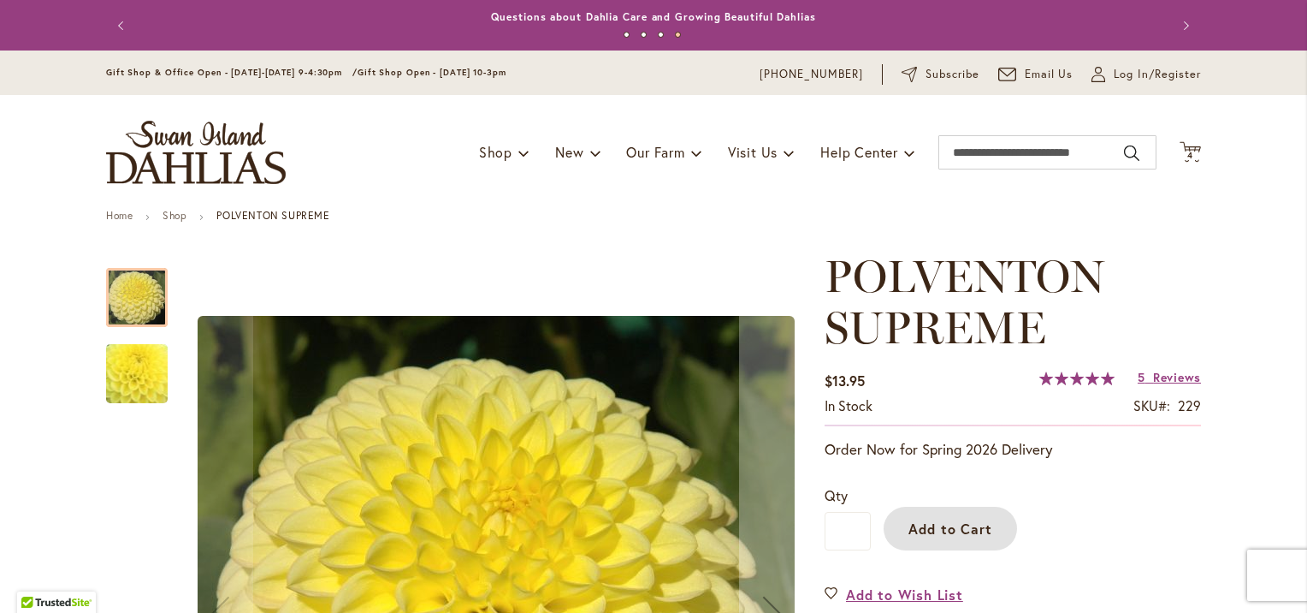
drag, startPoint x: 957, startPoint y: 519, endPoint x: 975, endPoint y: 506, distance: 22.6
click at [962, 513] on button "Add to Cart" at bounding box center [950, 529] width 133 height 44
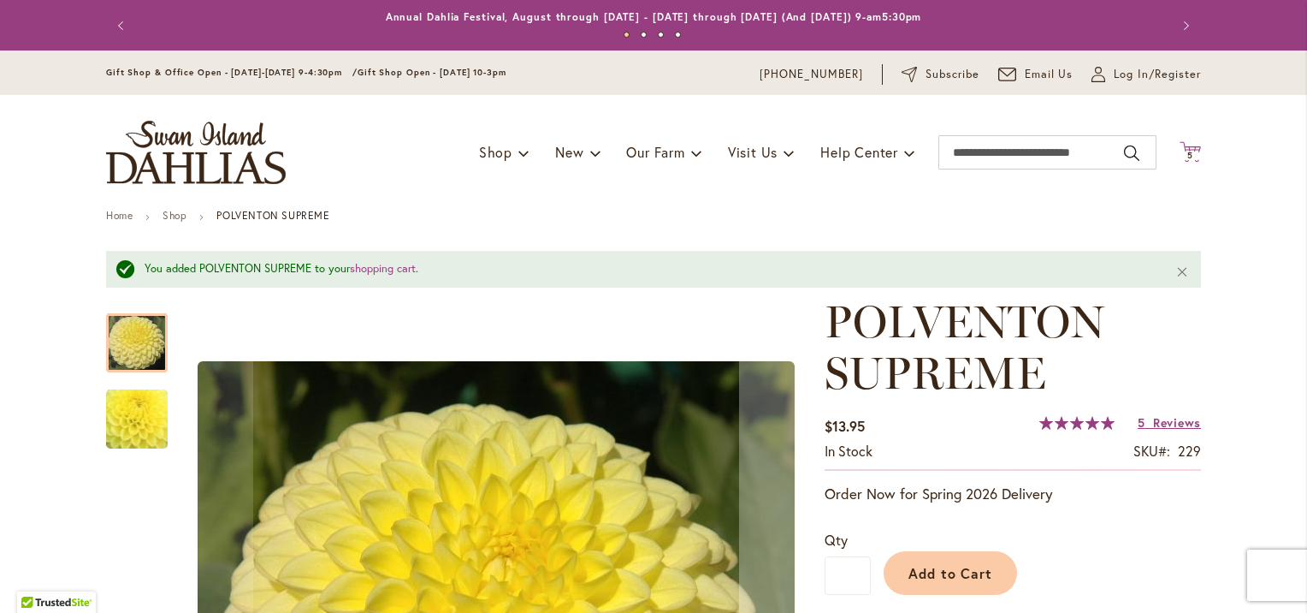
click at [1191, 157] on span "5 5 items" at bounding box center [1190, 155] width 17 height 9
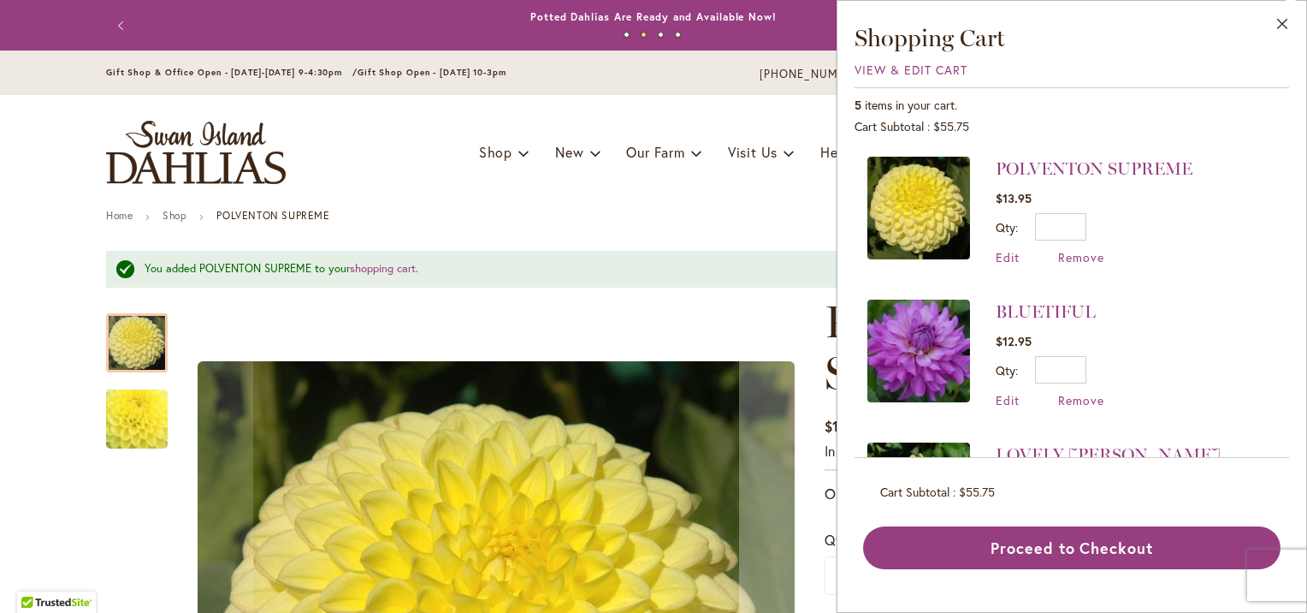
scroll to position [536, 0]
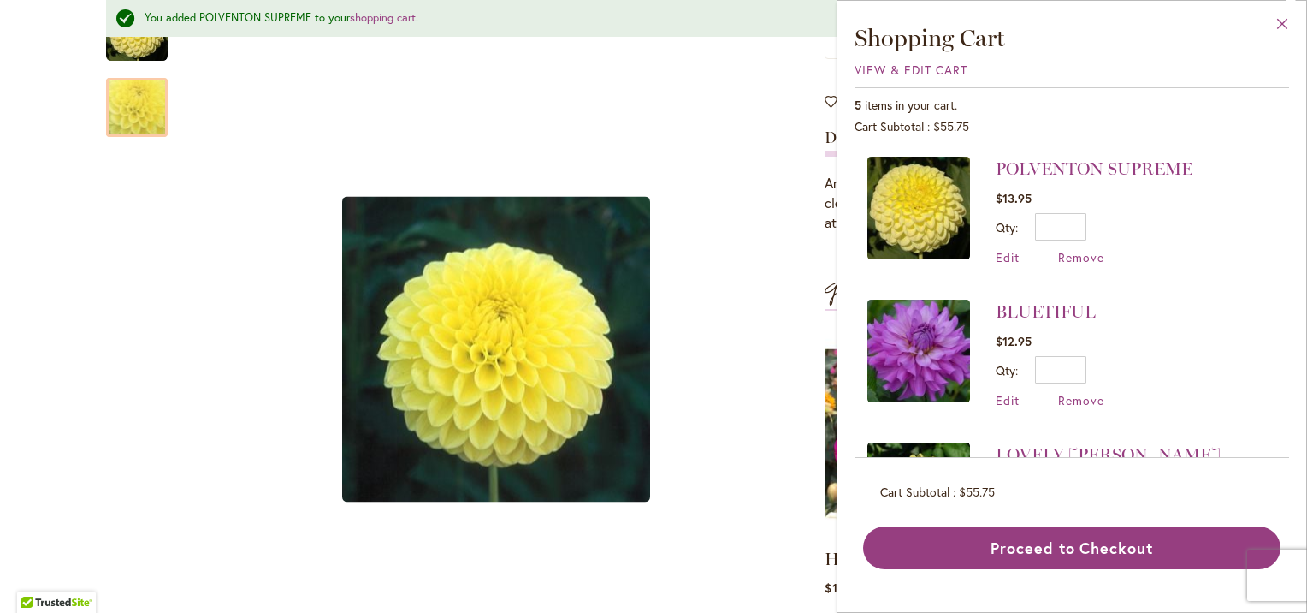
click at [1283, 21] on button "Close" at bounding box center [1282, 28] width 47 height 54
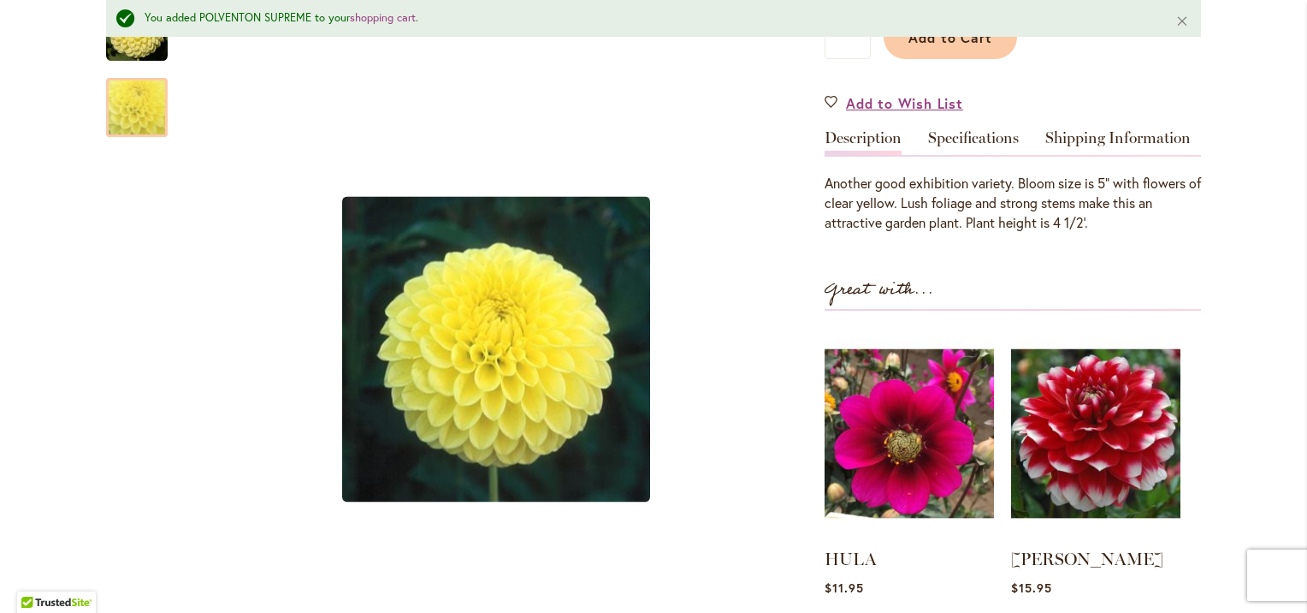
scroll to position [1071, 0]
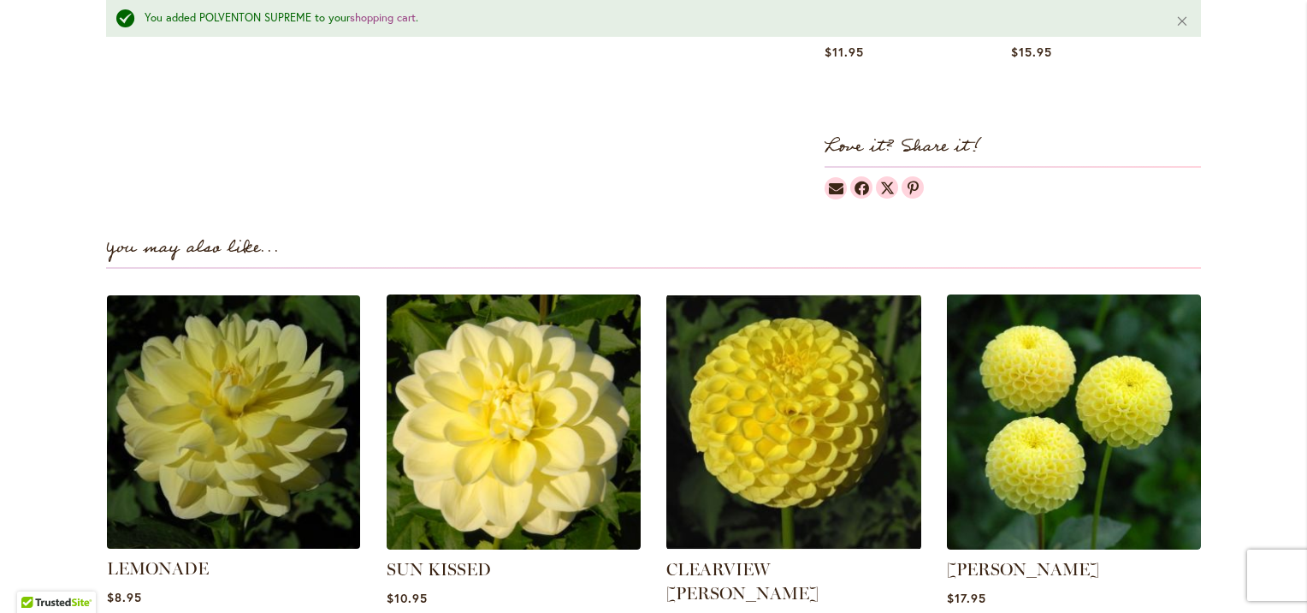
click at [235, 424] on img at bounding box center [233, 421] width 265 height 265
